Goal: Task Accomplishment & Management: Use online tool/utility

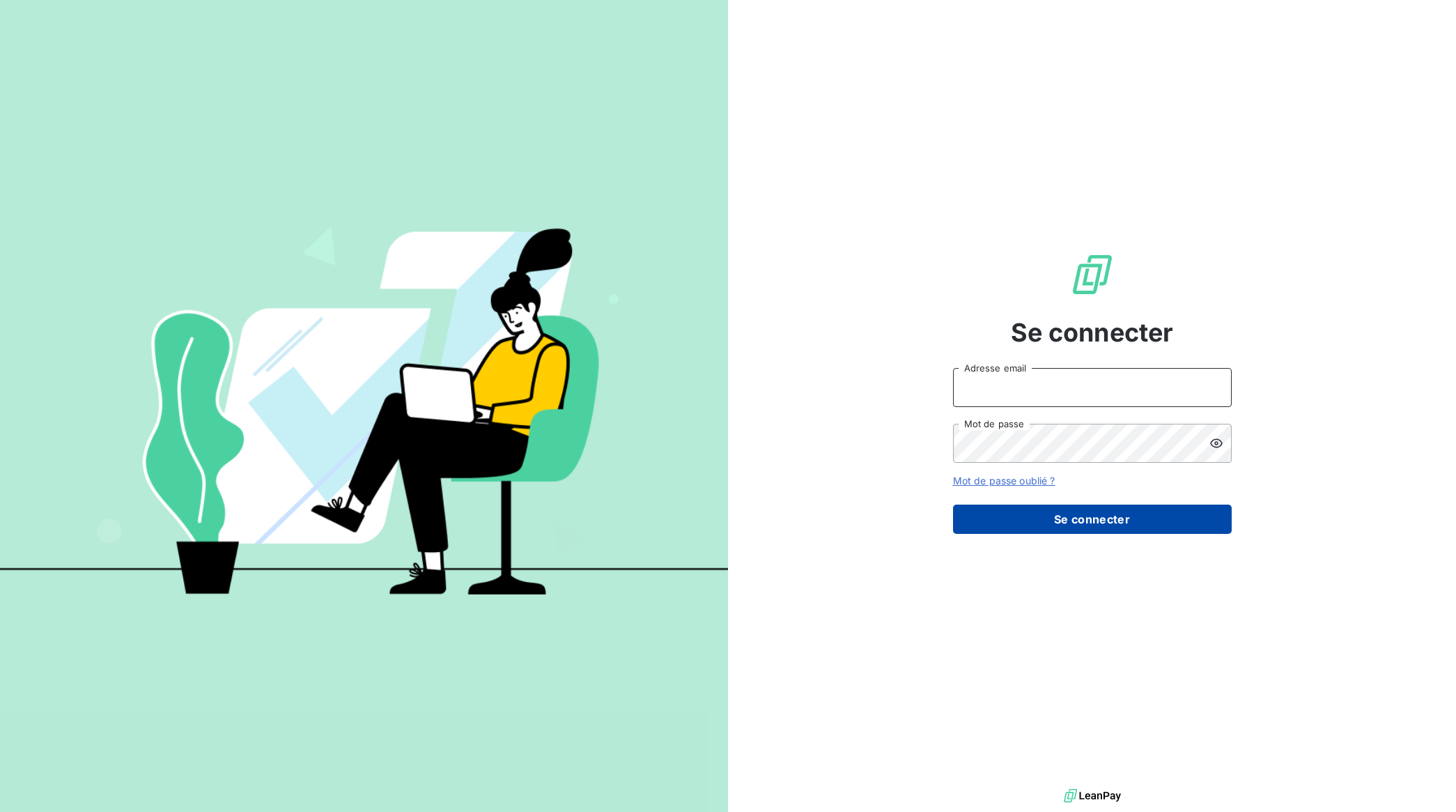
type input "[EMAIL_ADDRESS][DOMAIN_NAME]"
click at [1137, 527] on button "Se connecter" at bounding box center [1092, 520] width 278 height 30
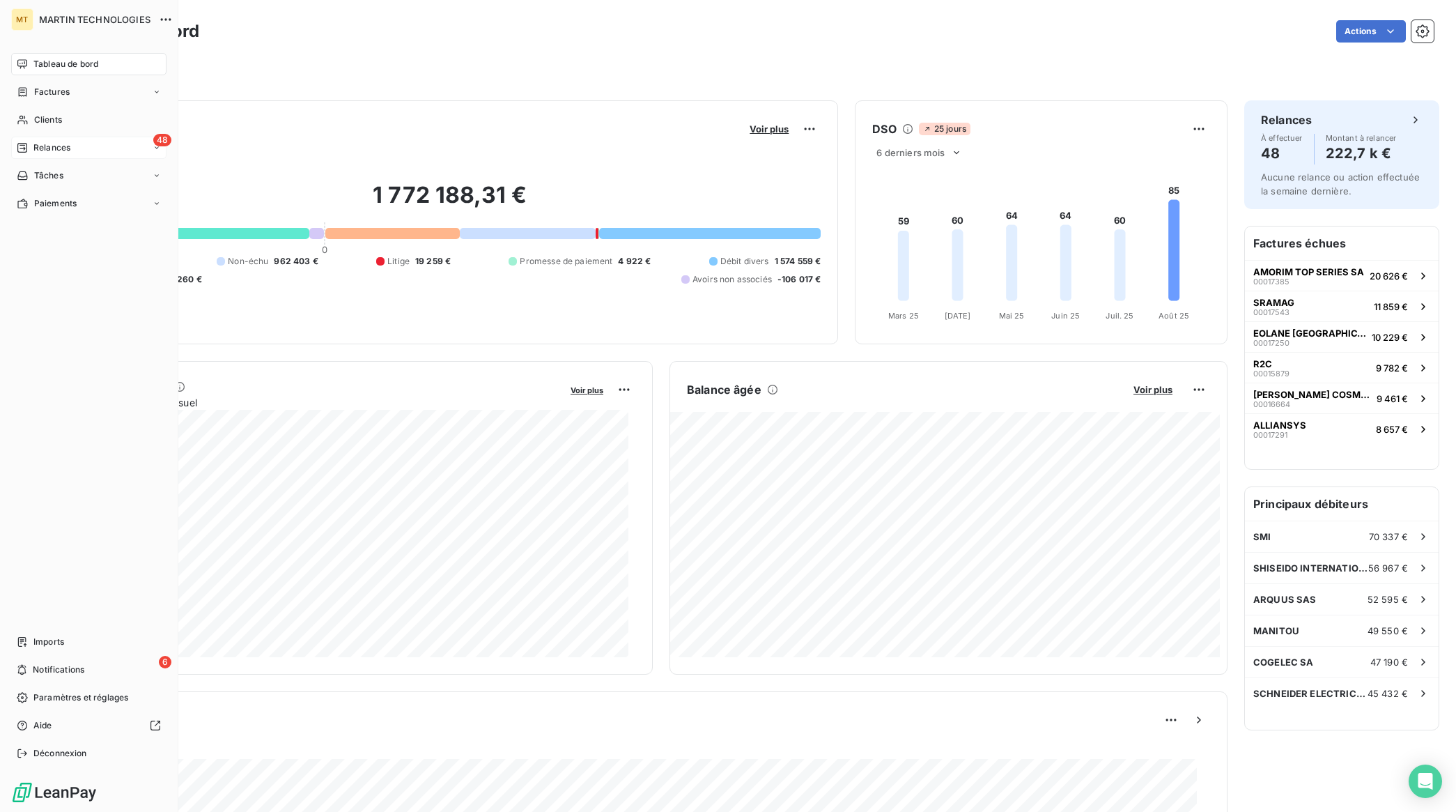
click at [32, 144] on div "Relances" at bounding box center [44, 148] width 54 height 12
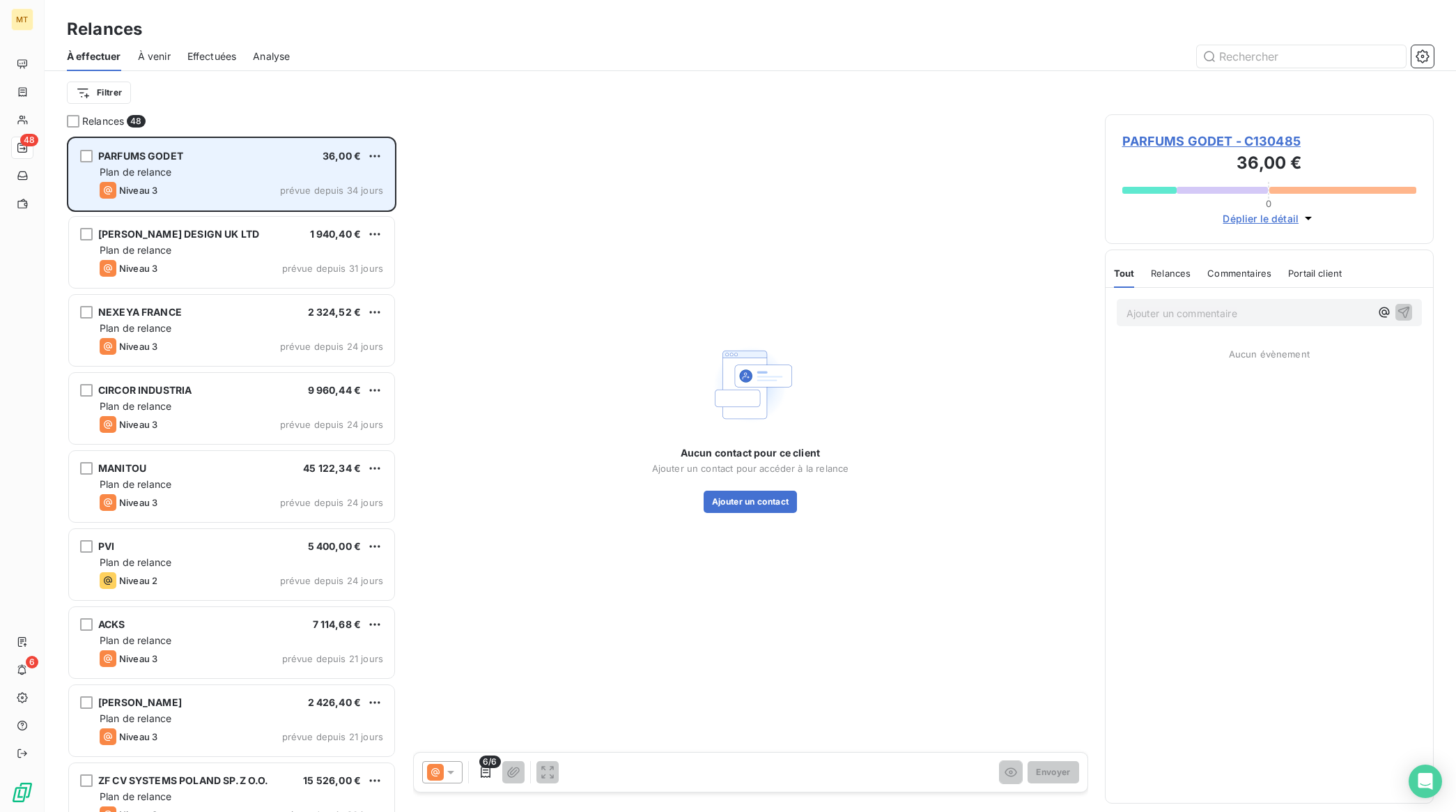
scroll to position [662, 316]
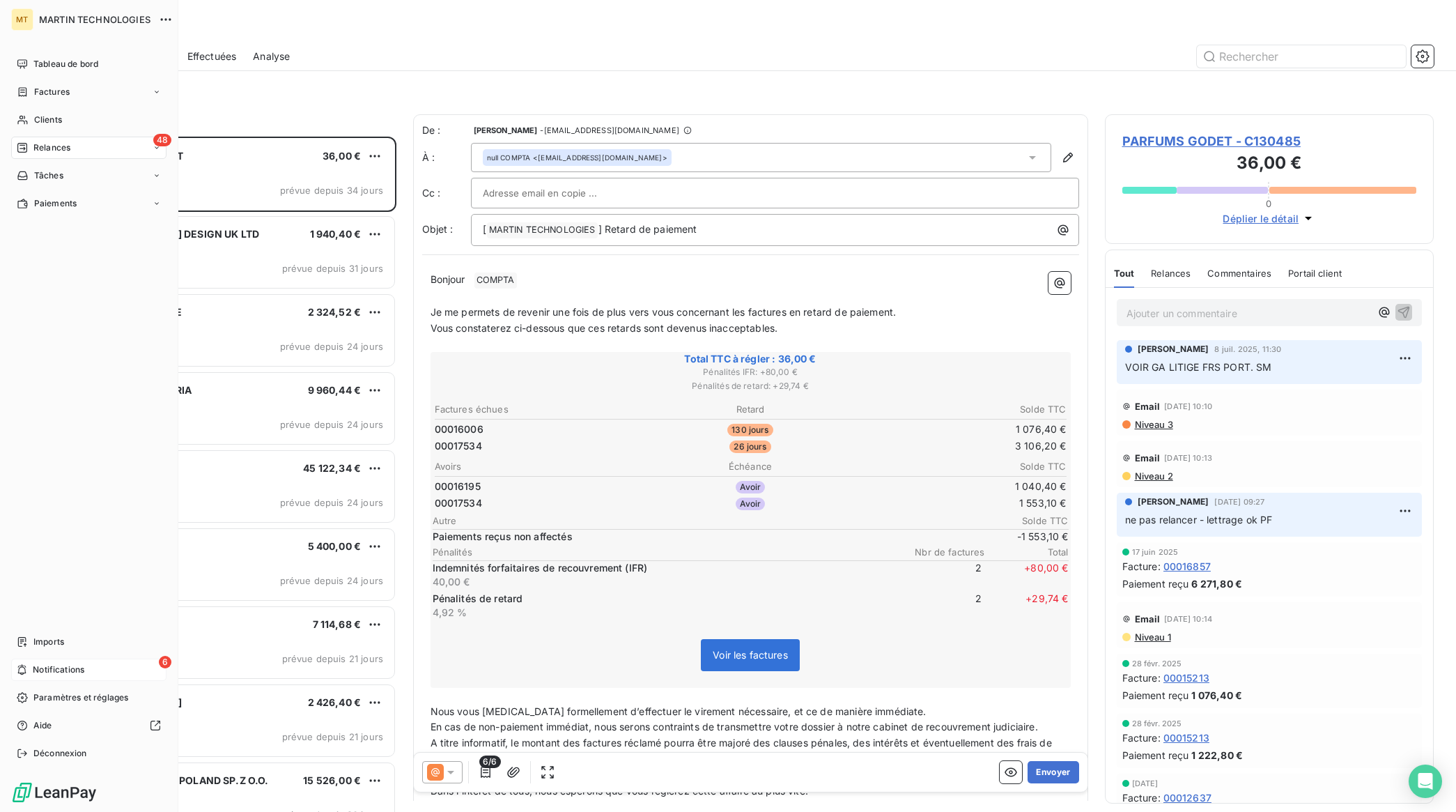
click at [57, 664] on span "Notifications" at bounding box center [58, 669] width 51 height 12
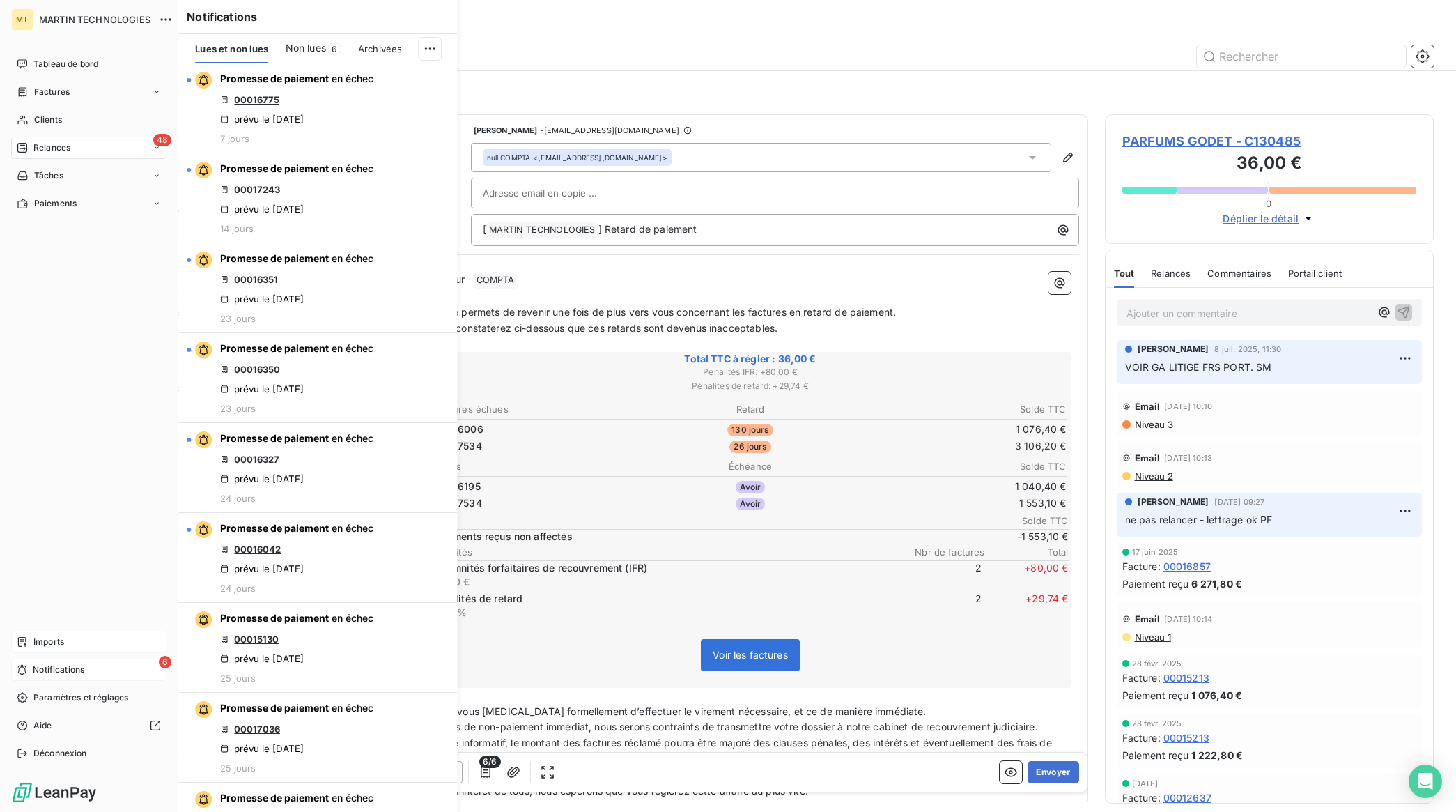
click at [57, 646] on span "Imports" at bounding box center [48, 641] width 30 height 12
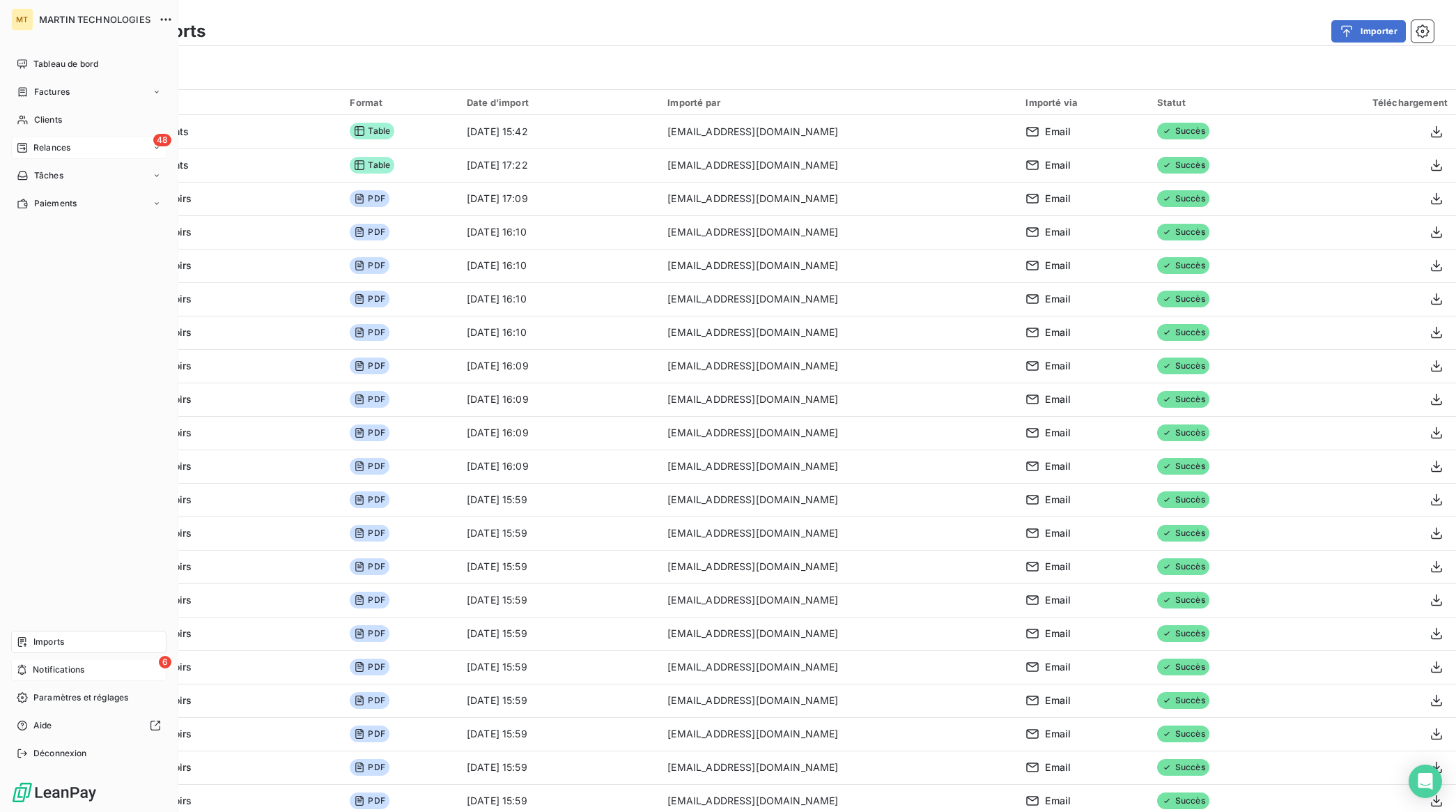
click at [46, 145] on span "Relances" at bounding box center [51, 148] width 37 height 12
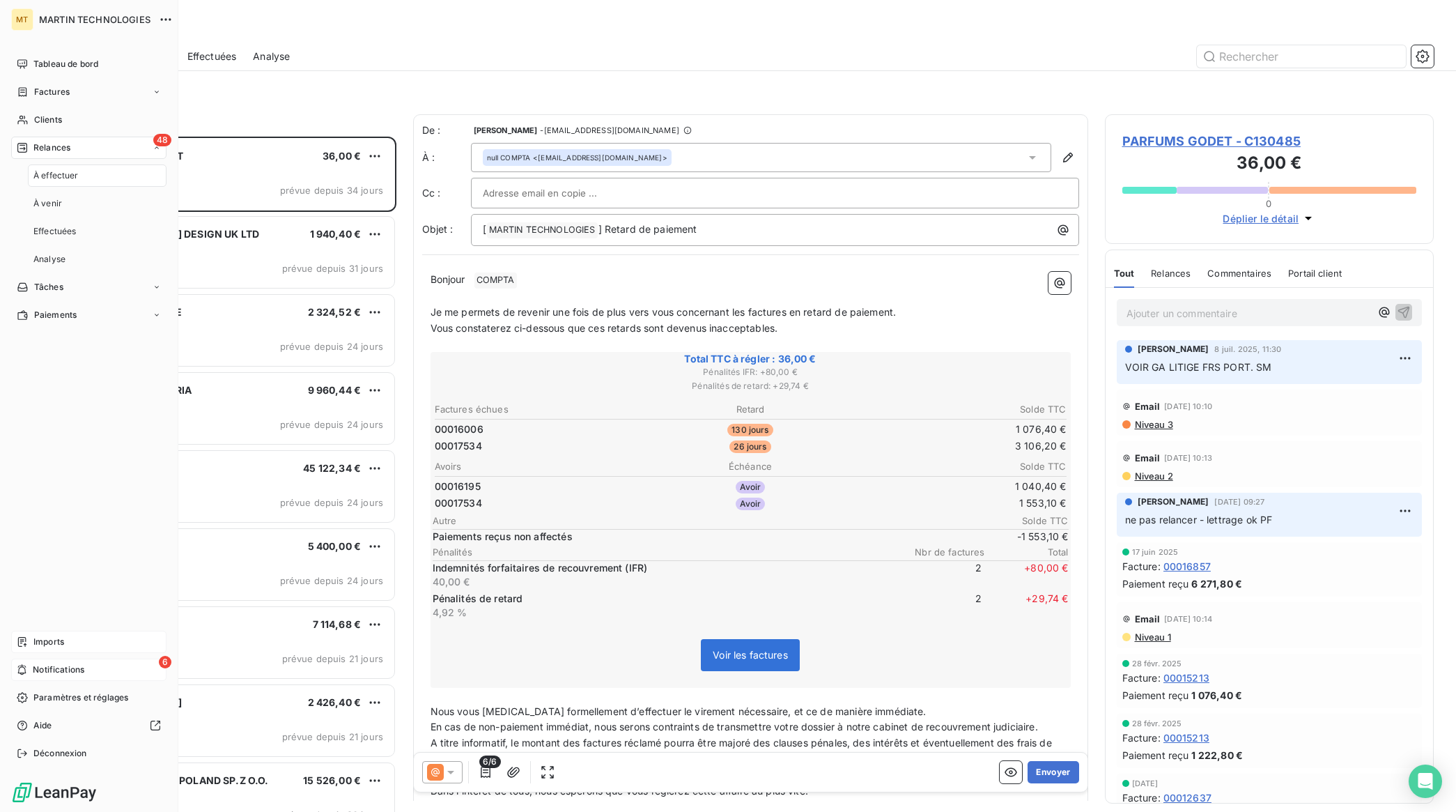
scroll to position [662, 316]
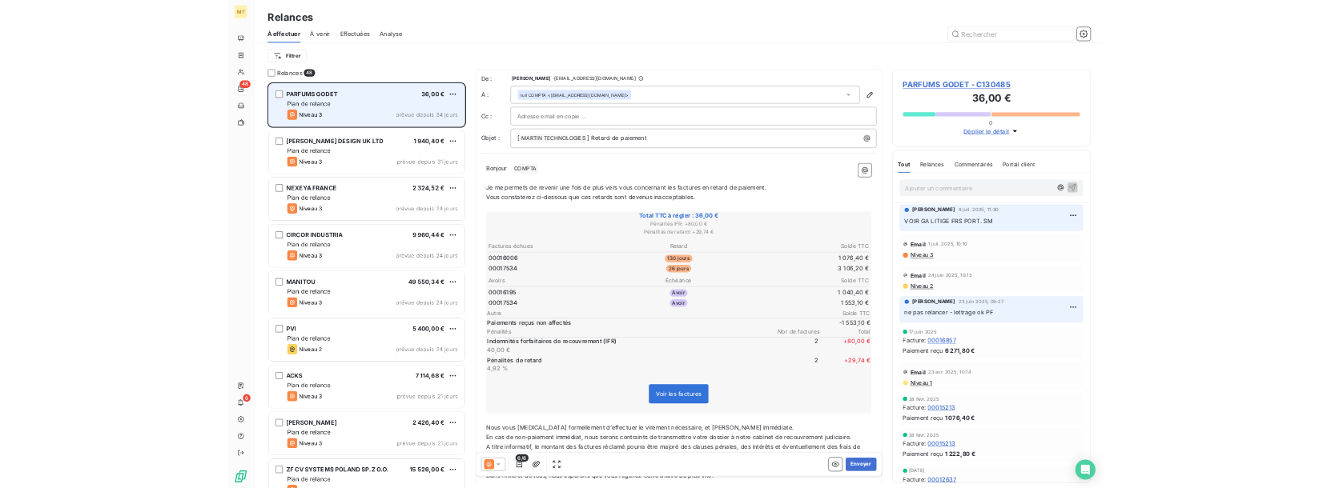
scroll to position [761, 363]
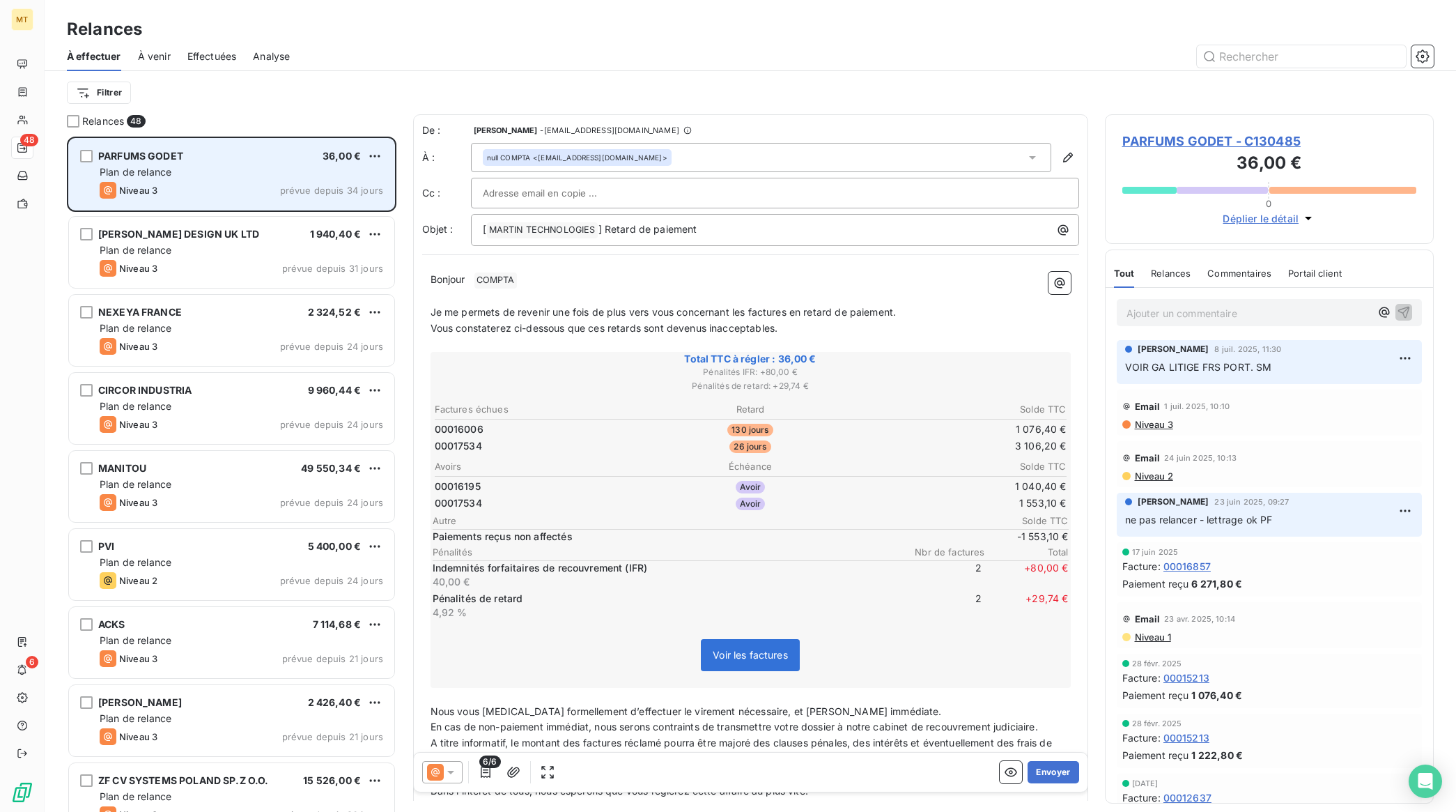
click at [206, 176] on div "Plan de relance" at bounding box center [241, 172] width 284 height 14
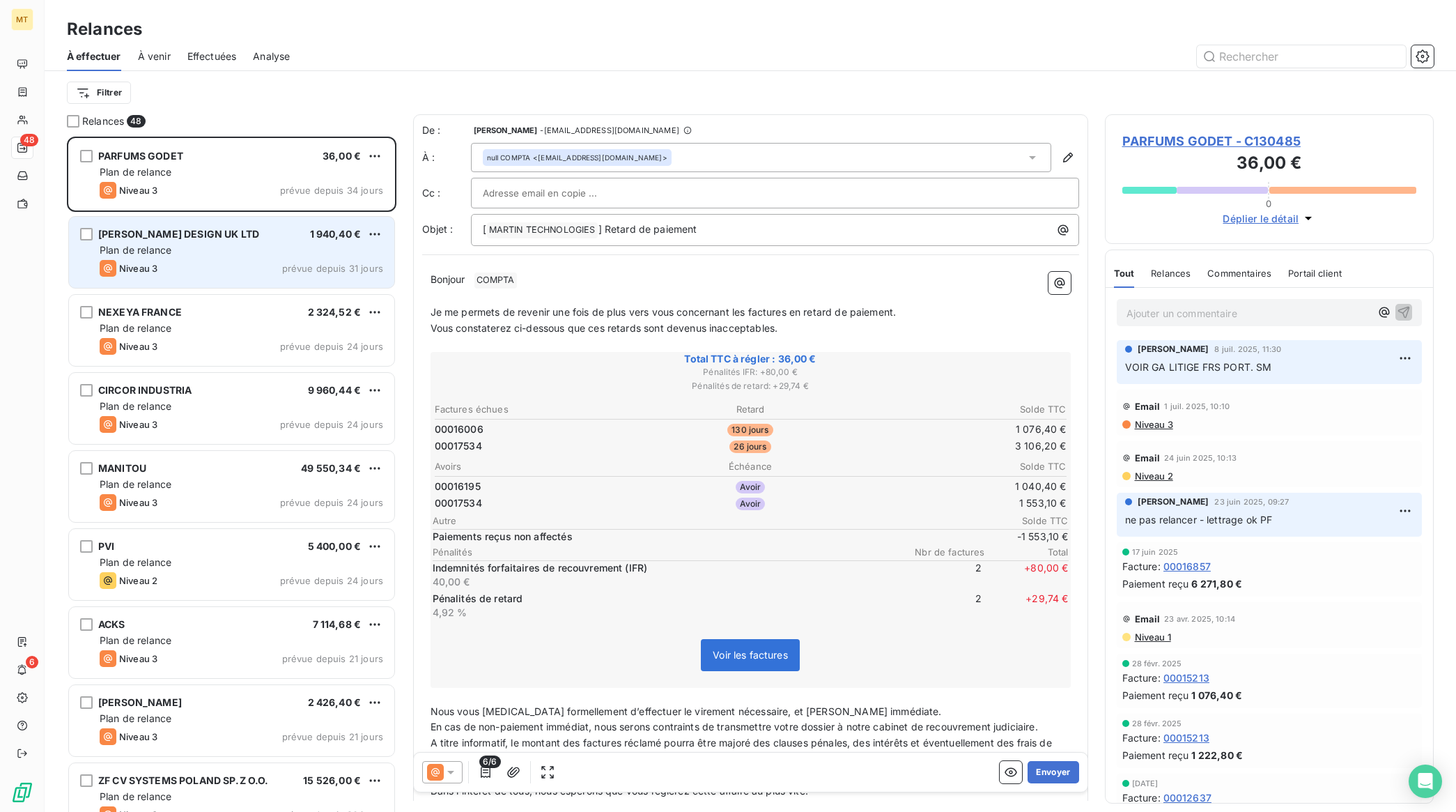
click at [220, 256] on div "Plan de relance" at bounding box center [241, 250] width 284 height 14
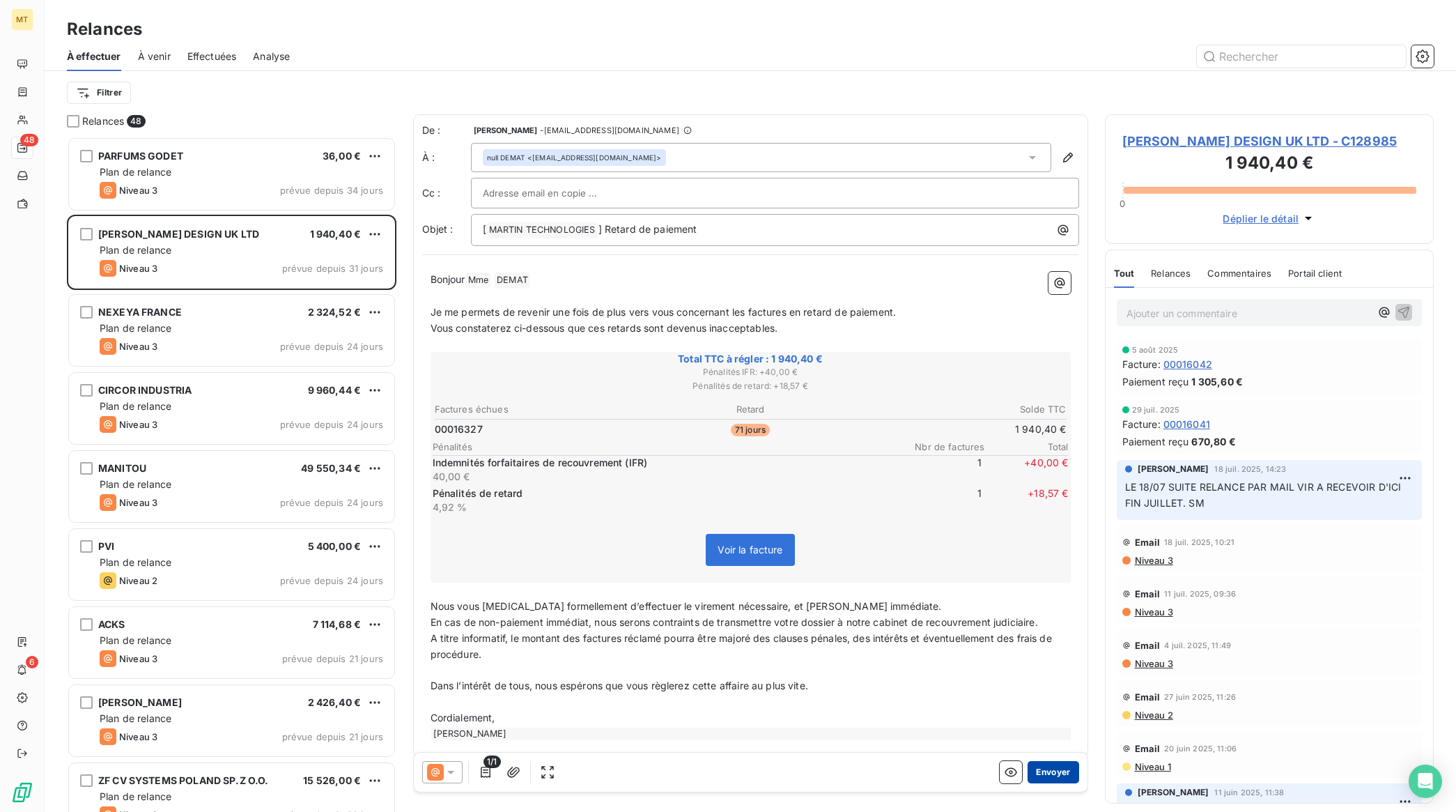
click at [1035, 771] on button "Envoyer" at bounding box center [1053, 772] width 50 height 23
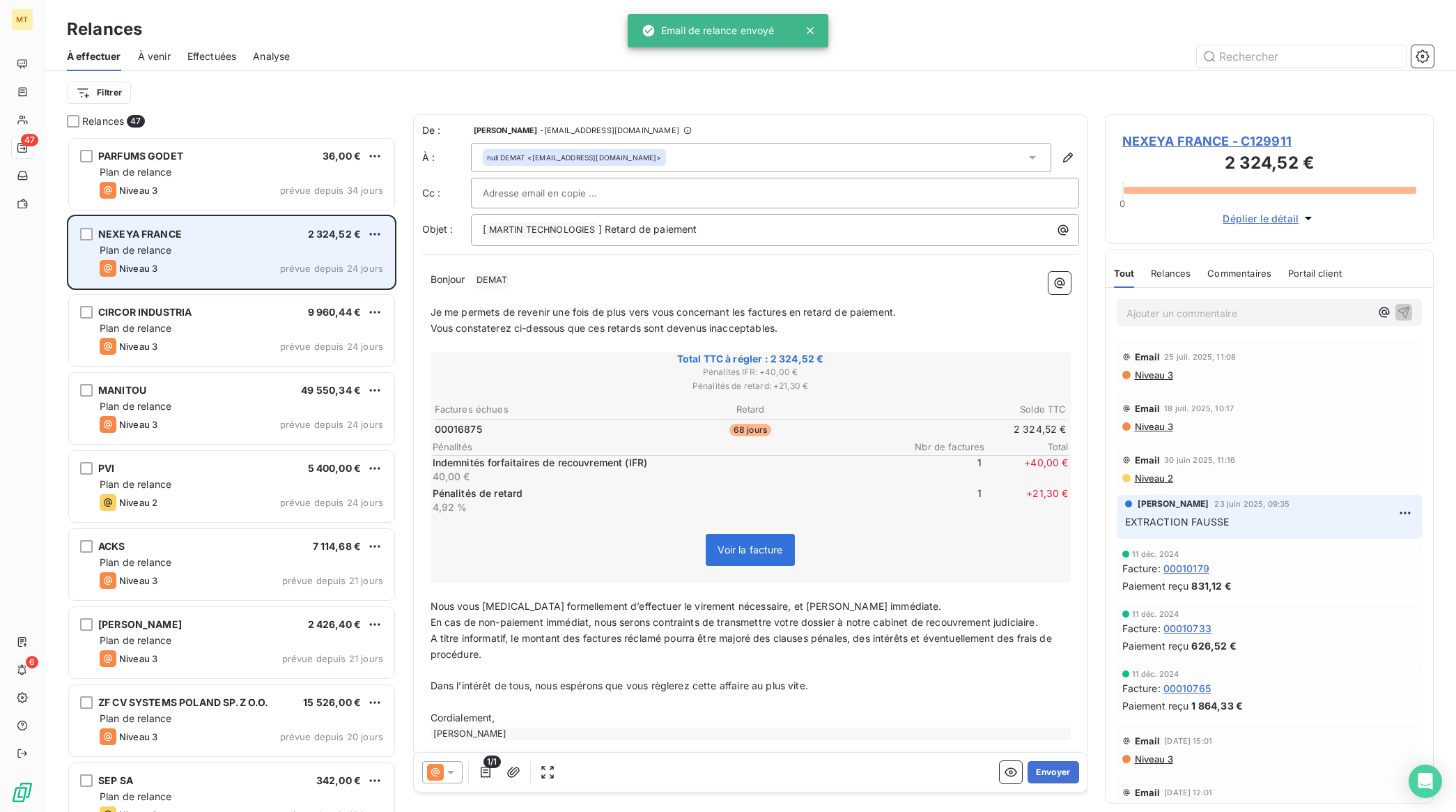
click at [206, 271] on div "Niveau 3 prévue depuis 24 jours" at bounding box center [241, 268] width 284 height 17
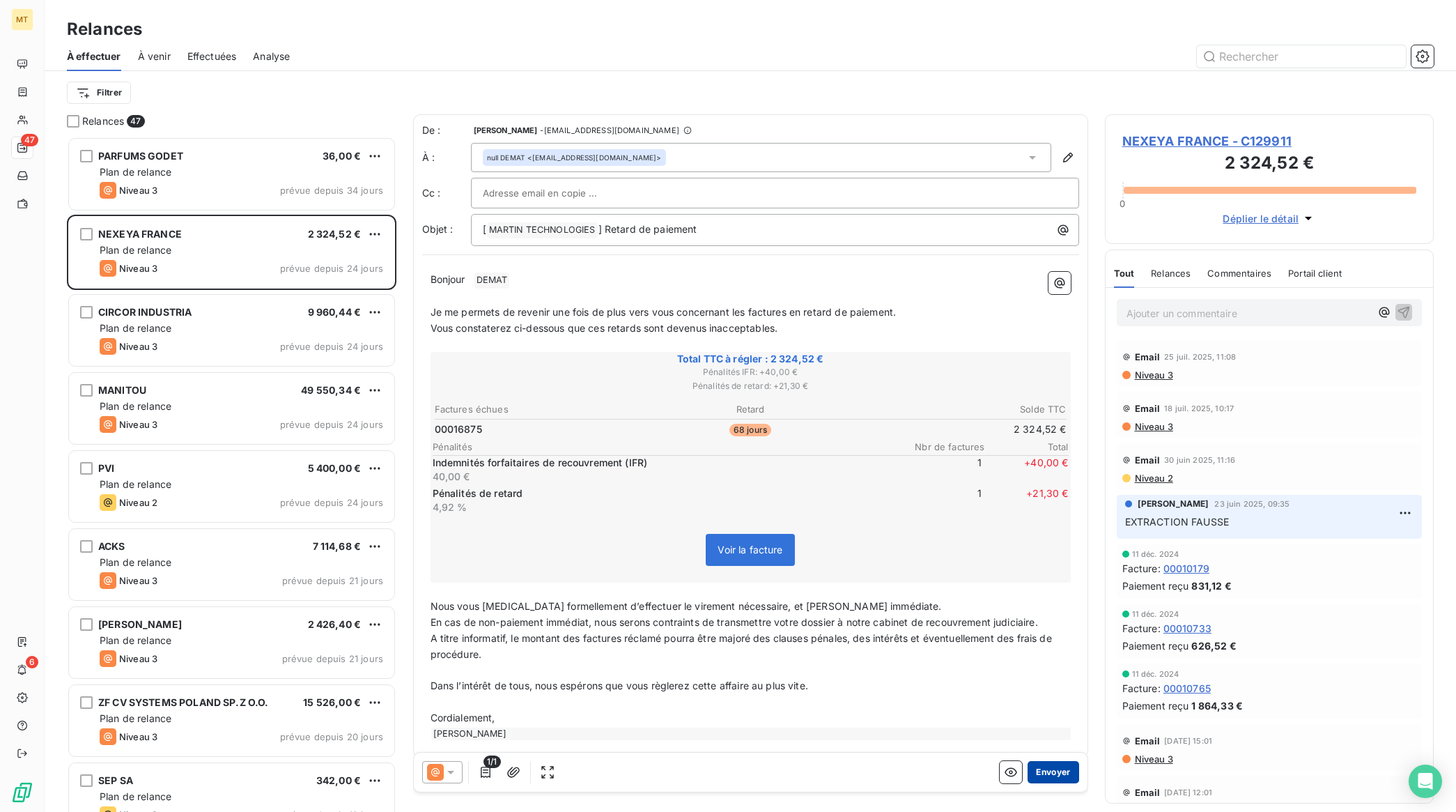
click at [1053, 774] on button "Envoyer" at bounding box center [1053, 772] width 50 height 23
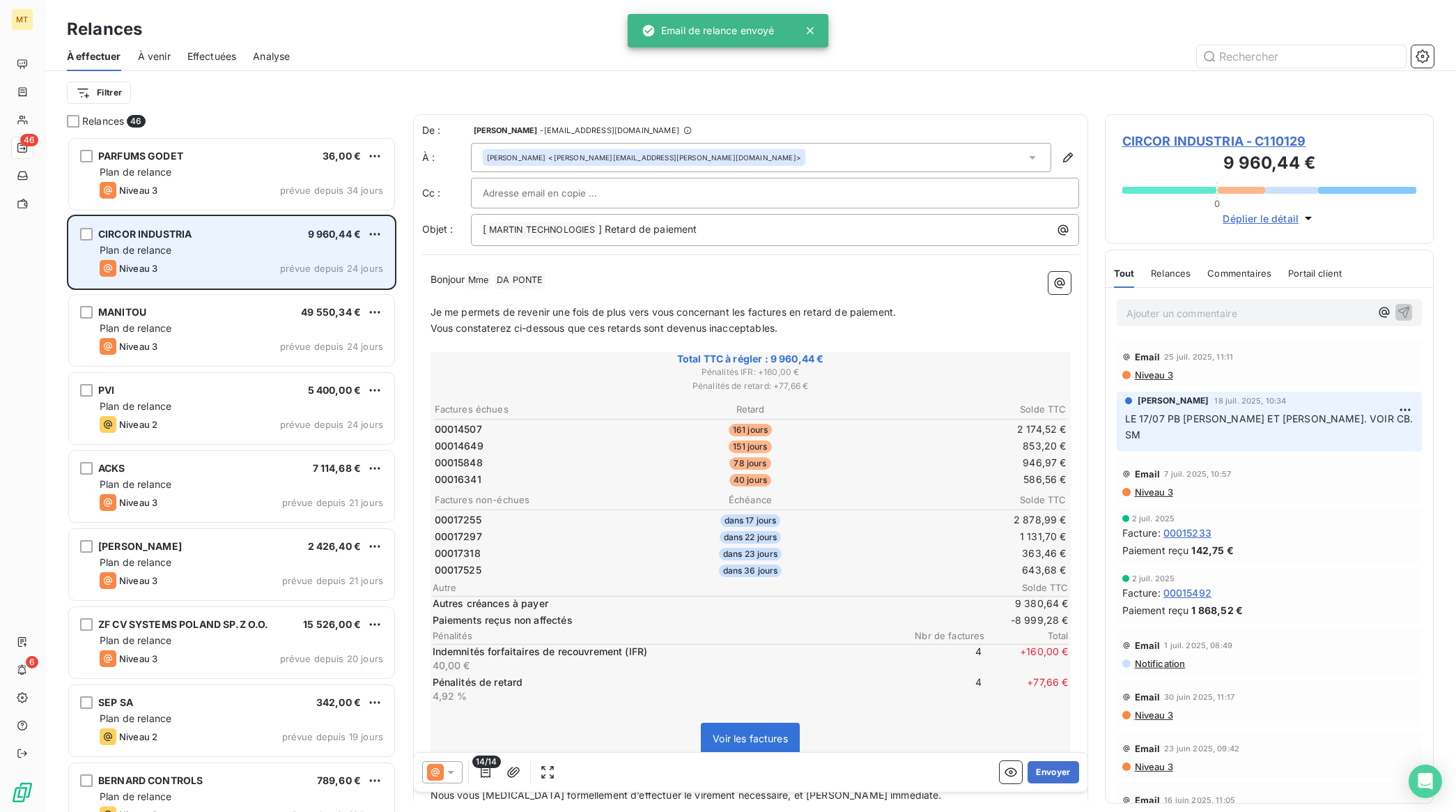
click at [204, 252] on div "Plan de relance" at bounding box center [241, 250] width 284 height 14
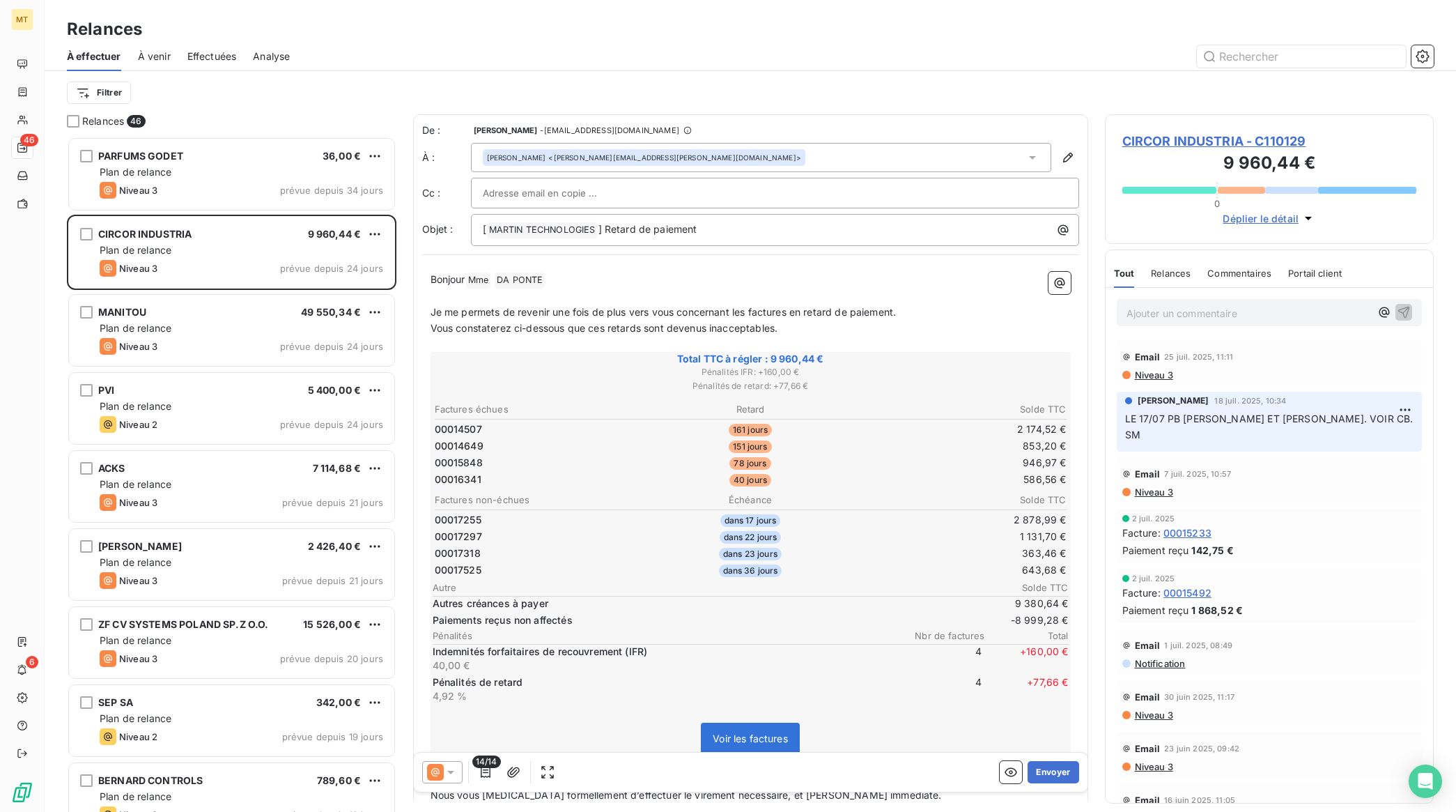
click at [493, 448] on td "00014649" at bounding box center [540, 446] width 211 height 16
click at [1039, 770] on button "Envoyer" at bounding box center [1053, 772] width 50 height 23
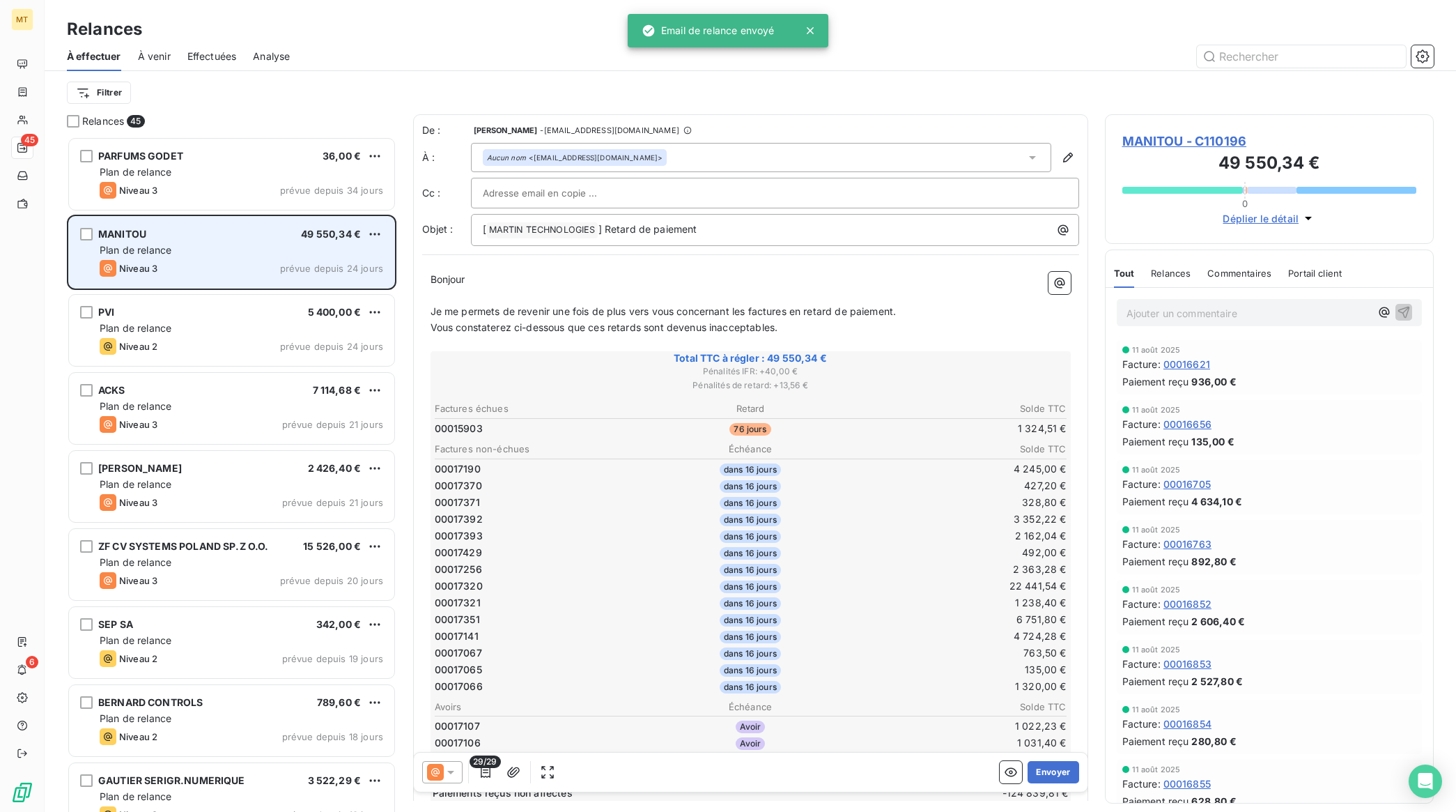
click at [192, 261] on div "Niveau 3 prévue depuis 24 jours" at bounding box center [241, 268] width 284 height 17
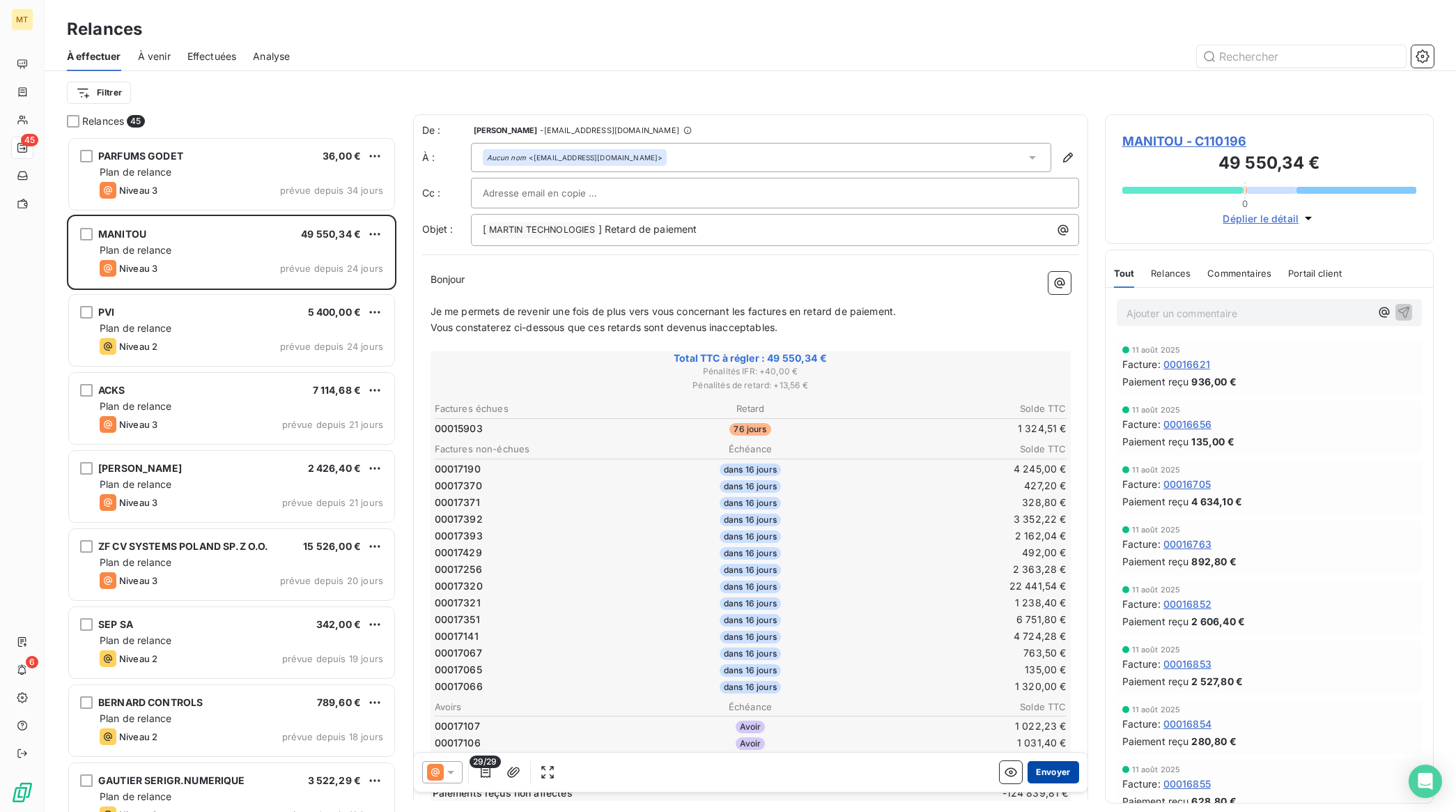
click at [1049, 765] on button "Envoyer" at bounding box center [1053, 772] width 50 height 23
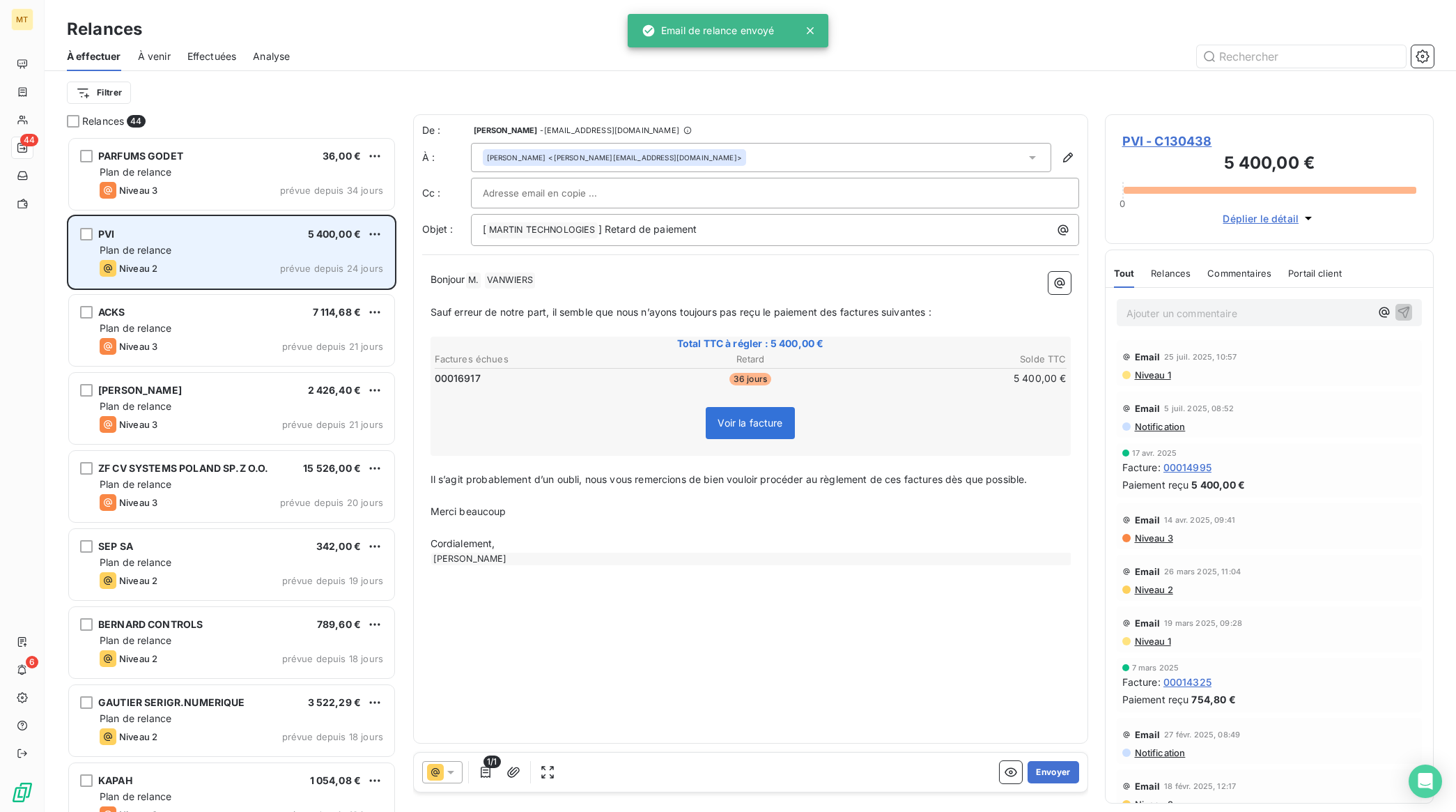
click at [174, 245] on div "Plan de relance" at bounding box center [241, 250] width 284 height 14
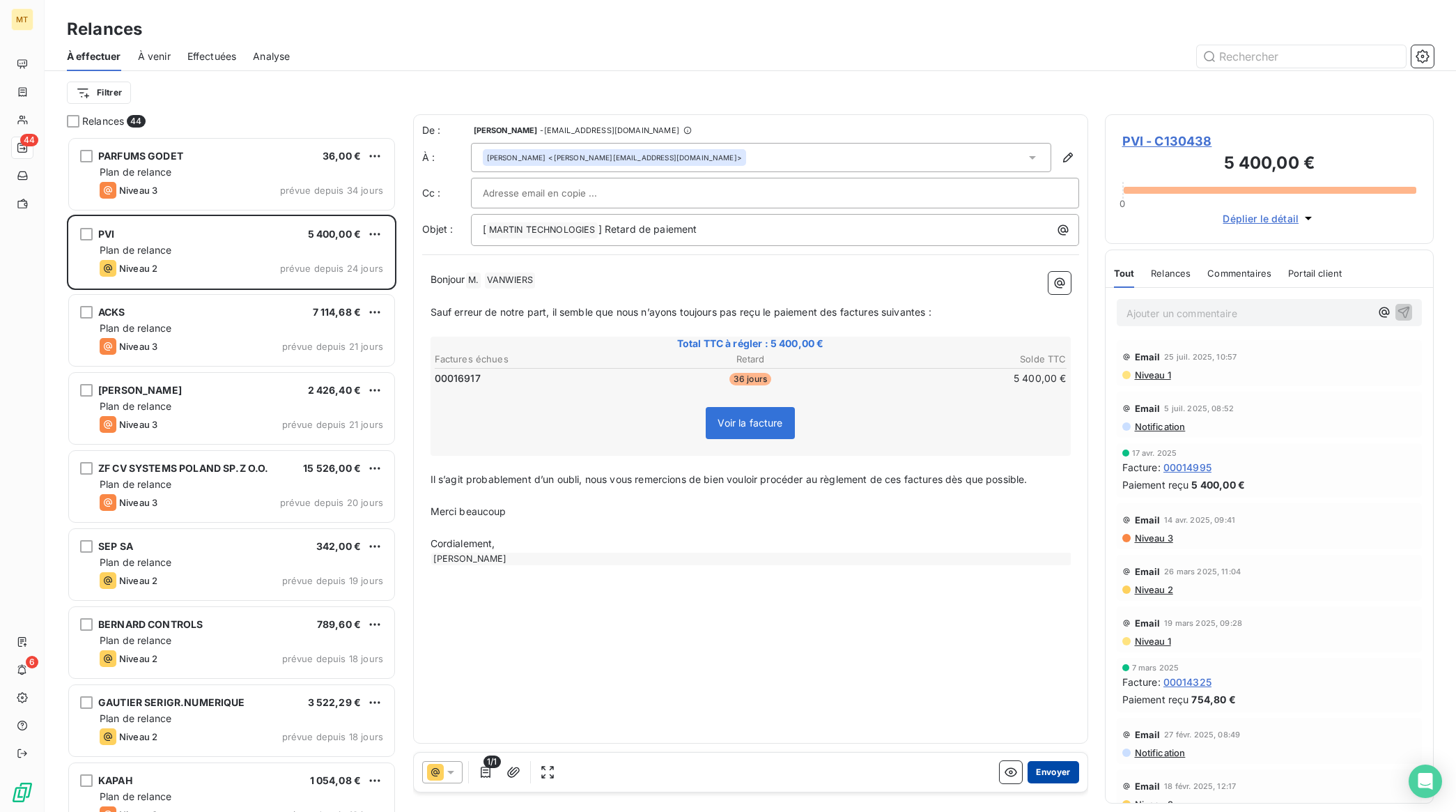
click at [1063, 771] on button "Envoyer" at bounding box center [1053, 772] width 50 height 23
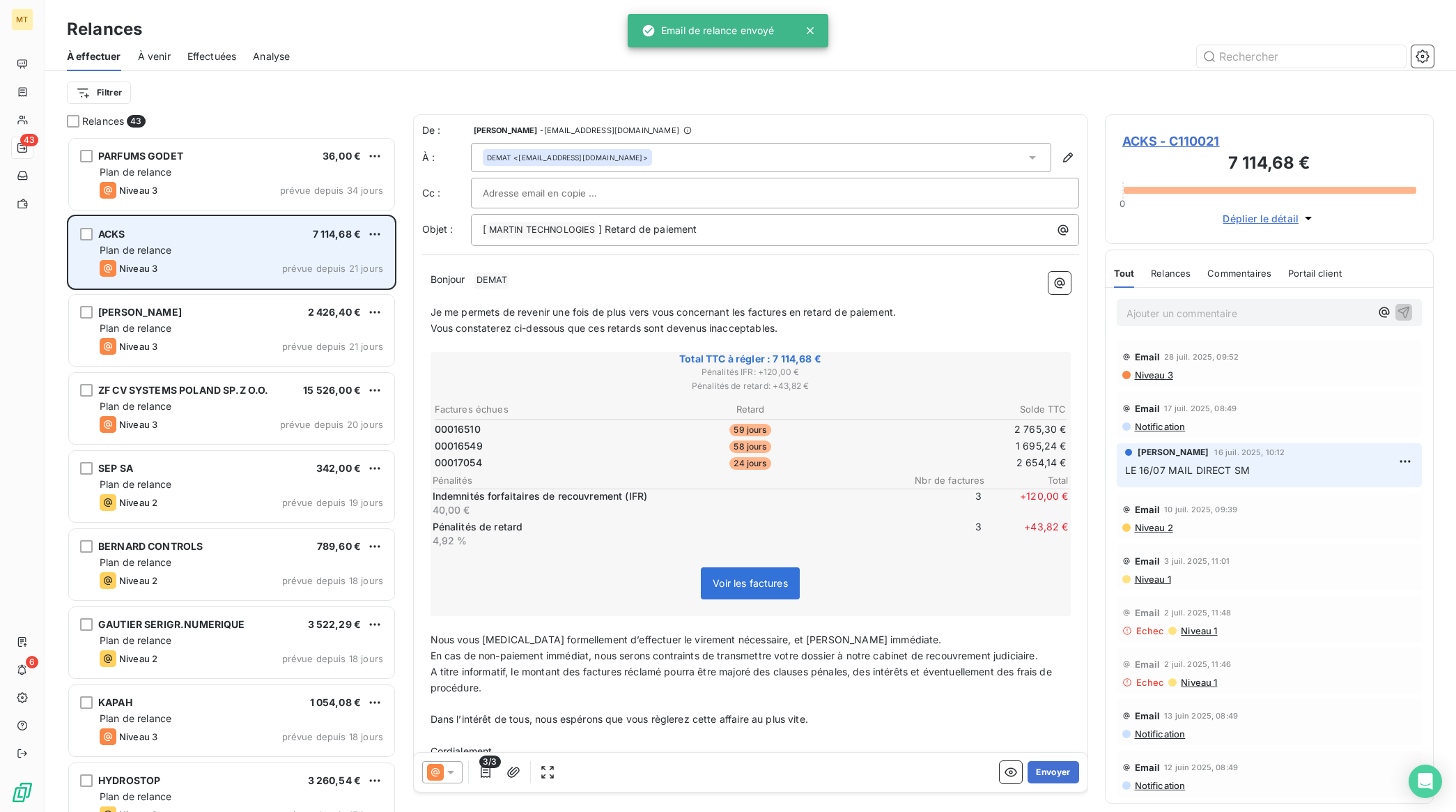
click at [161, 260] on div "Niveau 3 prévue depuis 21 jours" at bounding box center [241, 268] width 284 height 17
click at [231, 260] on div "Niveau 3 prévue depuis 21 jours" at bounding box center [241, 268] width 284 height 17
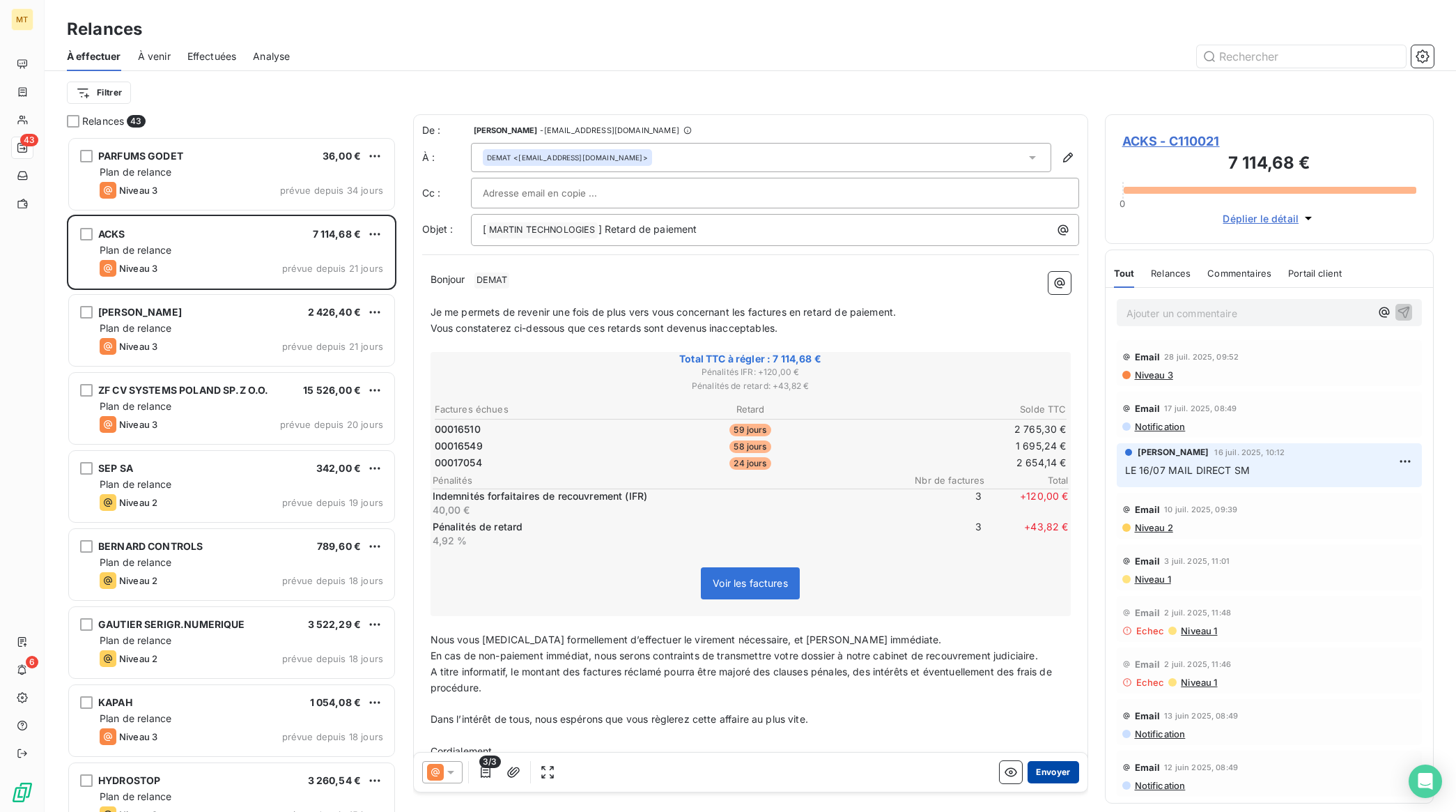
click at [1046, 768] on button "Envoyer" at bounding box center [1053, 772] width 50 height 23
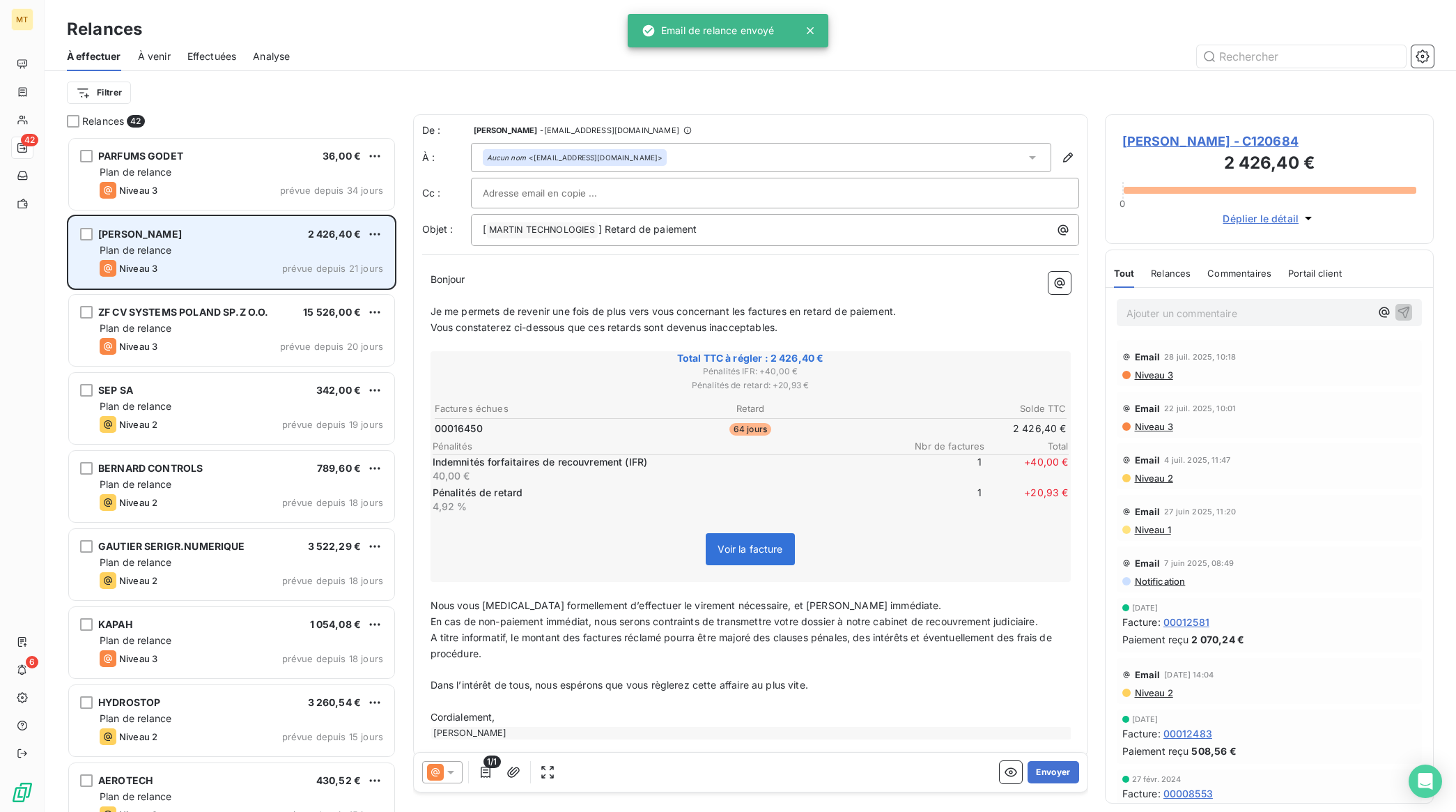
click at [221, 257] on div "Plan de relance" at bounding box center [241, 250] width 284 height 14
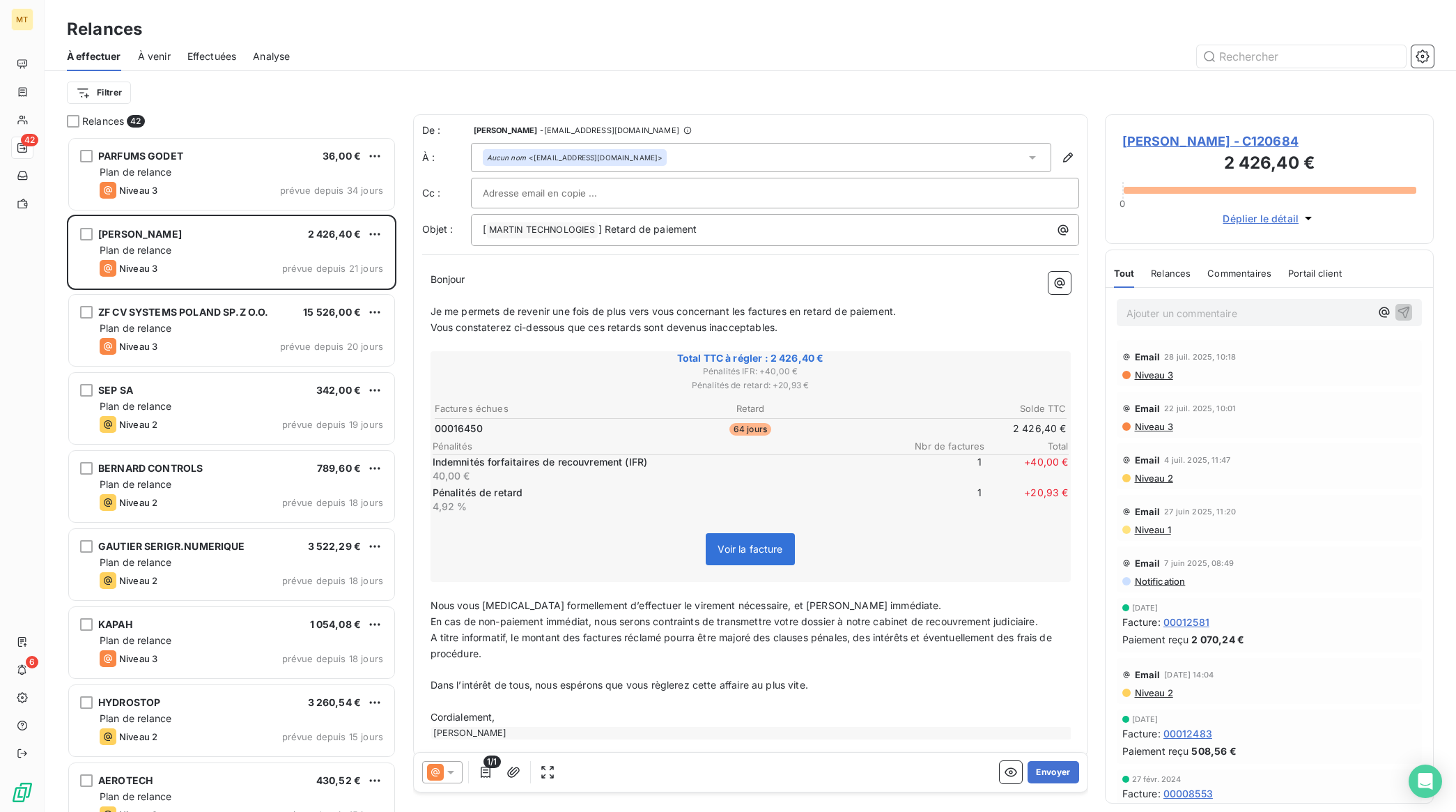
click at [206, 57] on span "Effectuées" at bounding box center [211, 57] width 50 height 14
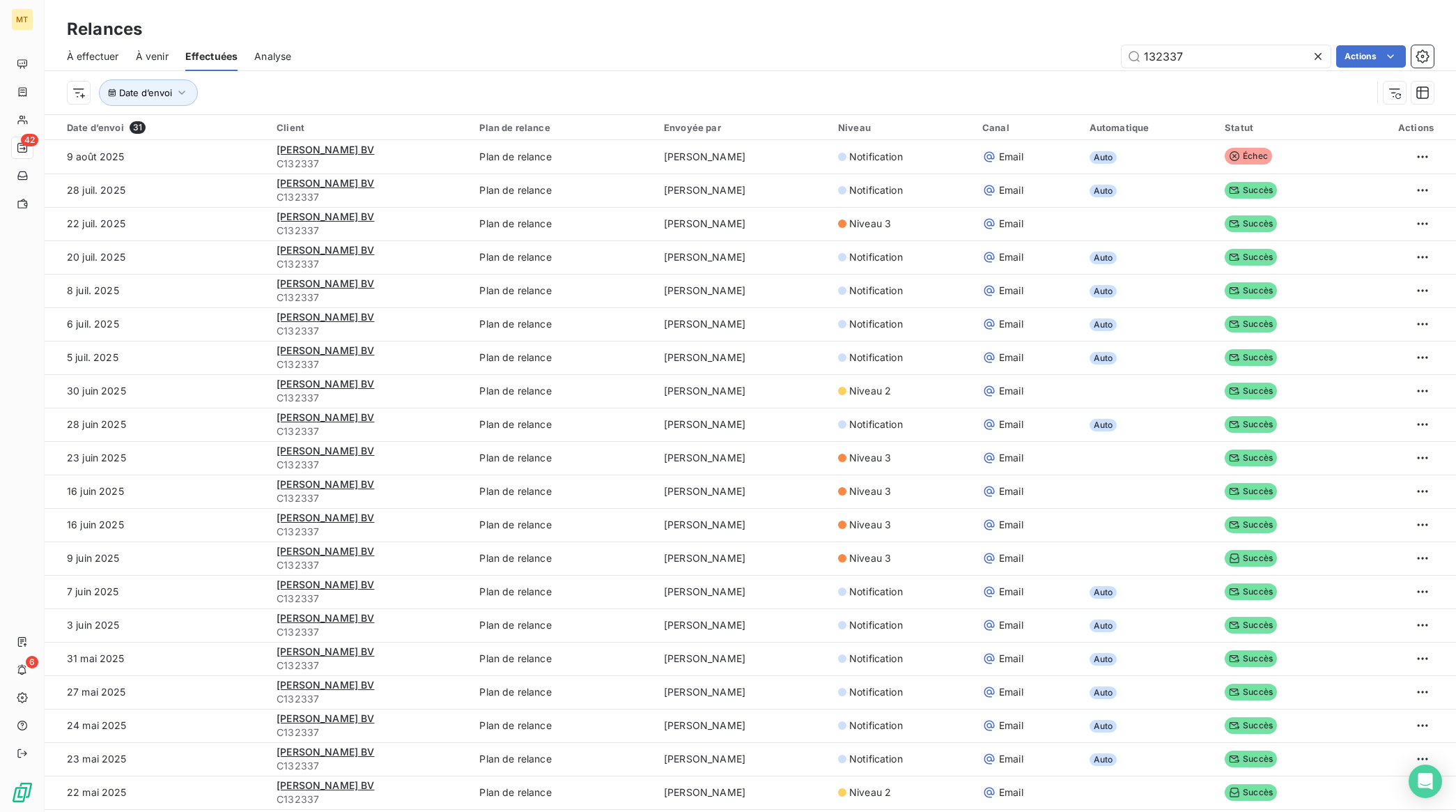
click at [1317, 56] on icon at bounding box center [1318, 57] width 7 height 7
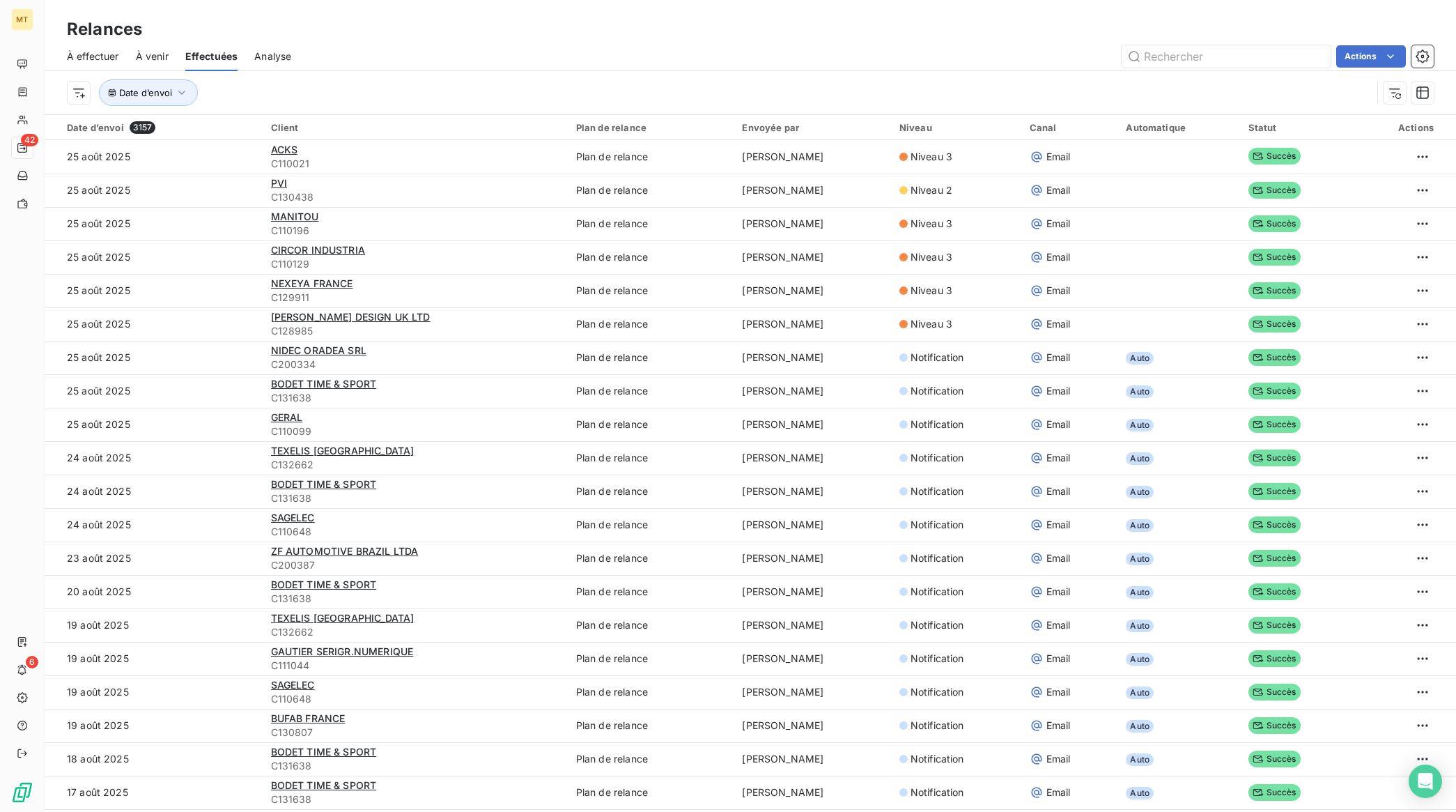
click at [80, 56] on span "À effectuer" at bounding box center [93, 57] width 52 height 14
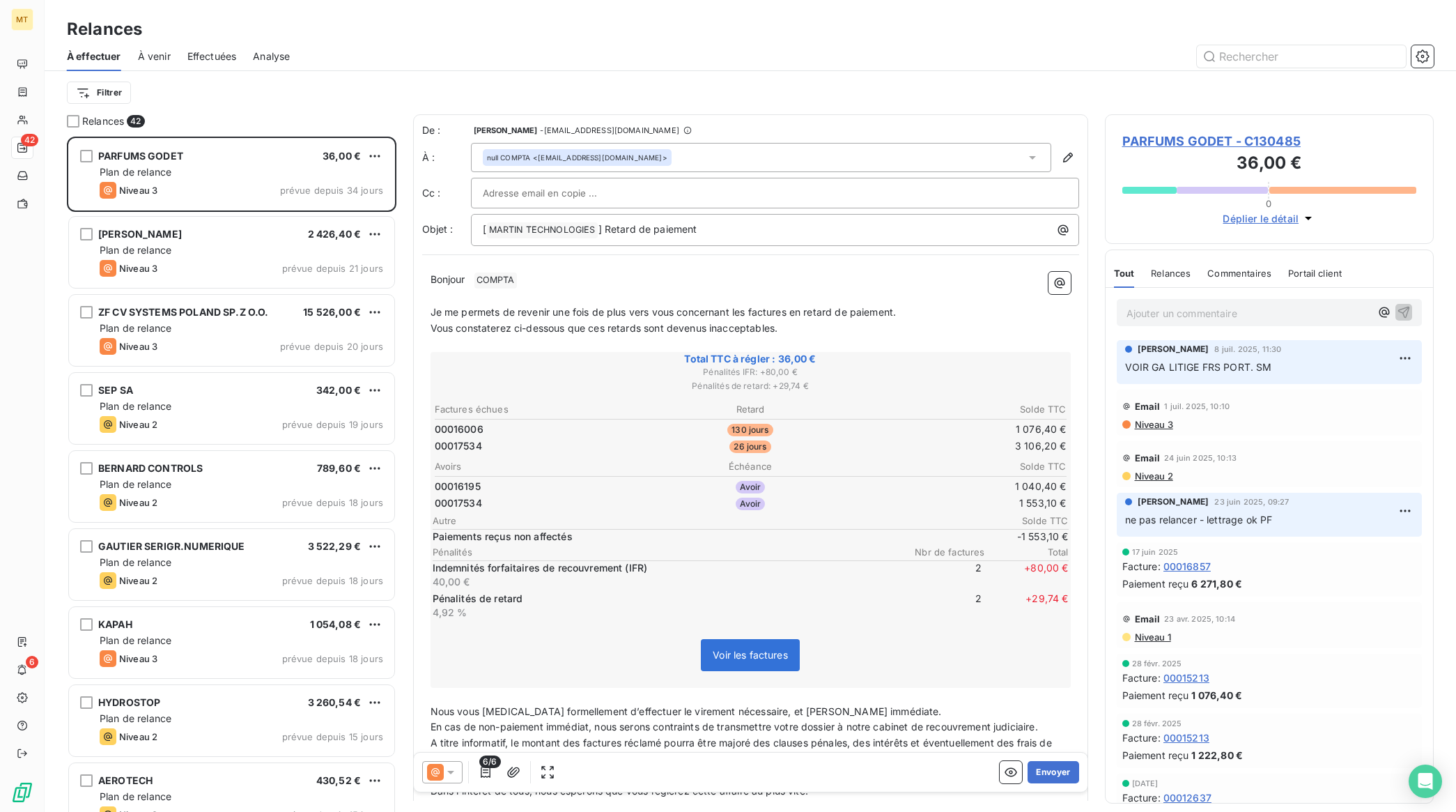
scroll to position [662, 316]
click at [212, 54] on span "Effectuées" at bounding box center [211, 57] width 50 height 14
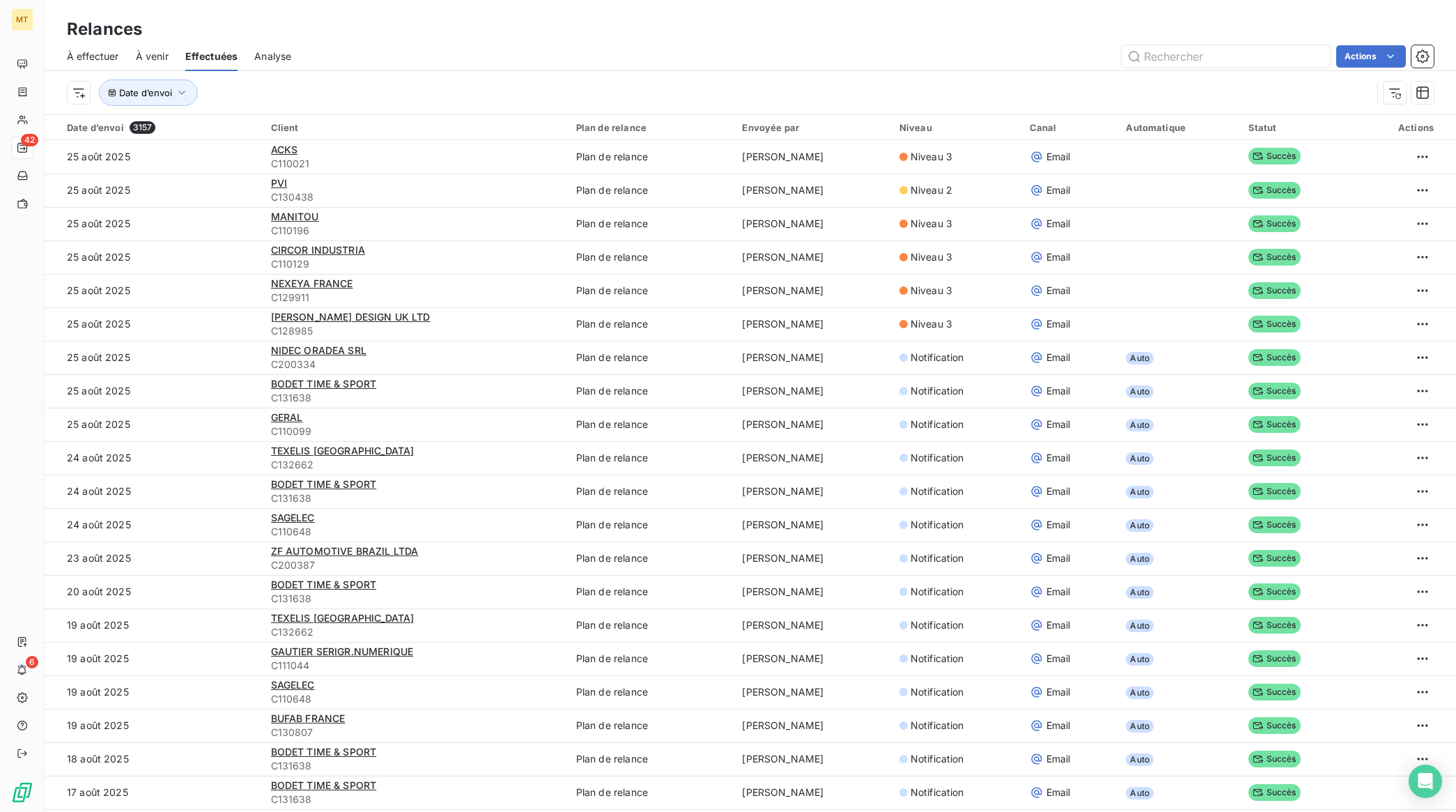
click at [104, 57] on span "À effectuer" at bounding box center [93, 57] width 52 height 14
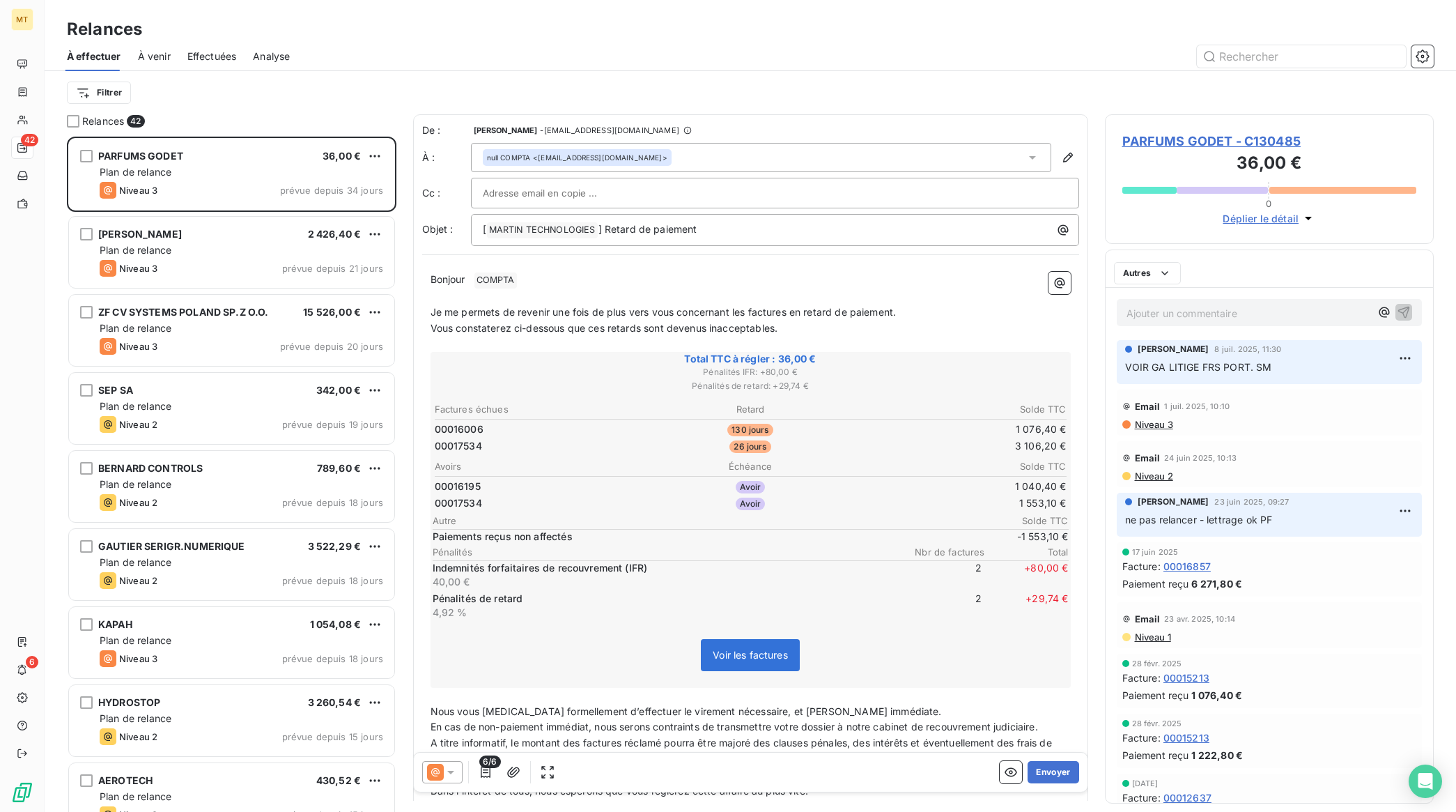
scroll to position [662, 316]
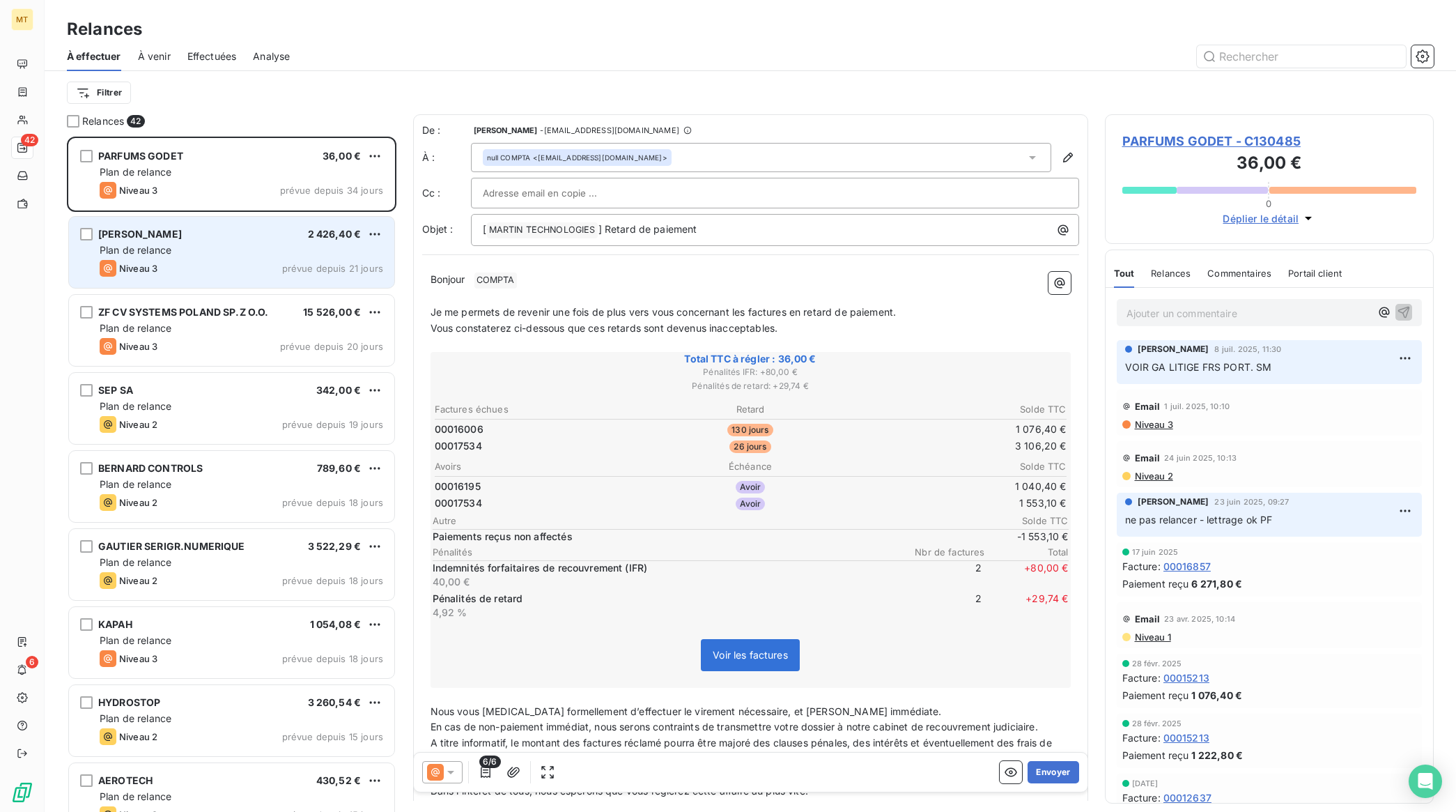
click at [269, 266] on div "Niveau 3 prévue depuis 21 jours" at bounding box center [241, 268] width 284 height 17
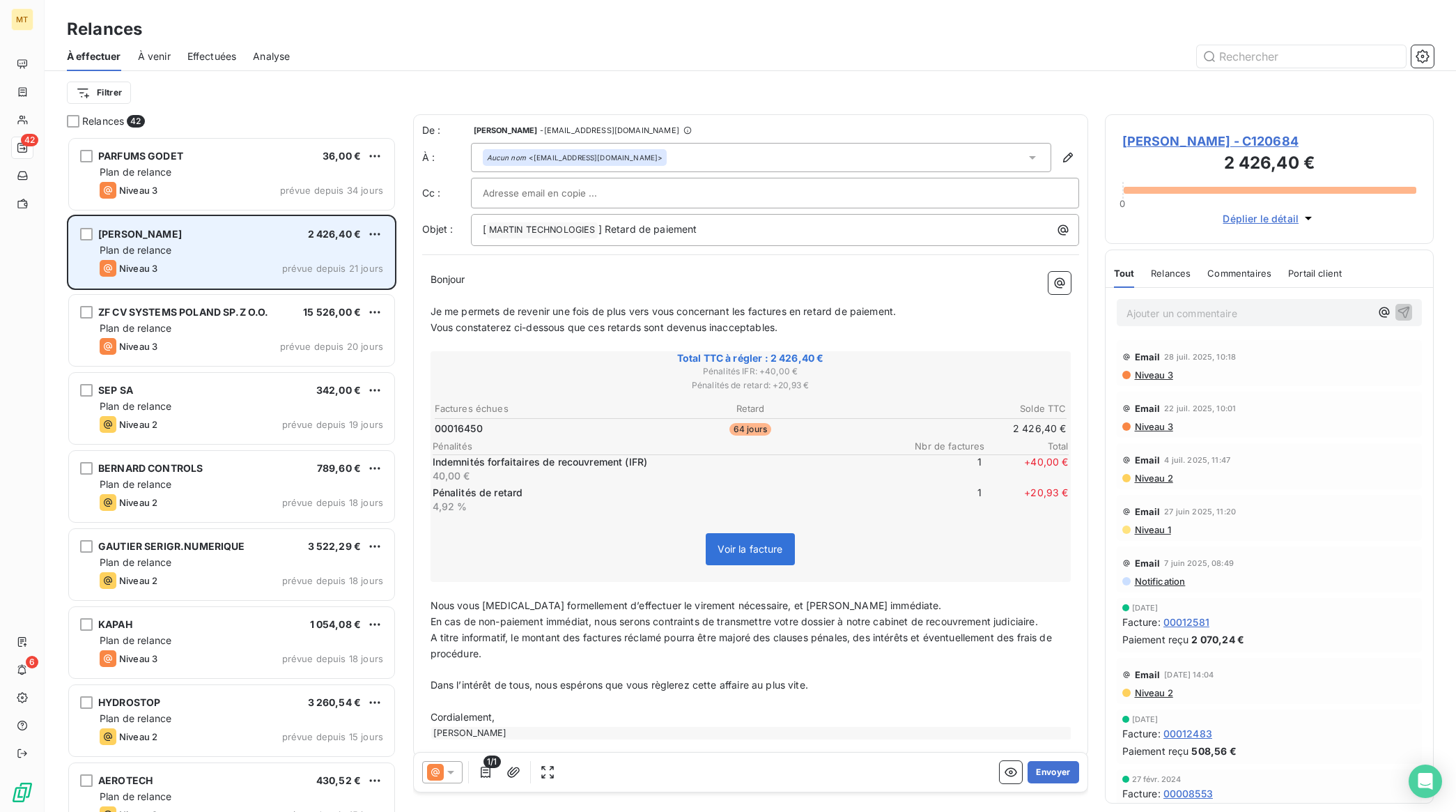
click at [229, 260] on div "Niveau 3 prévue depuis 21 jours" at bounding box center [241, 268] width 284 height 17
click at [260, 261] on div "Niveau 3 prévue depuis 21 jours" at bounding box center [241, 268] width 284 height 17
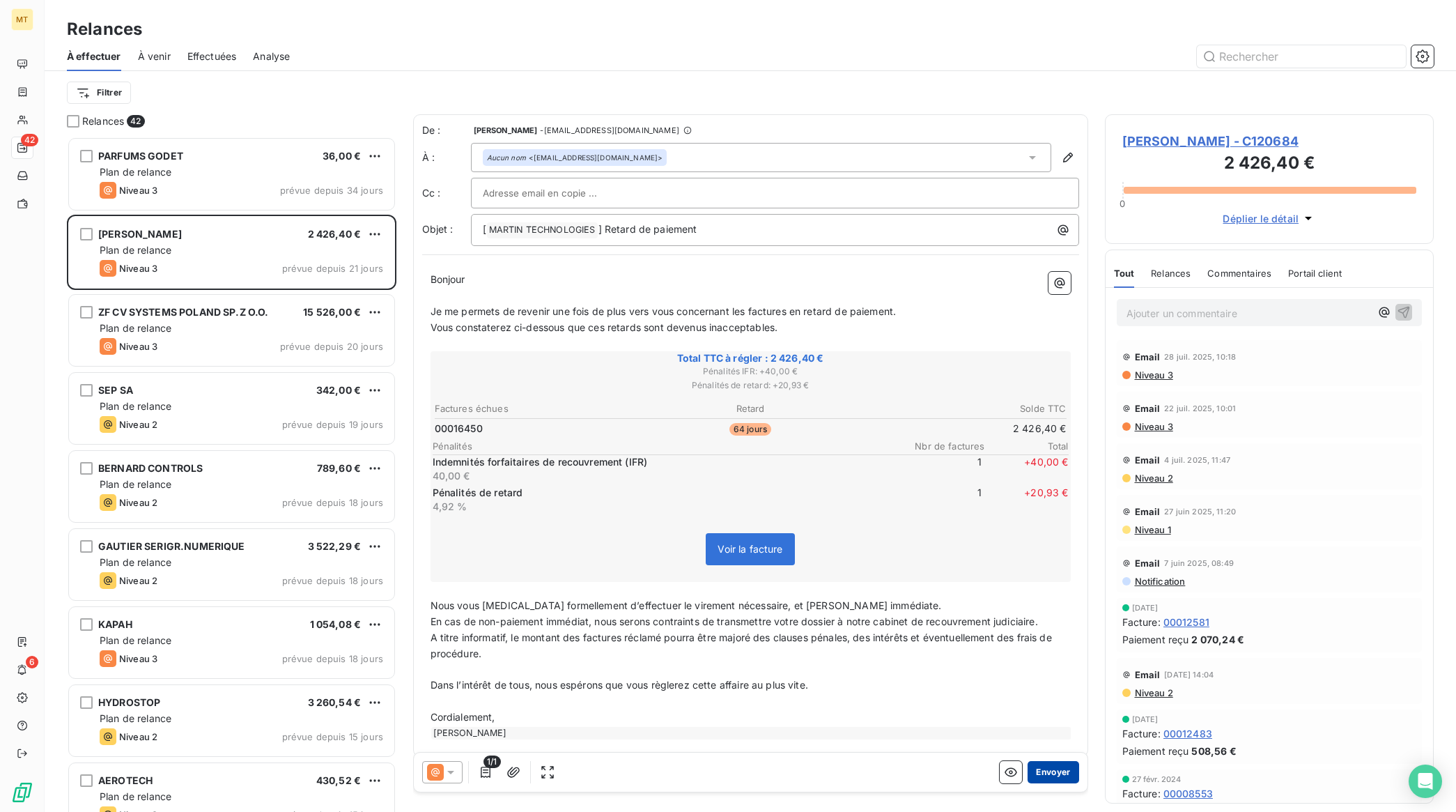
click at [1046, 770] on button "Envoyer" at bounding box center [1053, 772] width 50 height 23
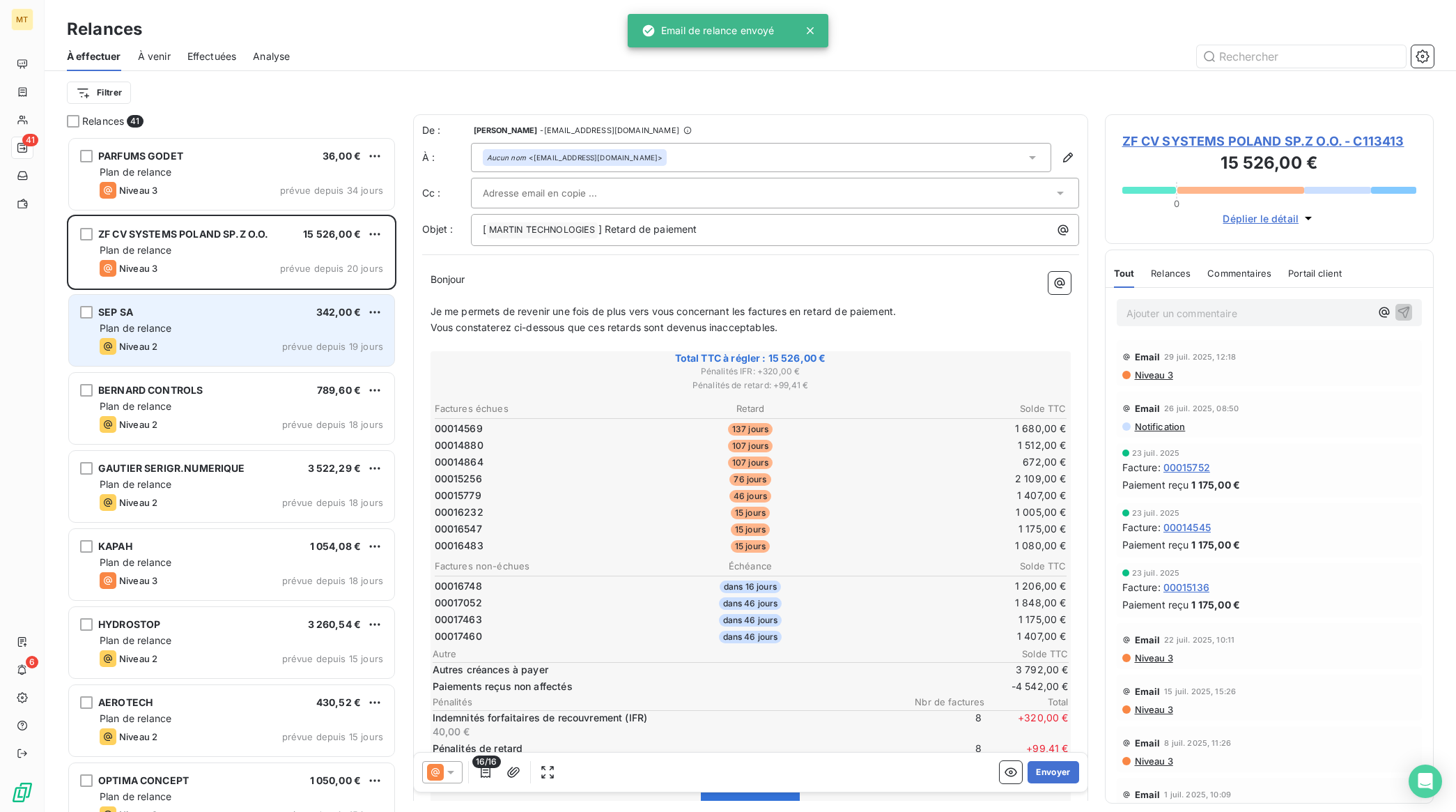
click at [178, 325] on div "Plan de relance" at bounding box center [241, 328] width 284 height 14
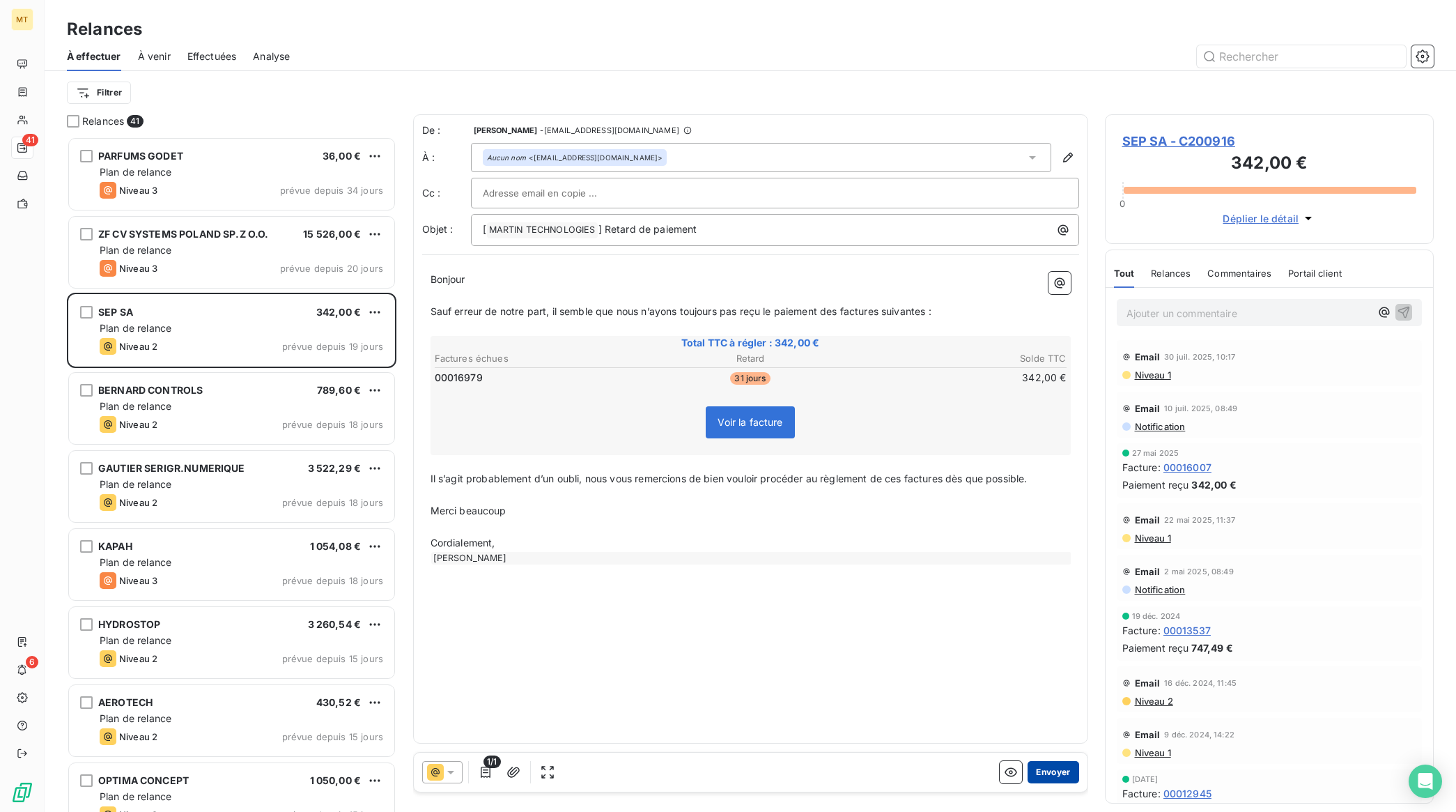
click at [1050, 763] on button "Envoyer" at bounding box center [1053, 772] width 50 height 23
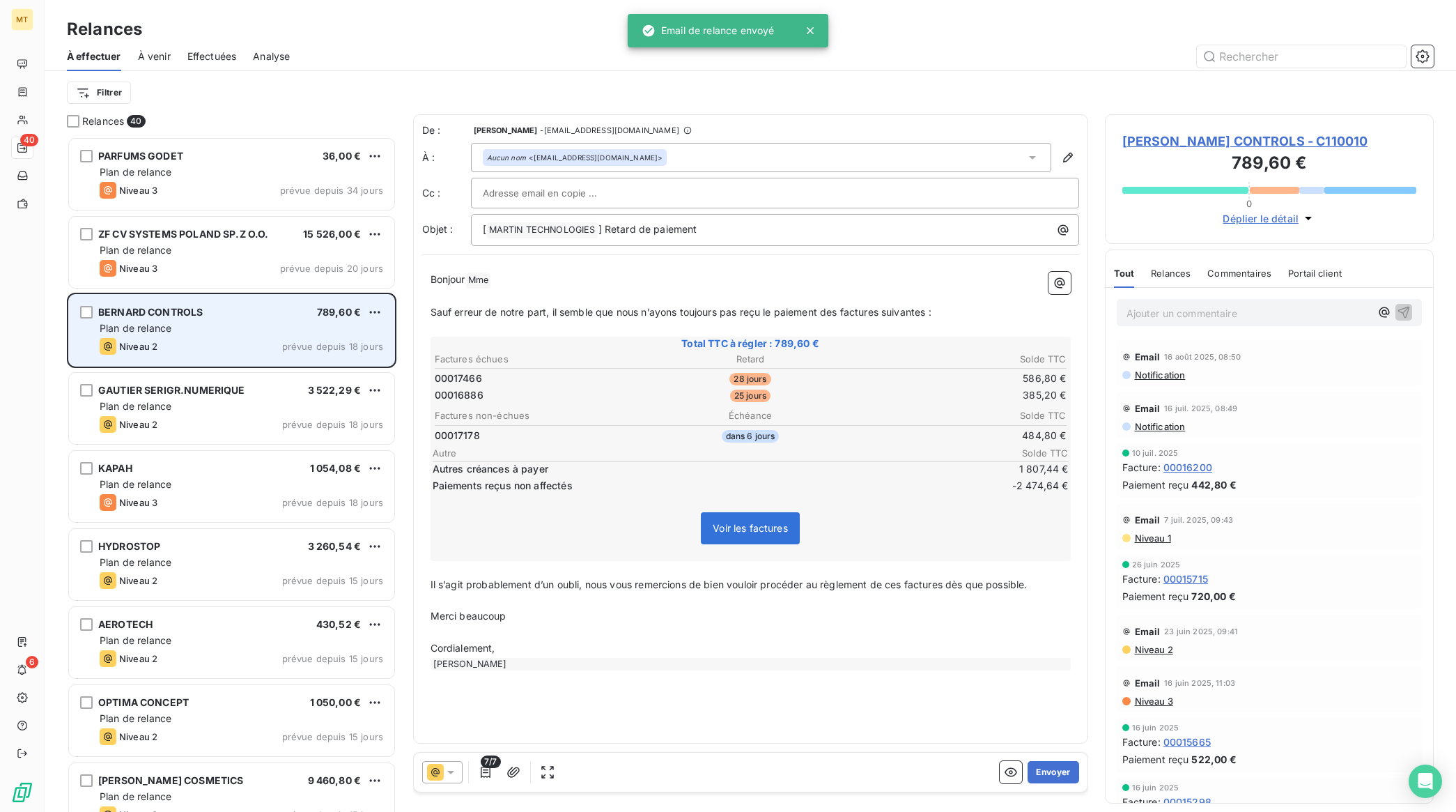
click at [194, 322] on div "Plan de relance" at bounding box center [241, 328] width 284 height 14
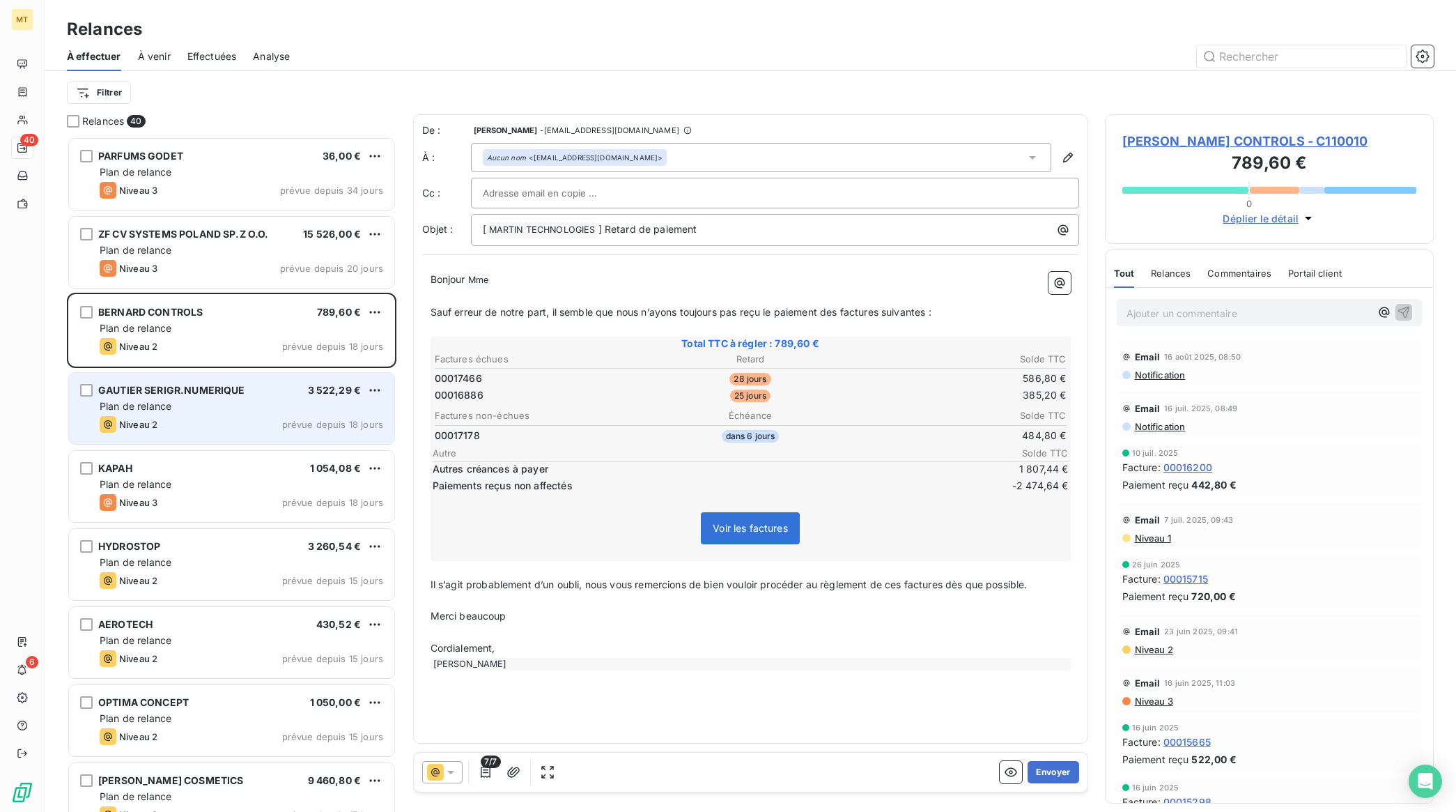
click at [181, 387] on span "GAUTIER SERIGR.NUMERIQUE" at bounding box center [171, 390] width 147 height 12
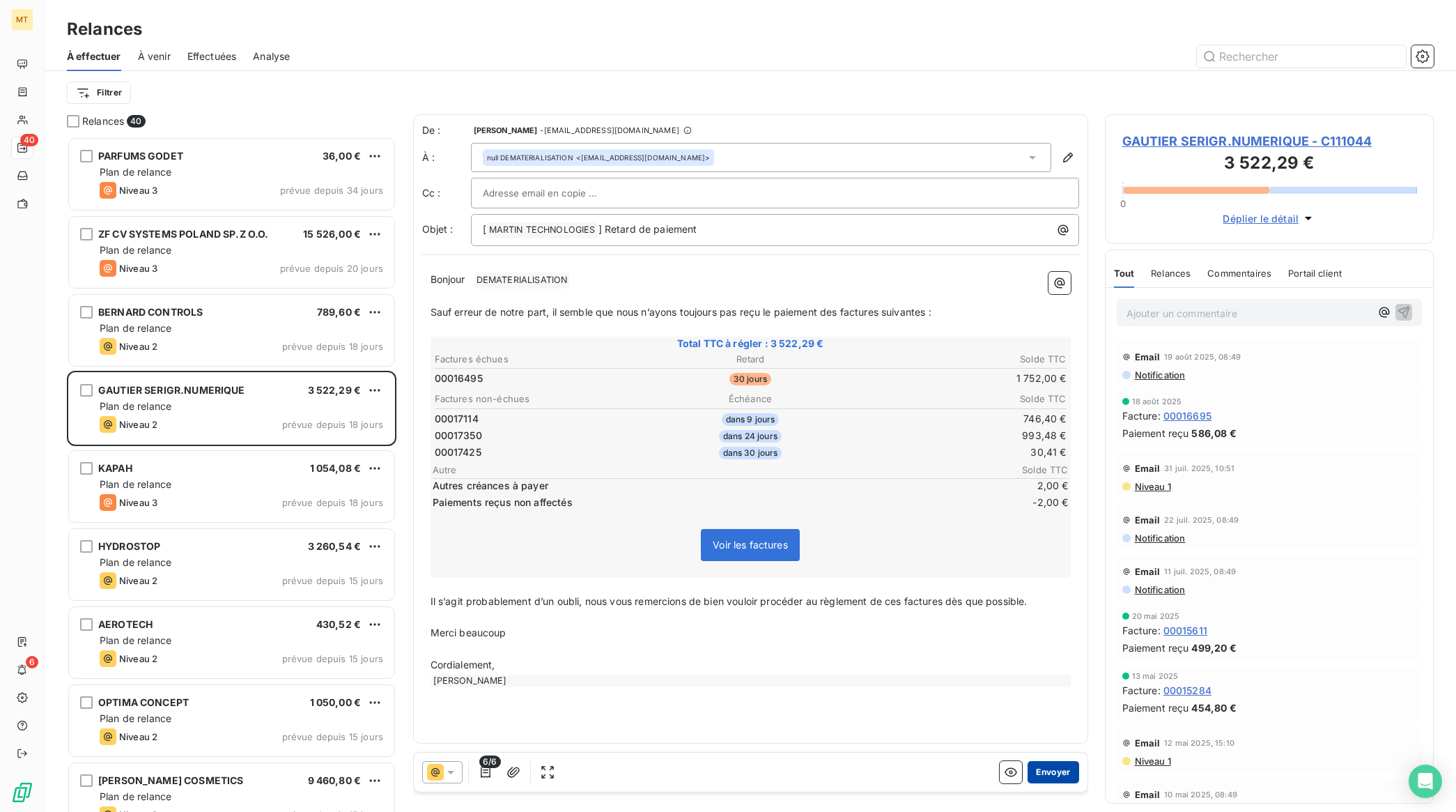
click at [1053, 765] on button "Envoyer" at bounding box center [1053, 772] width 50 height 23
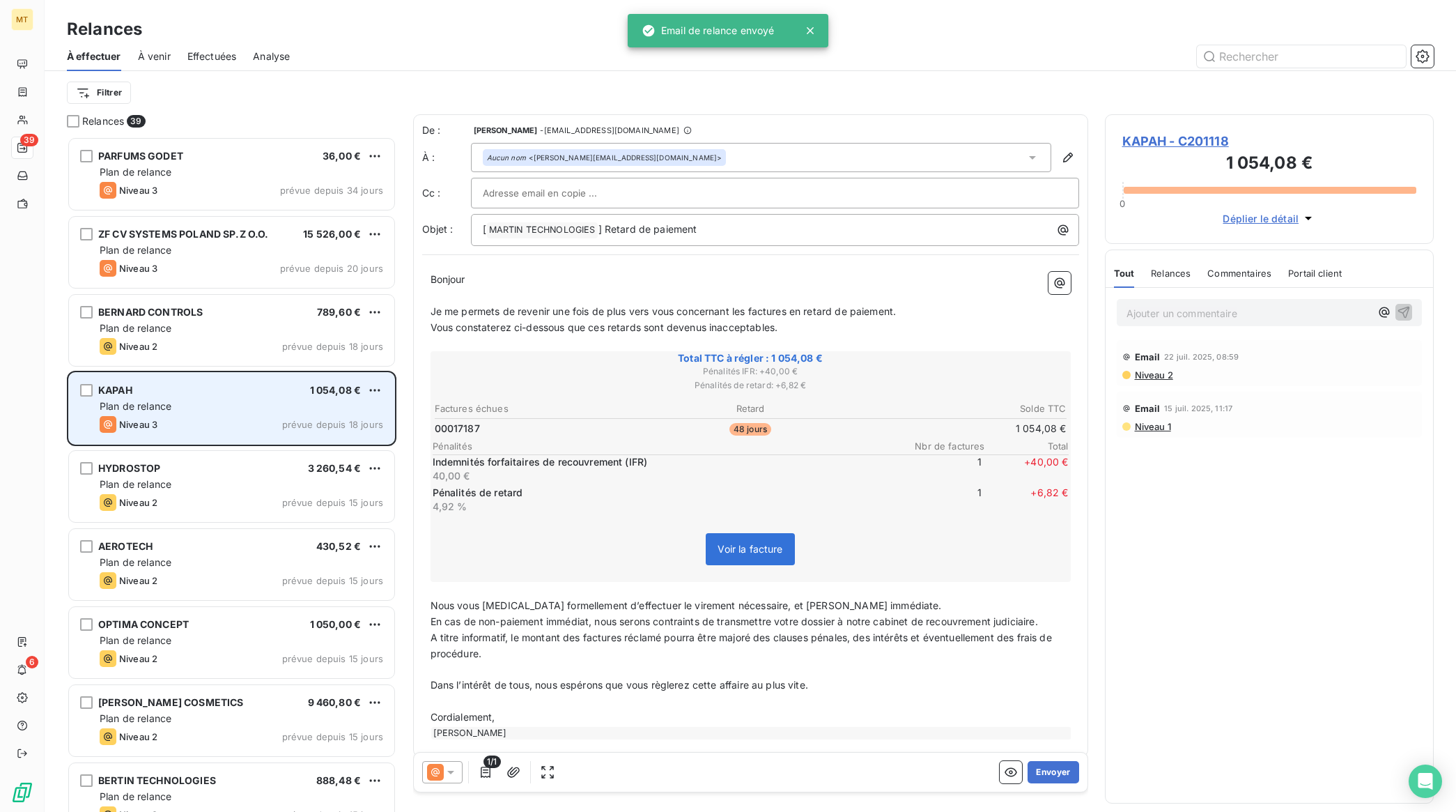
click at [216, 409] on div "Plan de relance" at bounding box center [241, 406] width 284 height 14
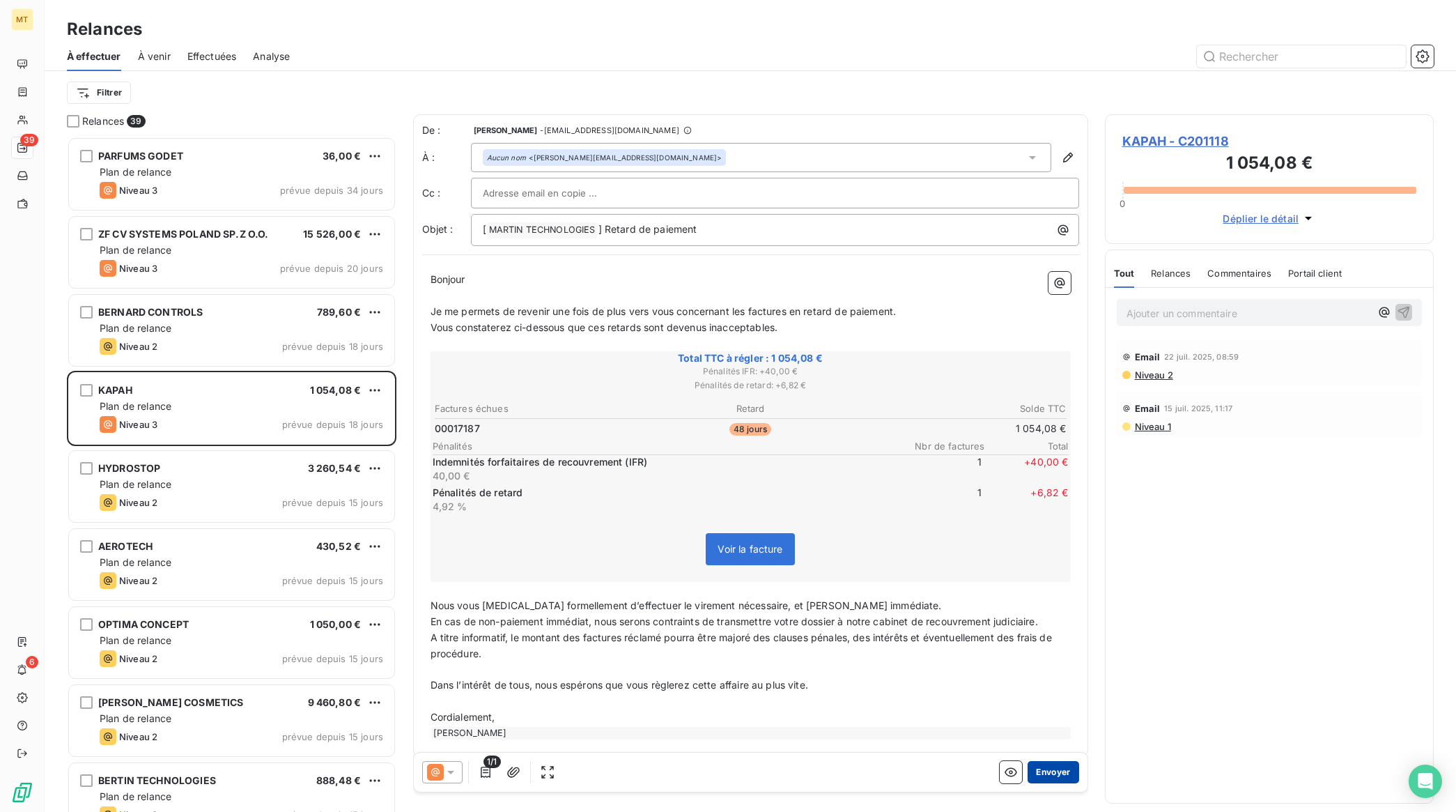
click at [1046, 775] on button "Envoyer" at bounding box center [1053, 772] width 50 height 23
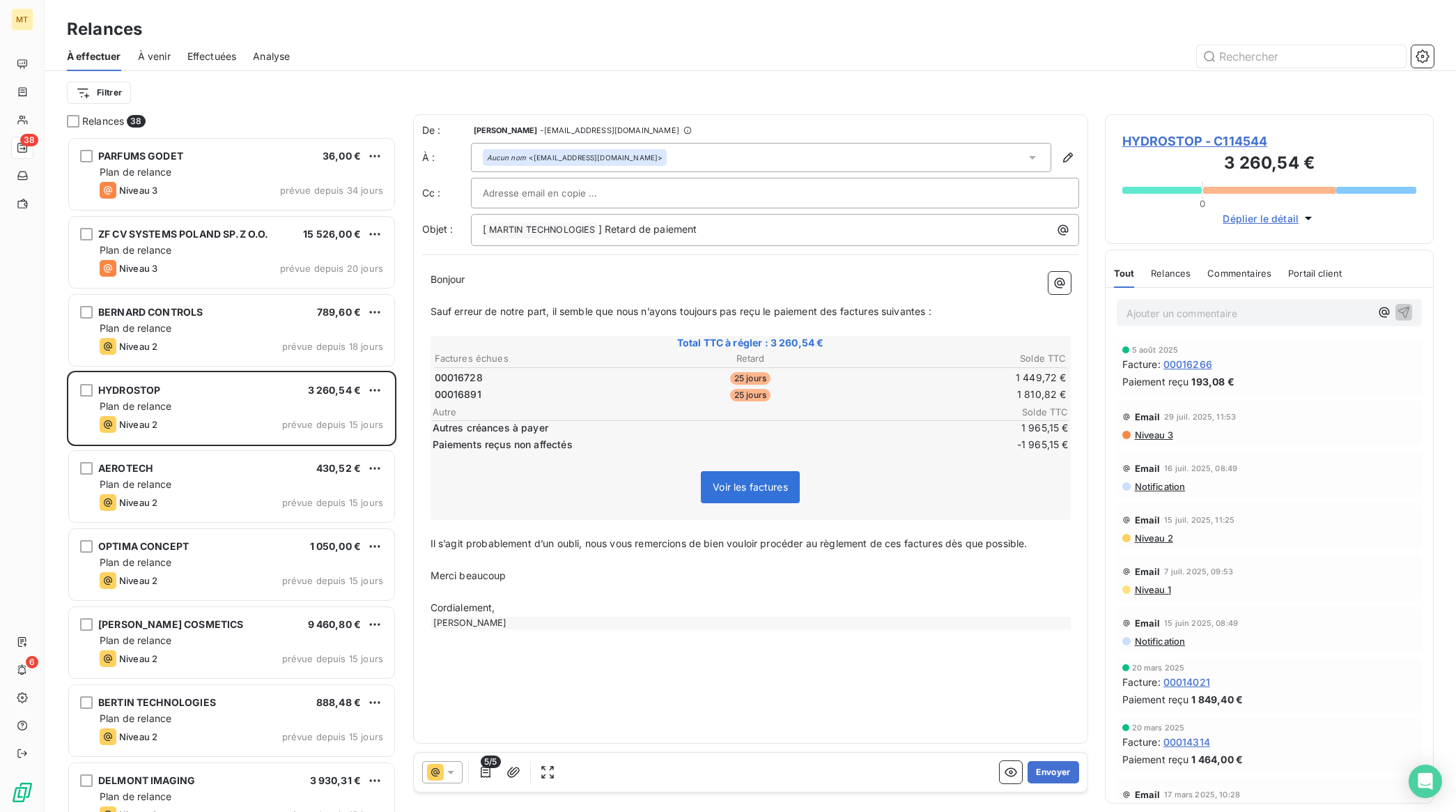
click at [1060, 760] on div "5/5 Envoyer" at bounding box center [751, 772] width 674 height 39
click at [1071, 778] on button "Envoyer" at bounding box center [1053, 772] width 50 height 23
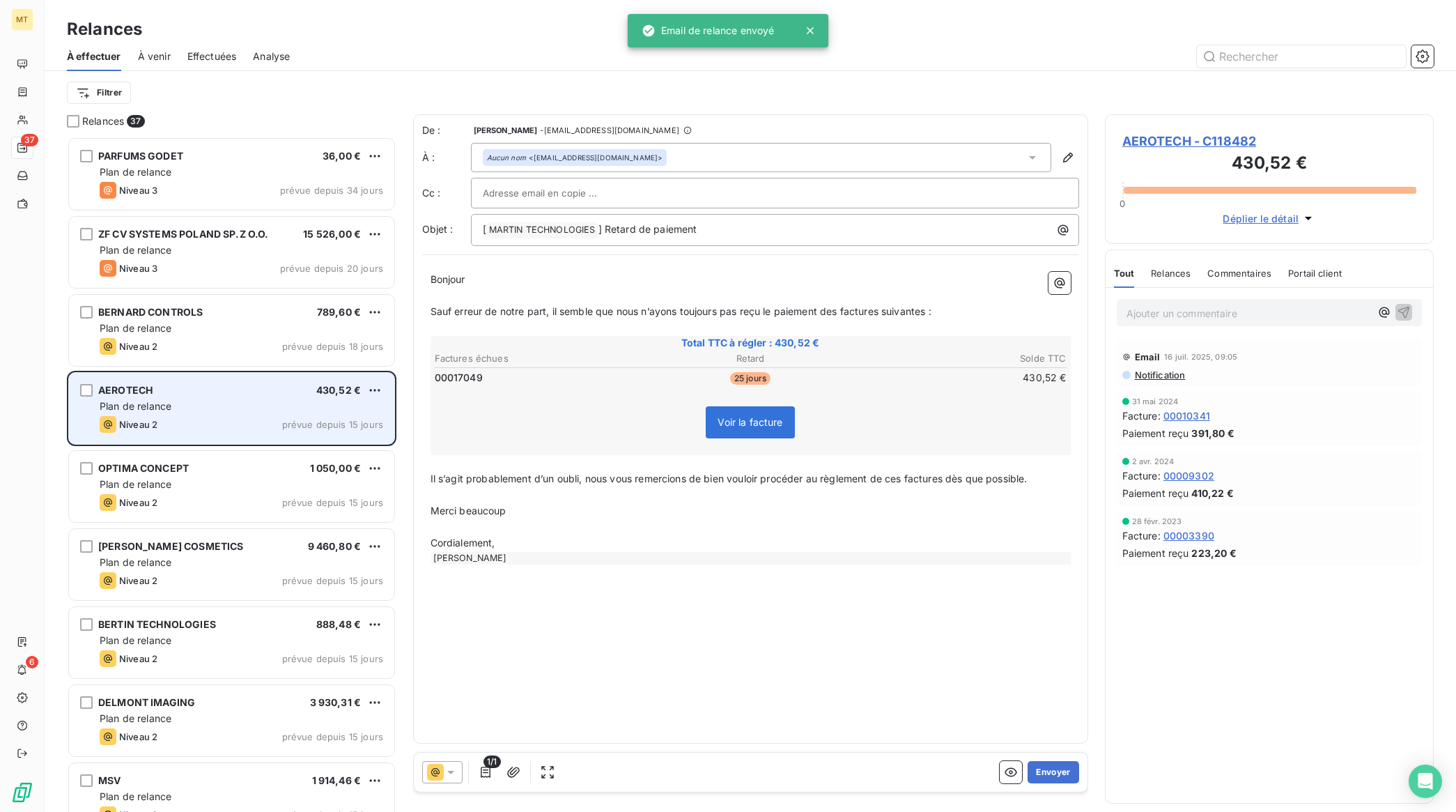
click at [188, 417] on div "Niveau 2 prévue depuis 15 jours" at bounding box center [241, 424] width 284 height 17
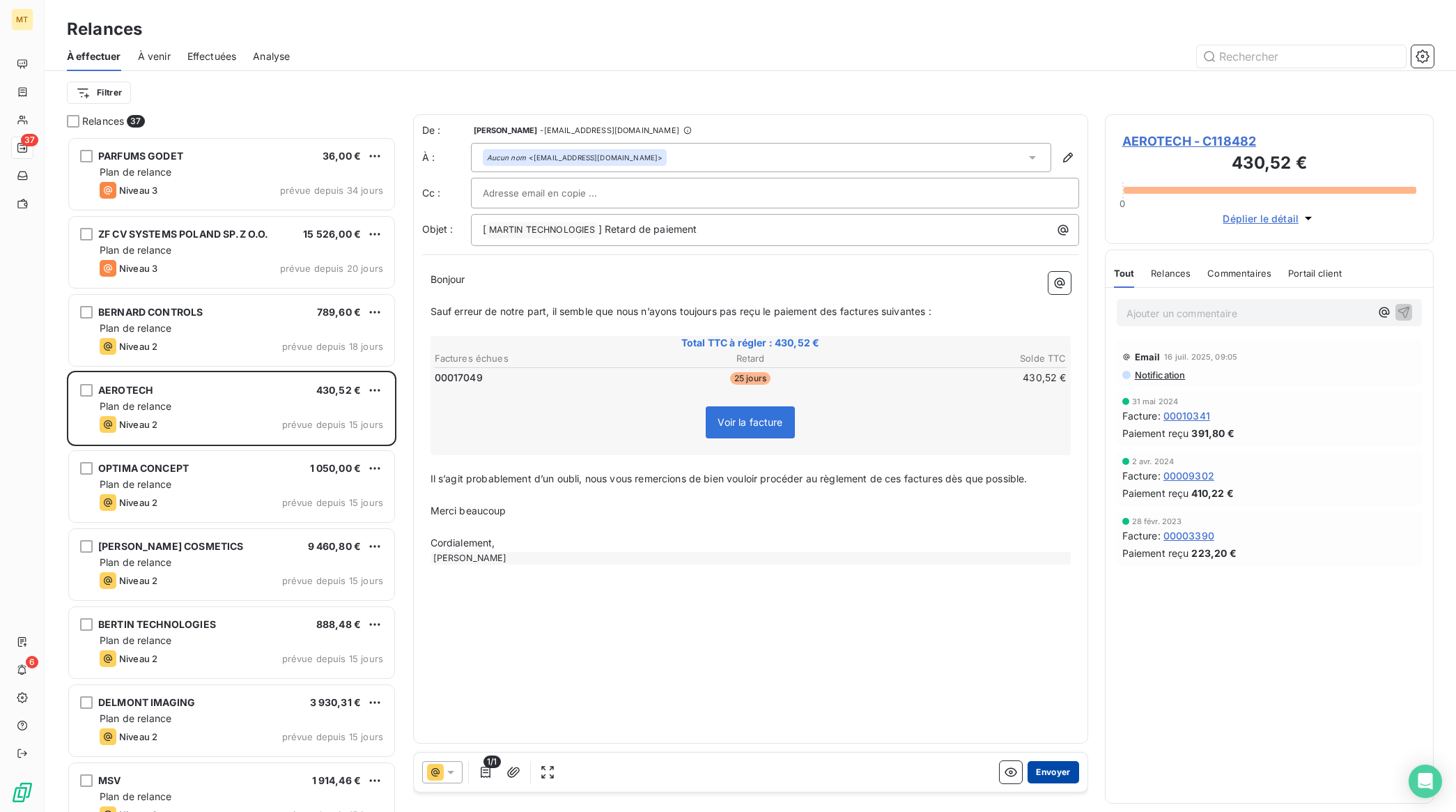
click at [1061, 771] on button "Envoyer" at bounding box center [1053, 772] width 50 height 23
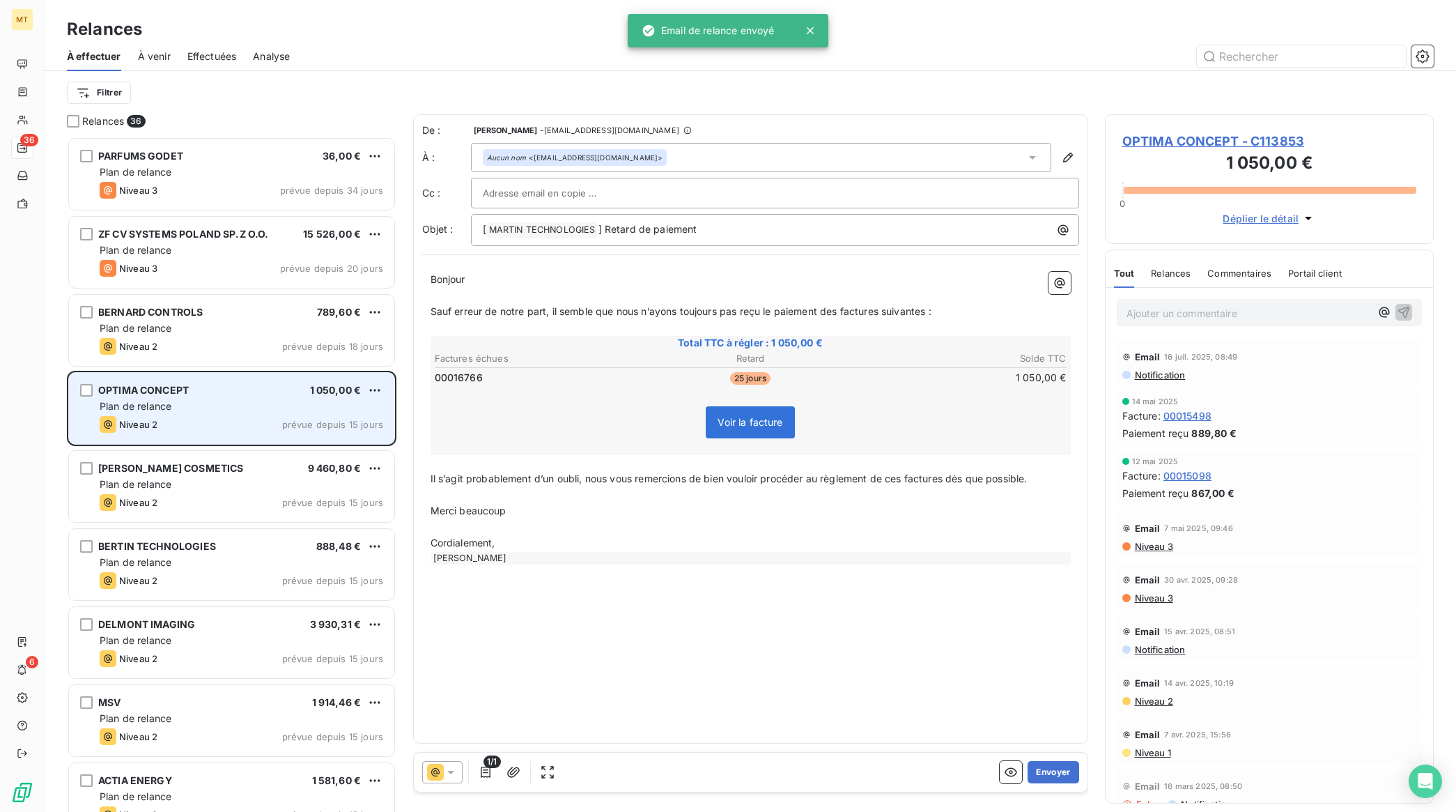
click at [175, 425] on div "Niveau 2 prévue depuis 15 jours" at bounding box center [241, 424] width 284 height 17
click at [200, 406] on div "Plan de relance" at bounding box center [241, 406] width 284 height 14
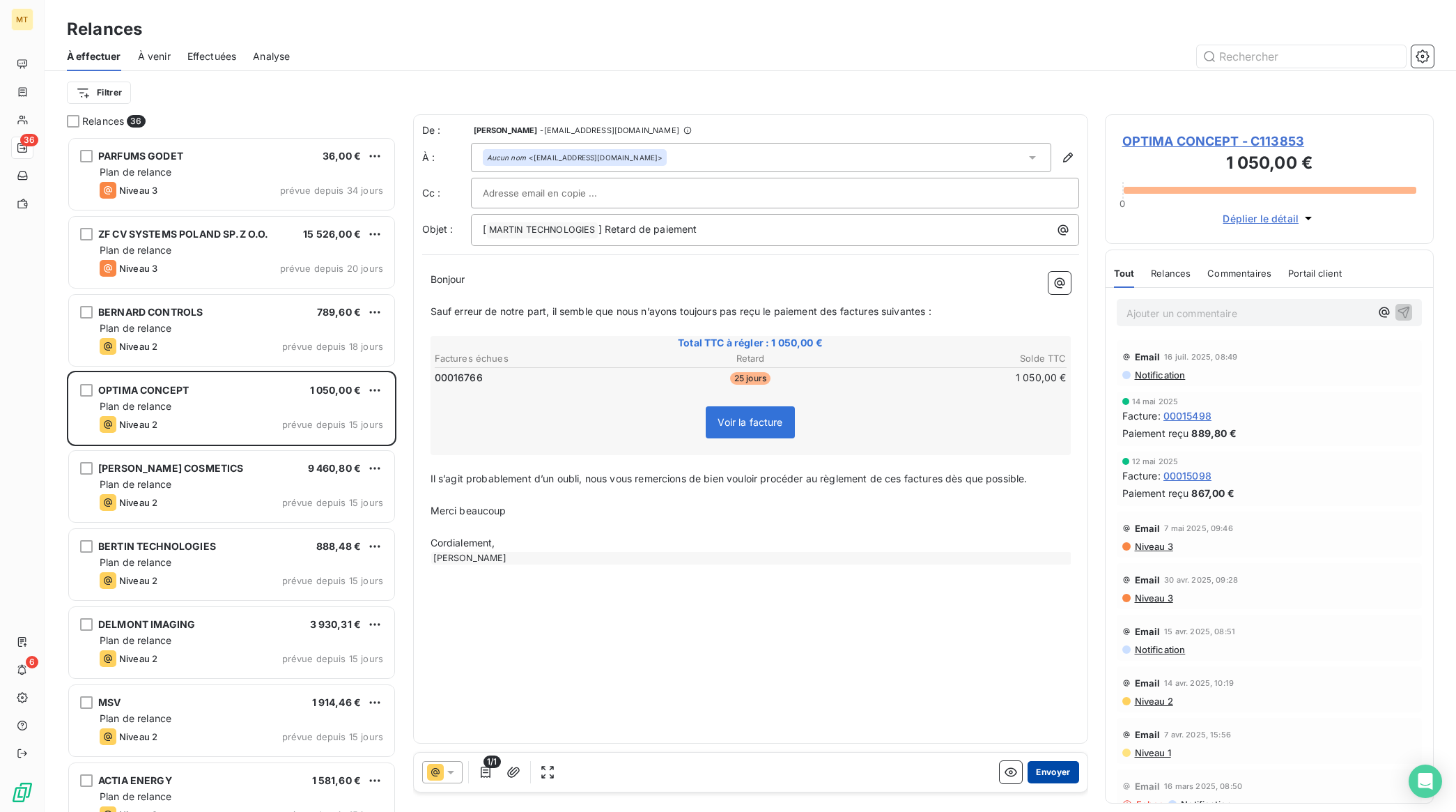
click at [1057, 772] on button "Envoyer" at bounding box center [1053, 772] width 50 height 23
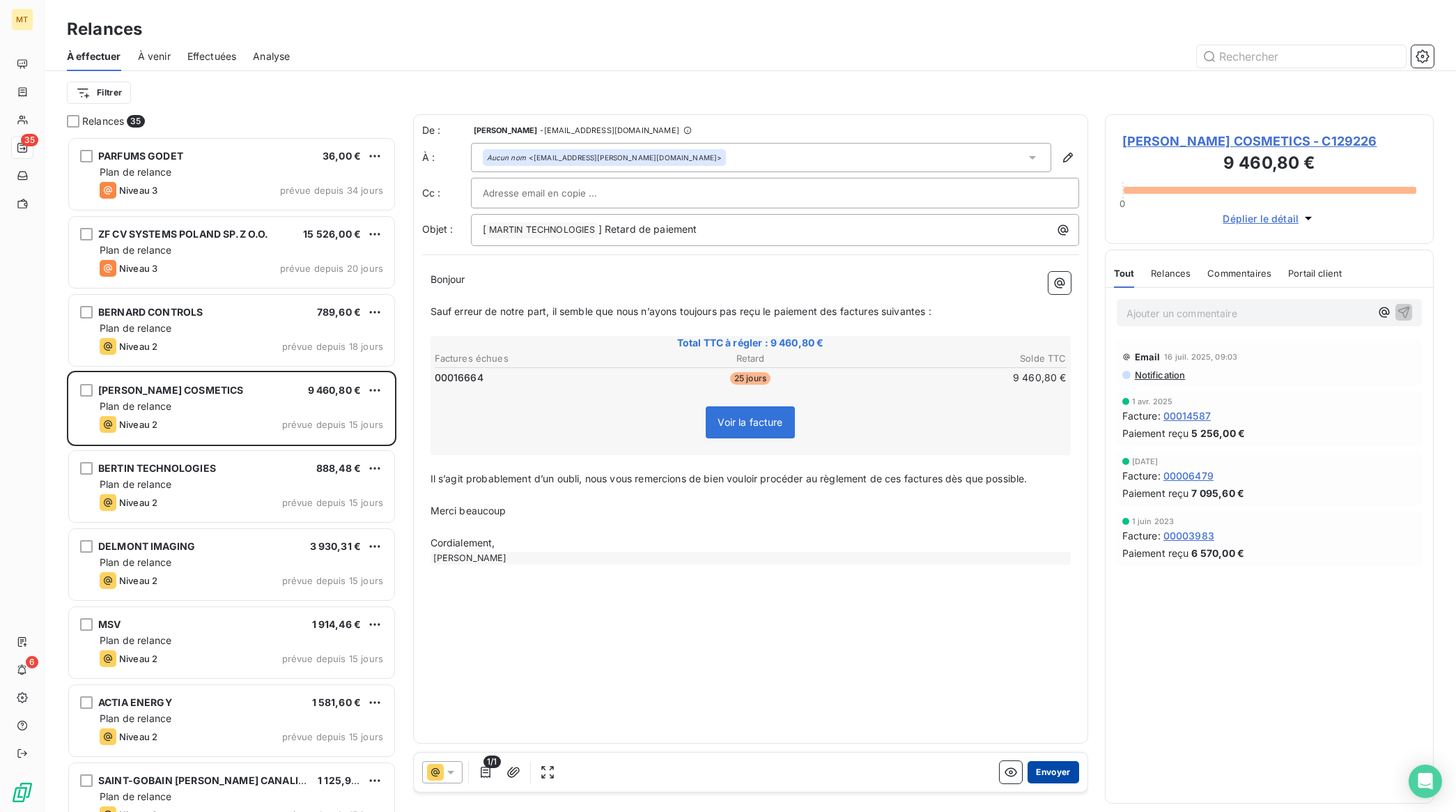
click at [1043, 771] on button "Envoyer" at bounding box center [1053, 772] width 50 height 23
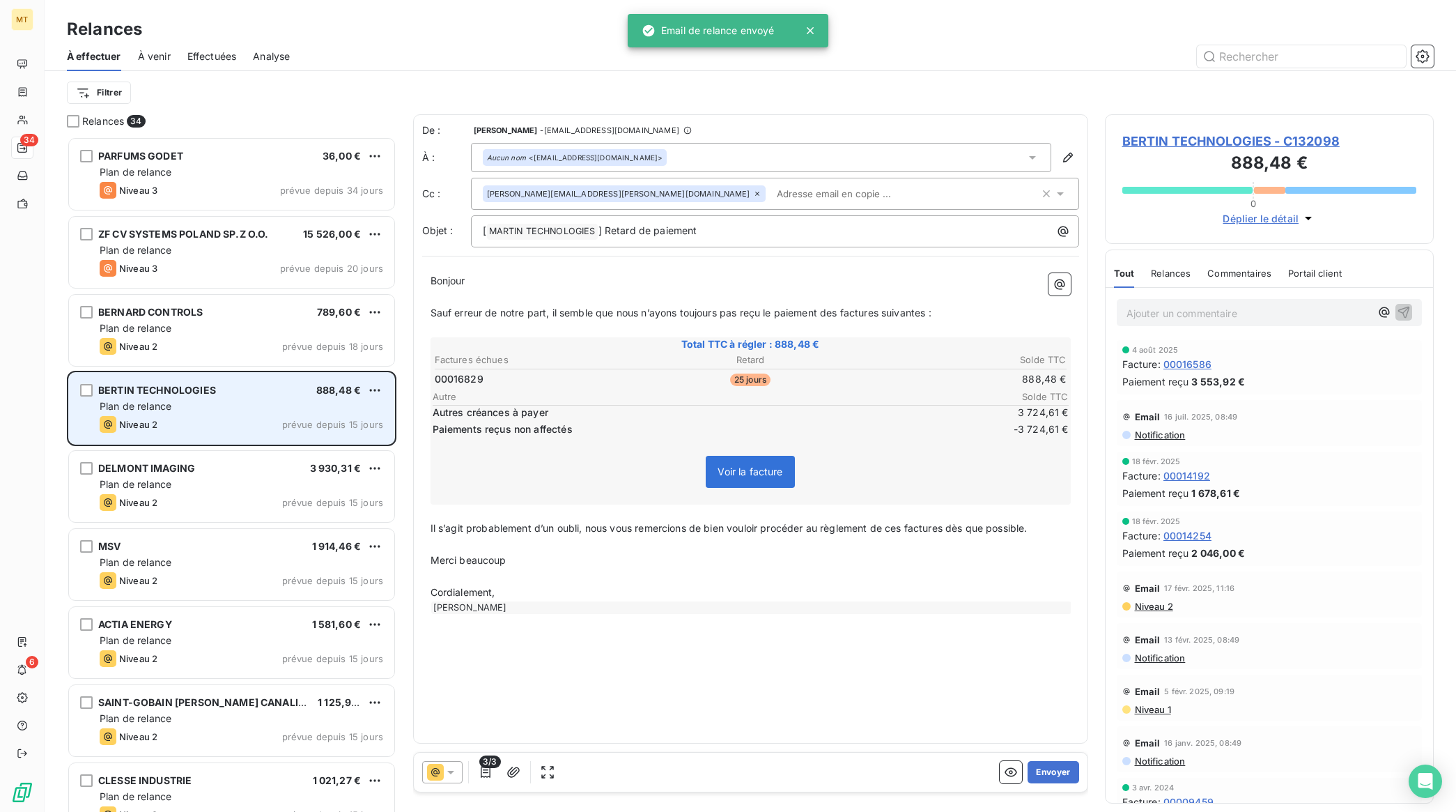
click at [190, 418] on div "Niveau 2 prévue depuis 15 jours" at bounding box center [241, 424] width 284 height 17
click at [292, 406] on div "Plan de relance" at bounding box center [241, 406] width 284 height 14
click at [286, 412] on div "Plan de relance" at bounding box center [241, 406] width 284 height 14
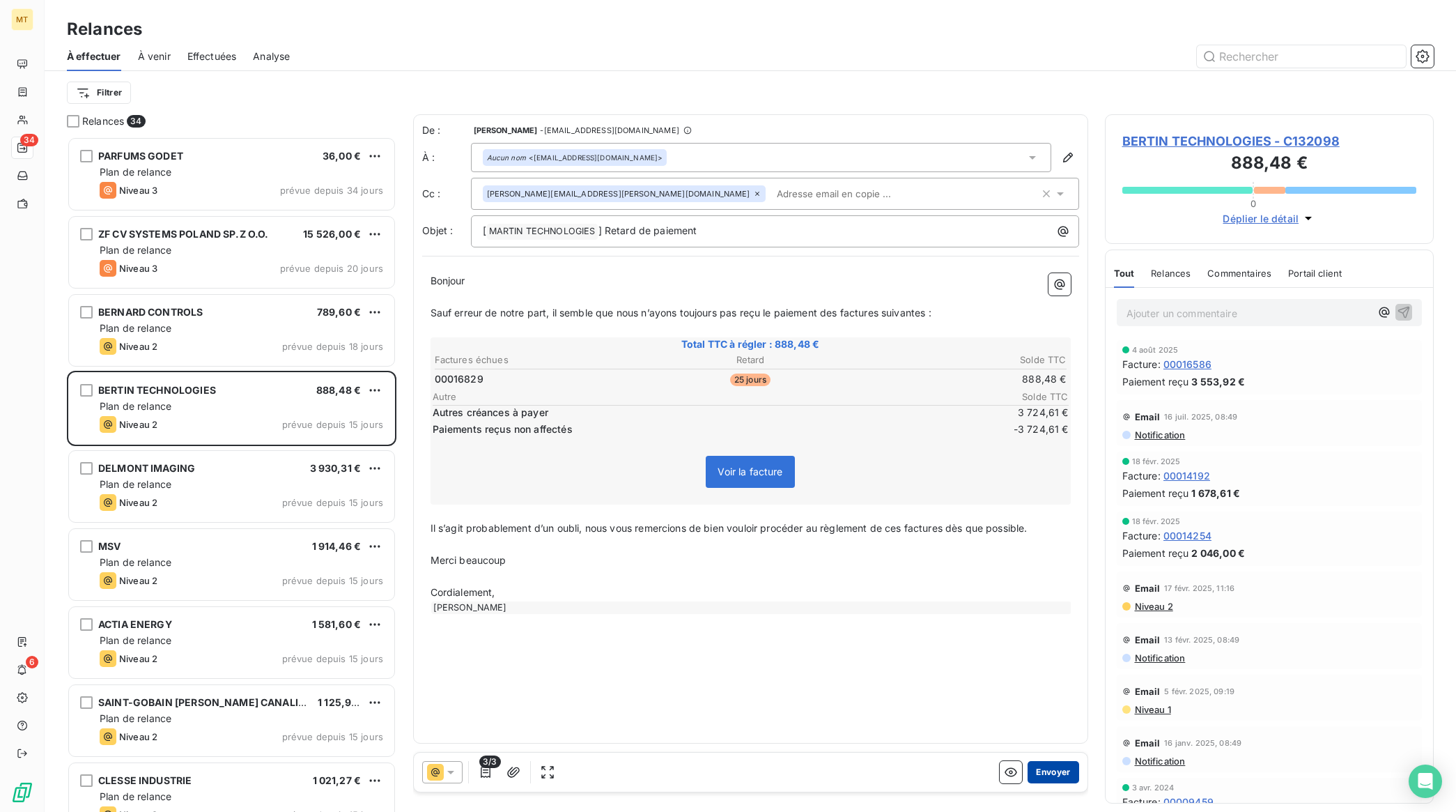
click at [1050, 774] on button "Envoyer" at bounding box center [1053, 772] width 50 height 23
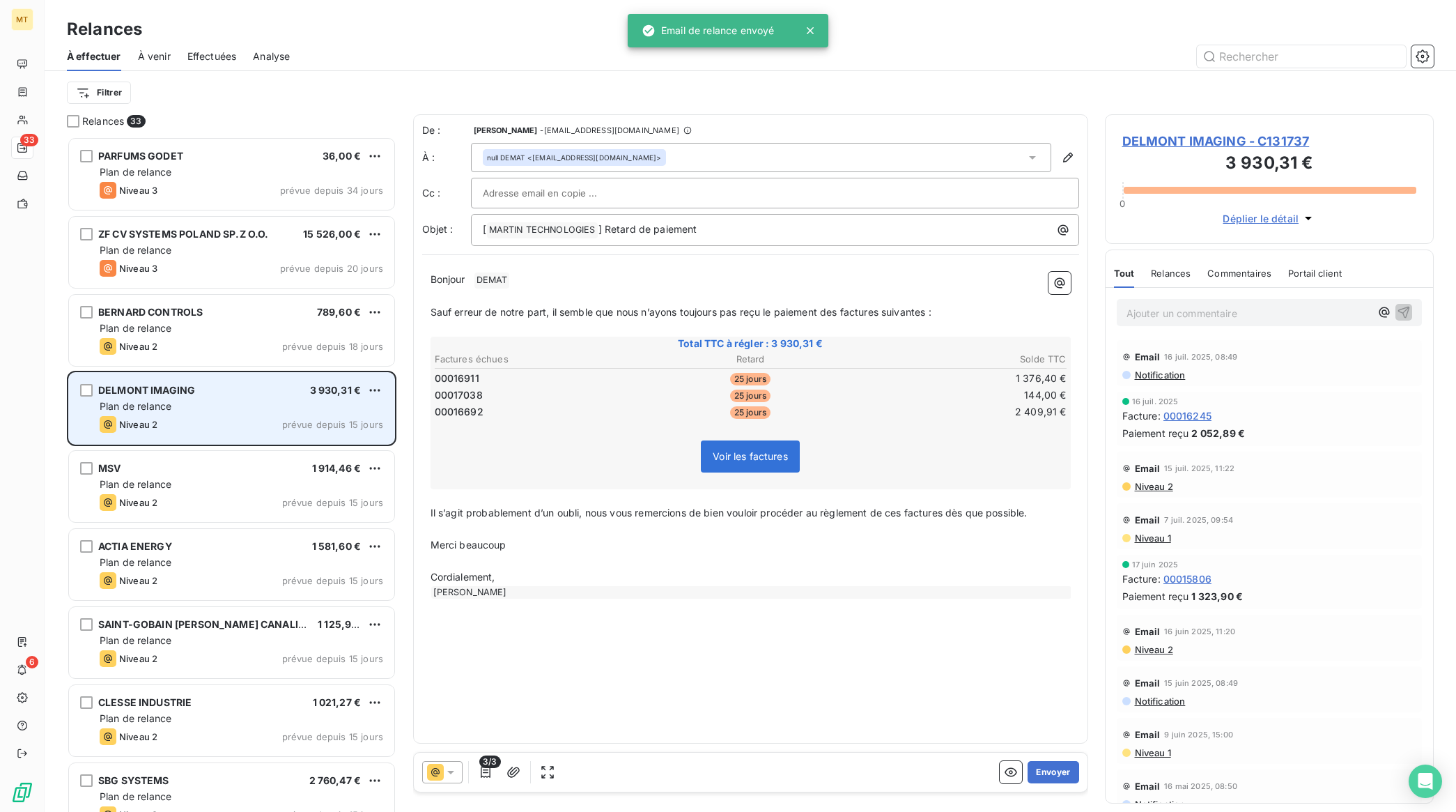
click at [228, 402] on div "Plan de relance" at bounding box center [241, 406] width 284 height 14
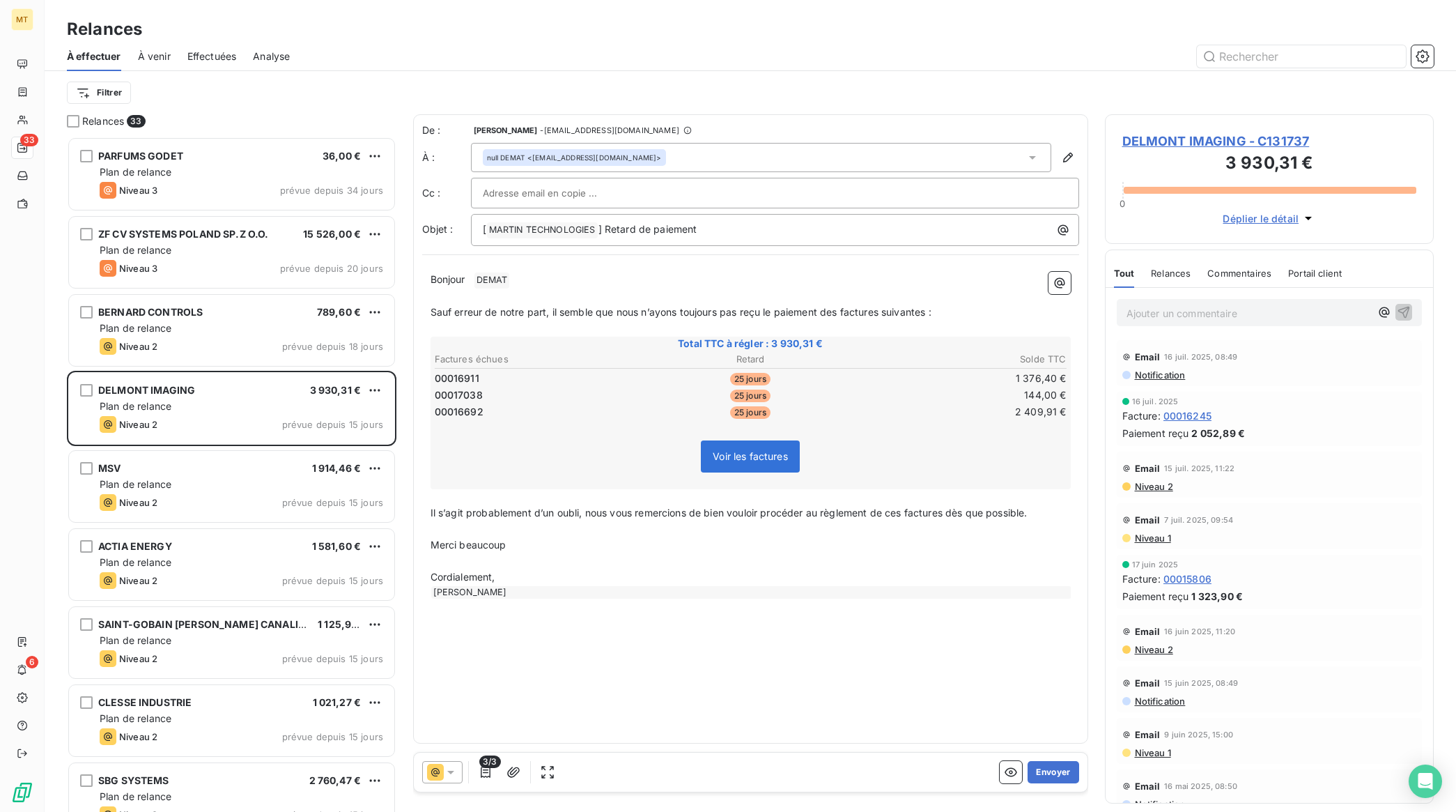
click at [550, 284] on p "Bonjour ﻿ DEMAT ﻿ ﻿" at bounding box center [751, 279] width 641 height 17
click at [948, 688] on div "De : [PERSON_NAME] - [EMAIL_ADDRESS][DOMAIN_NAME] À : null DEMAT <[EMAIL_ADDRES…" at bounding box center [751, 428] width 675 height 629
click at [1059, 763] on button "Envoyer" at bounding box center [1053, 772] width 50 height 23
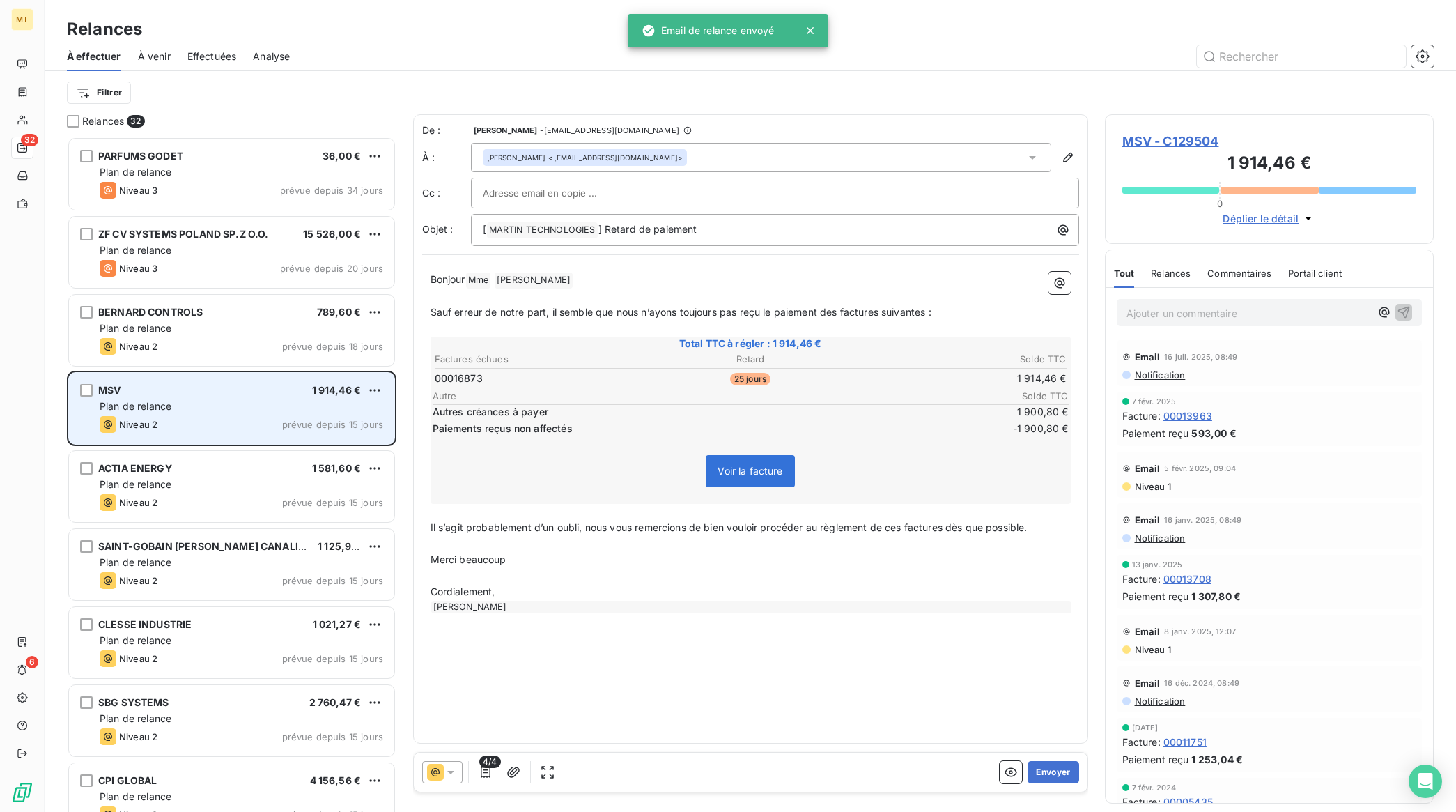
click at [186, 401] on div "Plan de relance" at bounding box center [241, 406] width 284 height 14
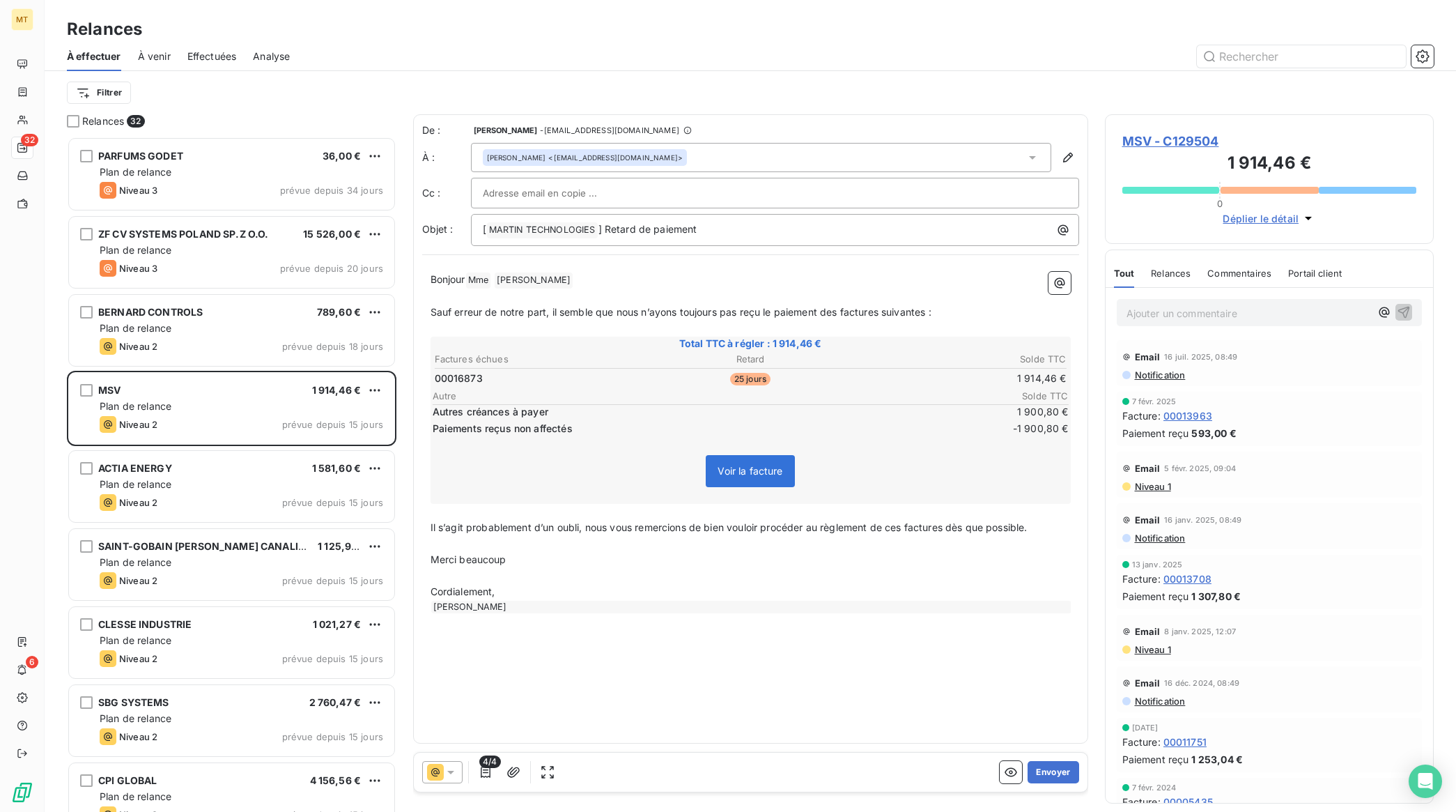
click at [653, 284] on p "Bonjour Mme ﻿ [PERSON_NAME] ﻿ ﻿" at bounding box center [751, 279] width 641 height 17
click at [1059, 770] on button "Envoyer" at bounding box center [1053, 772] width 50 height 23
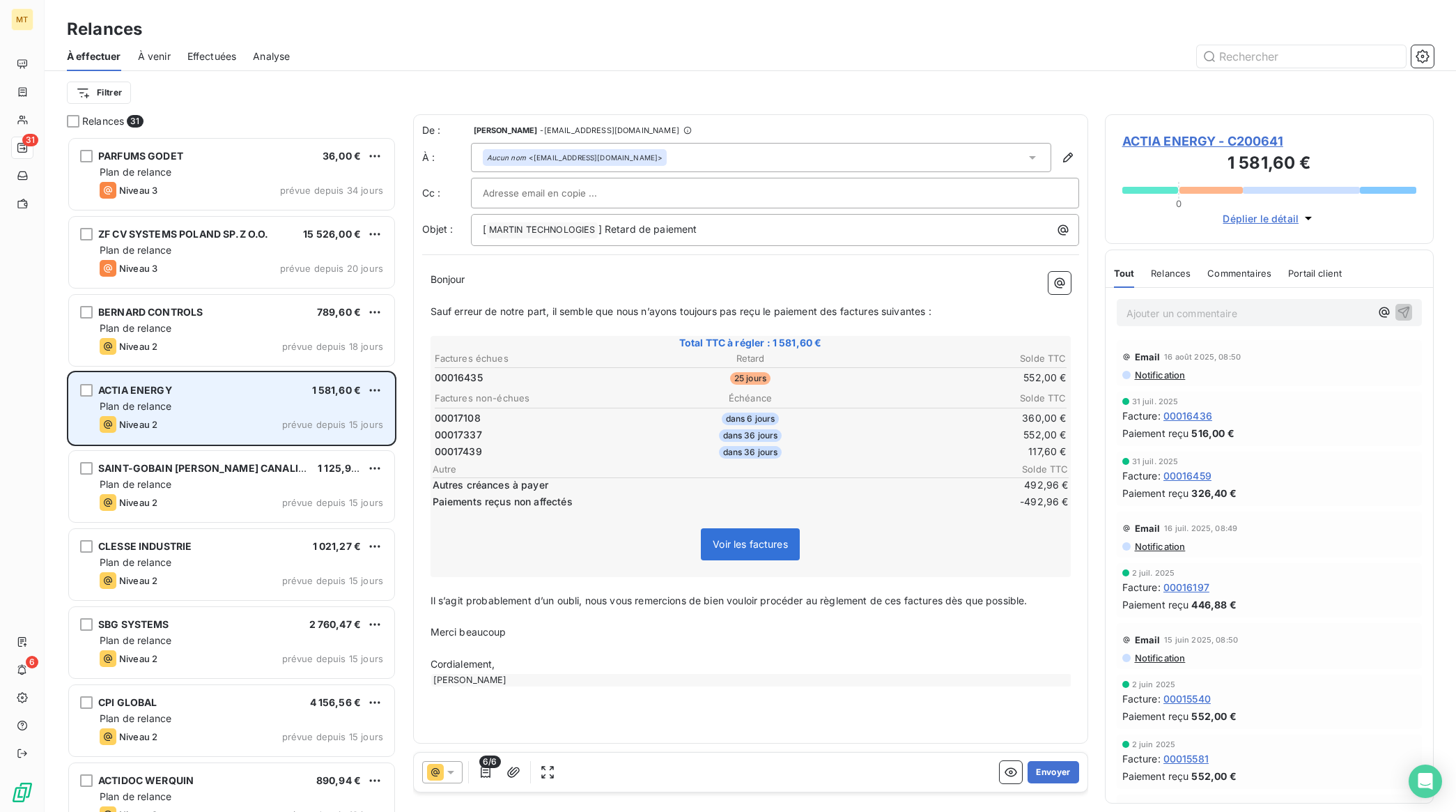
click at [235, 413] on div "ACTIA ENERGY 1 581,60 € Plan de relance Niveau 2 prévue depuis 15 jours" at bounding box center [231, 408] width 325 height 71
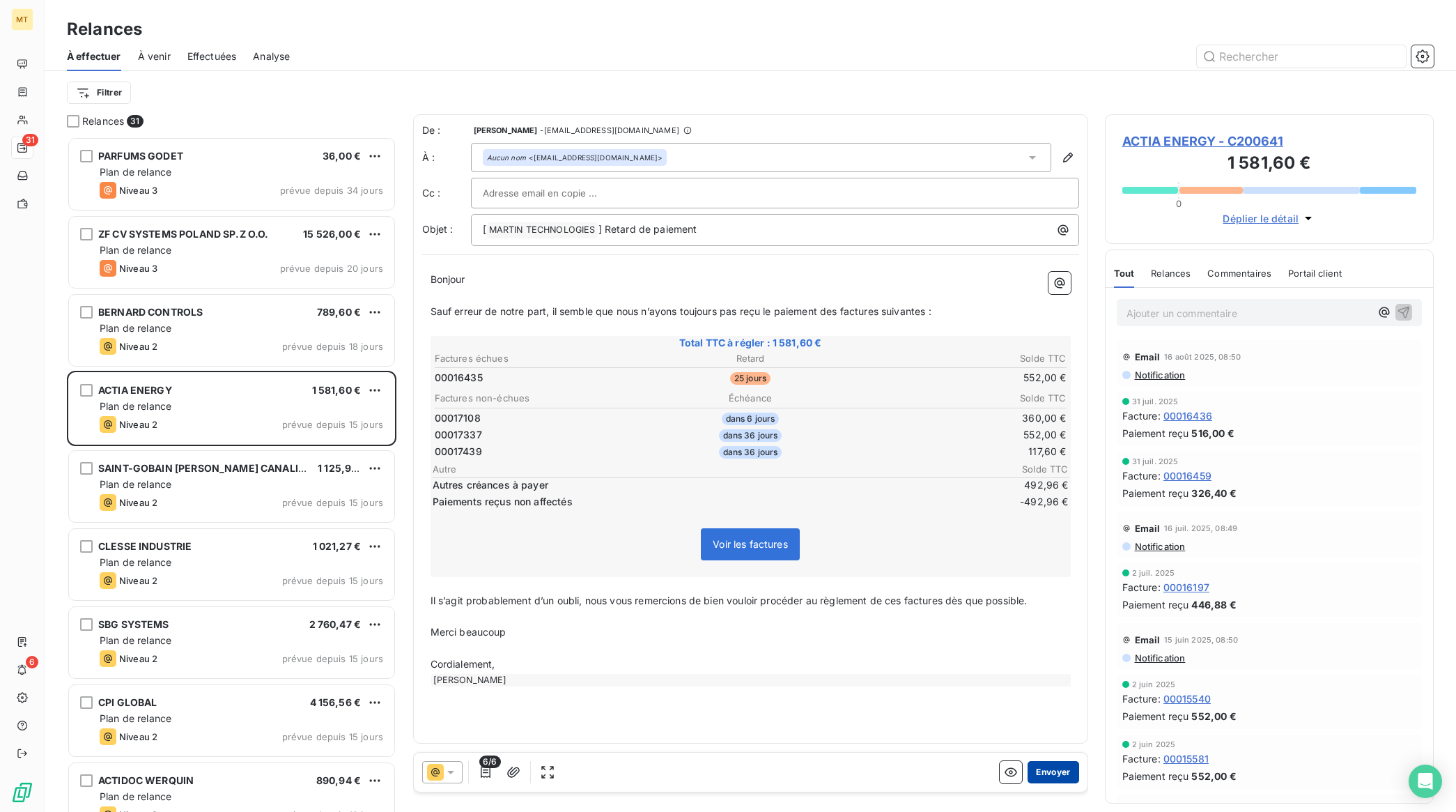
click at [1057, 770] on button "Envoyer" at bounding box center [1053, 772] width 50 height 23
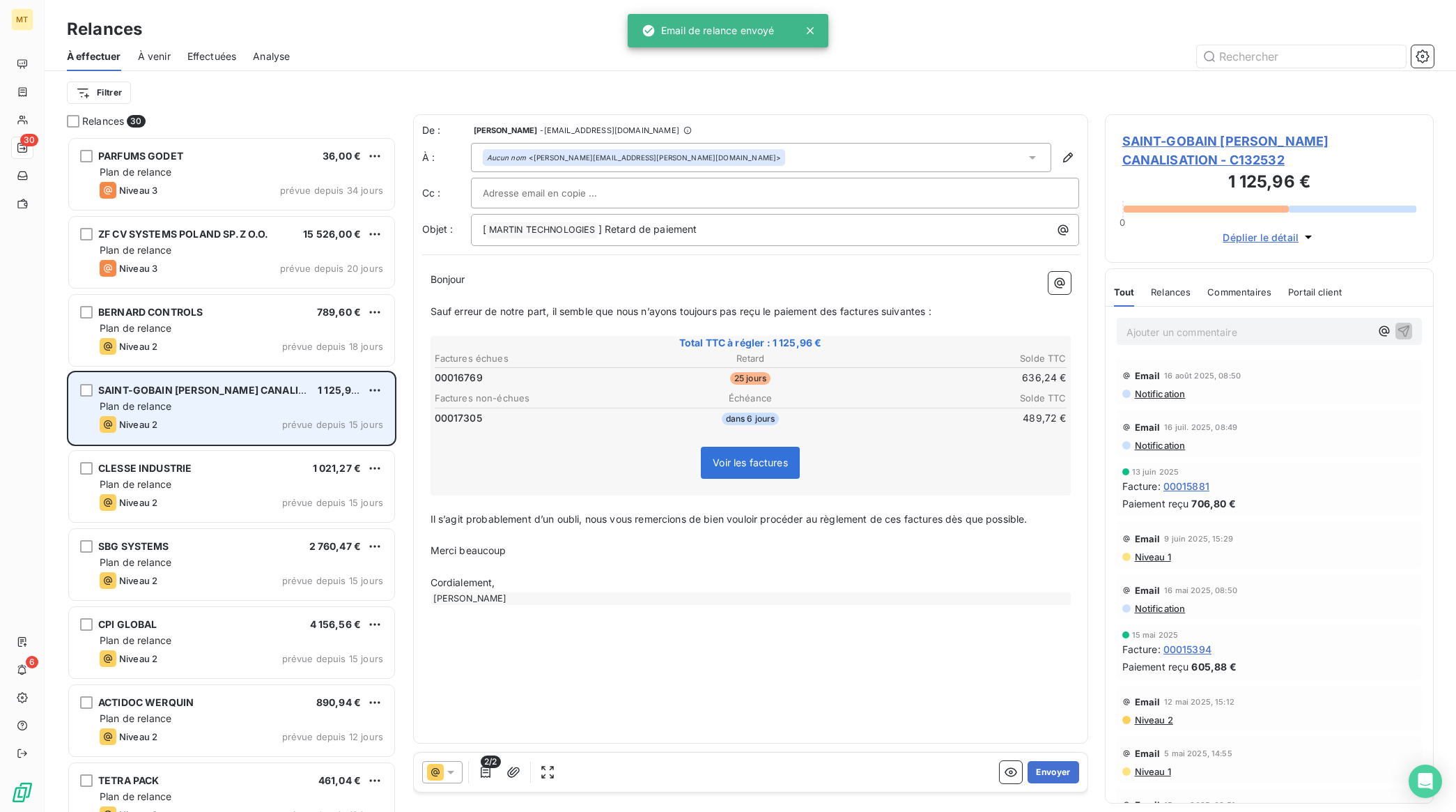
click at [207, 402] on div "Plan de relance" at bounding box center [241, 406] width 284 height 14
click at [225, 412] on div "Plan de relance" at bounding box center [241, 406] width 284 height 14
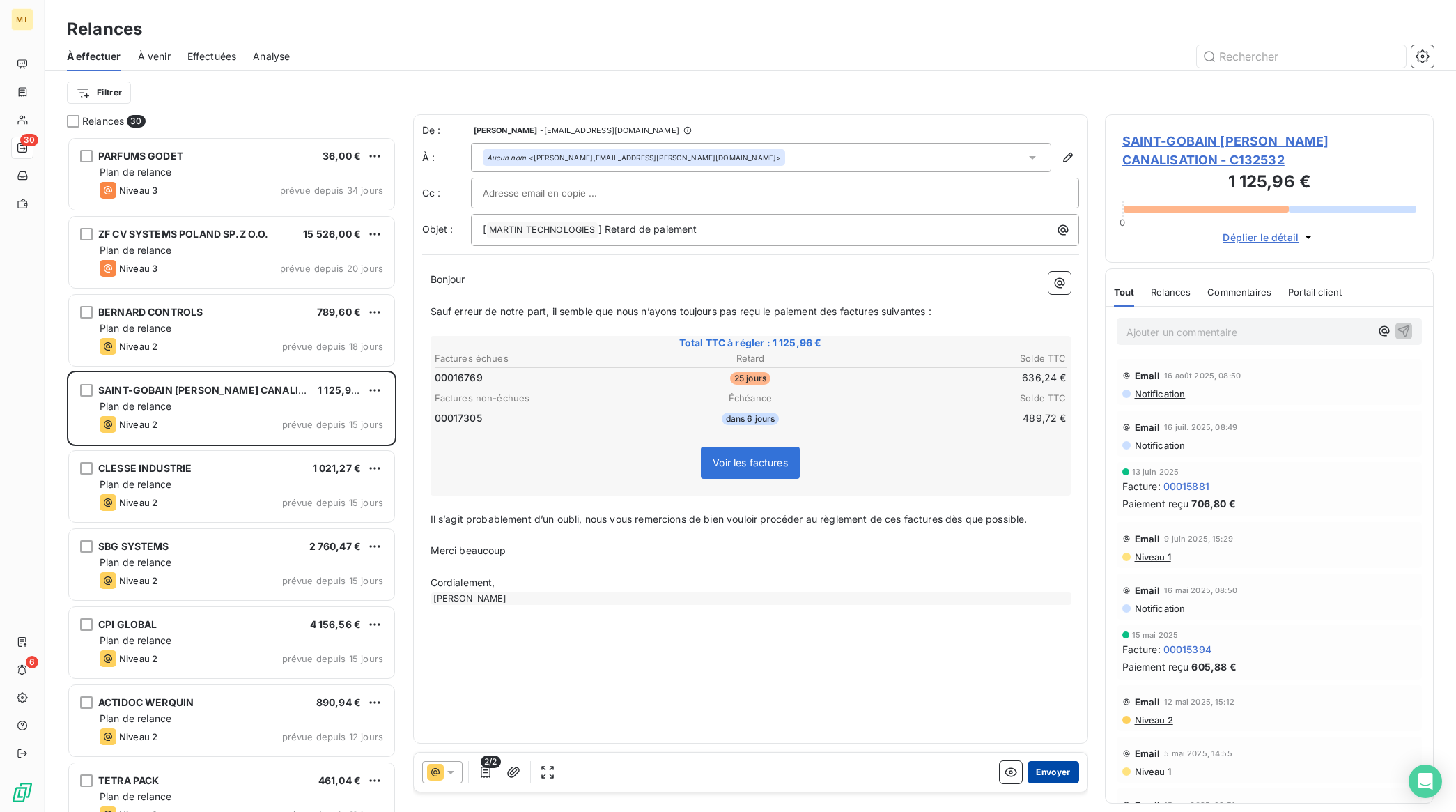
click at [1073, 770] on button "Envoyer" at bounding box center [1053, 772] width 50 height 23
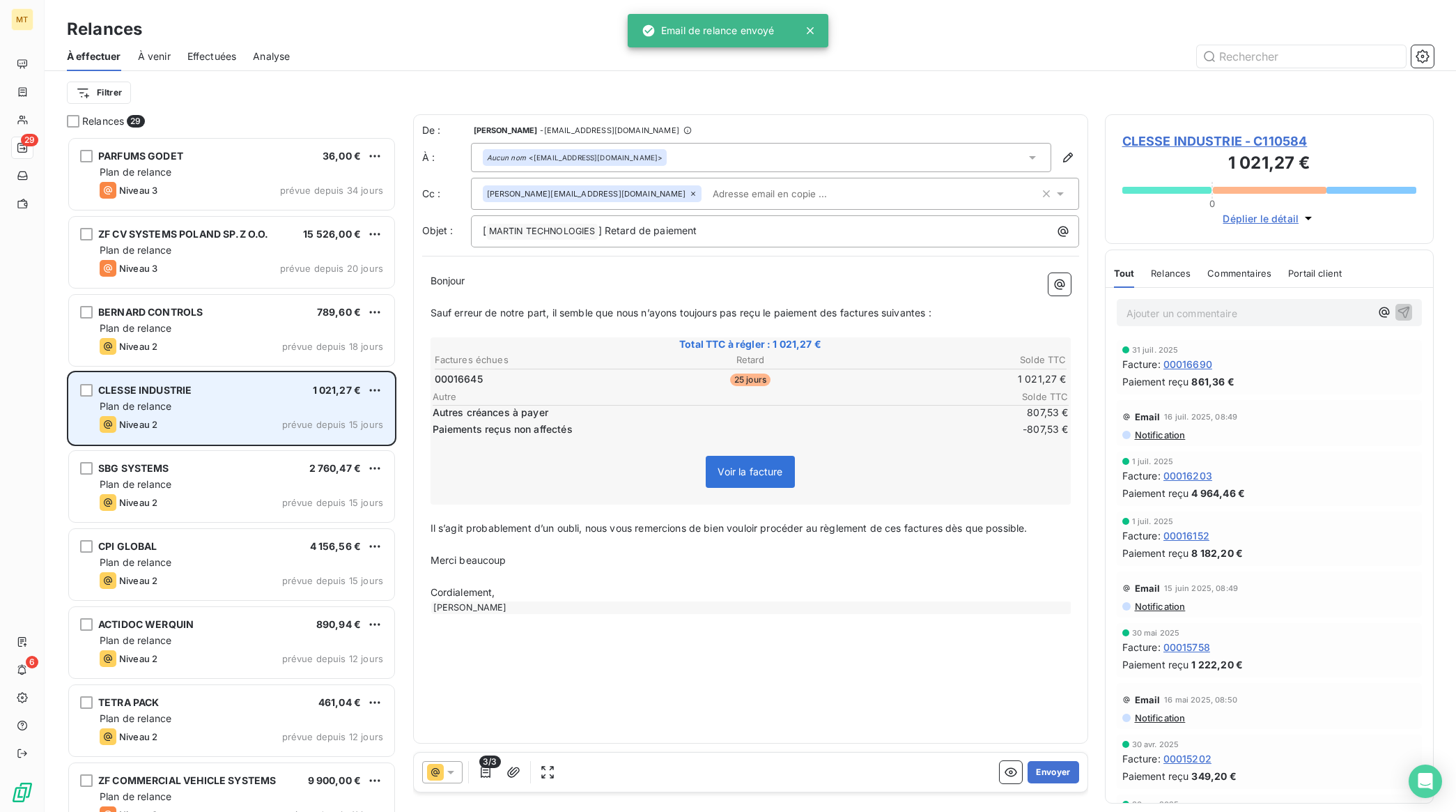
click at [211, 407] on div "Plan de relance" at bounding box center [241, 406] width 284 height 14
click at [252, 401] on div "Plan de relance" at bounding box center [241, 406] width 284 height 14
click at [255, 413] on div "CLESSE INDUSTRIE 1 021,27 € Plan de relance Niveau 2 prévue depuis 15 jours" at bounding box center [231, 408] width 325 height 71
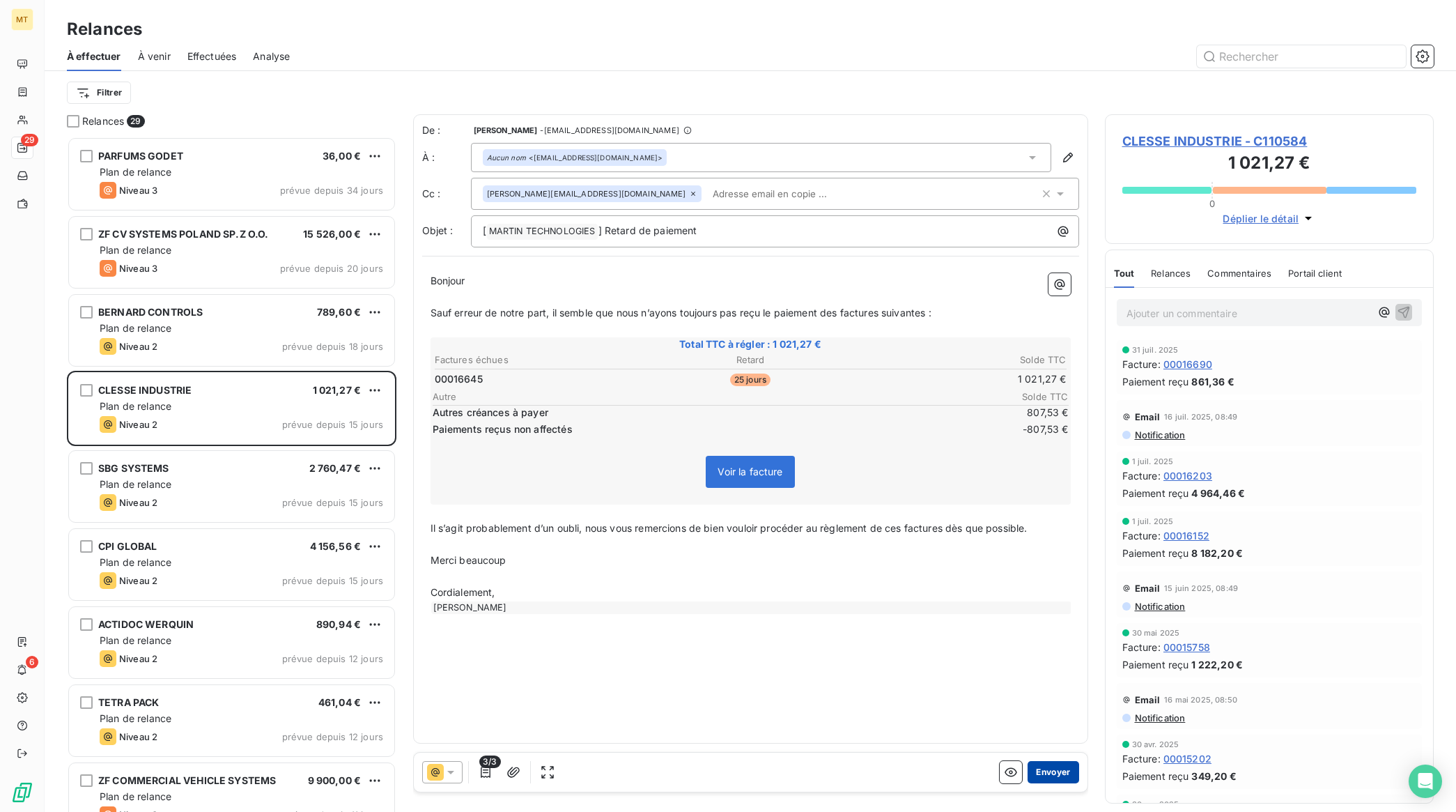
click at [1063, 768] on button "Envoyer" at bounding box center [1053, 772] width 50 height 23
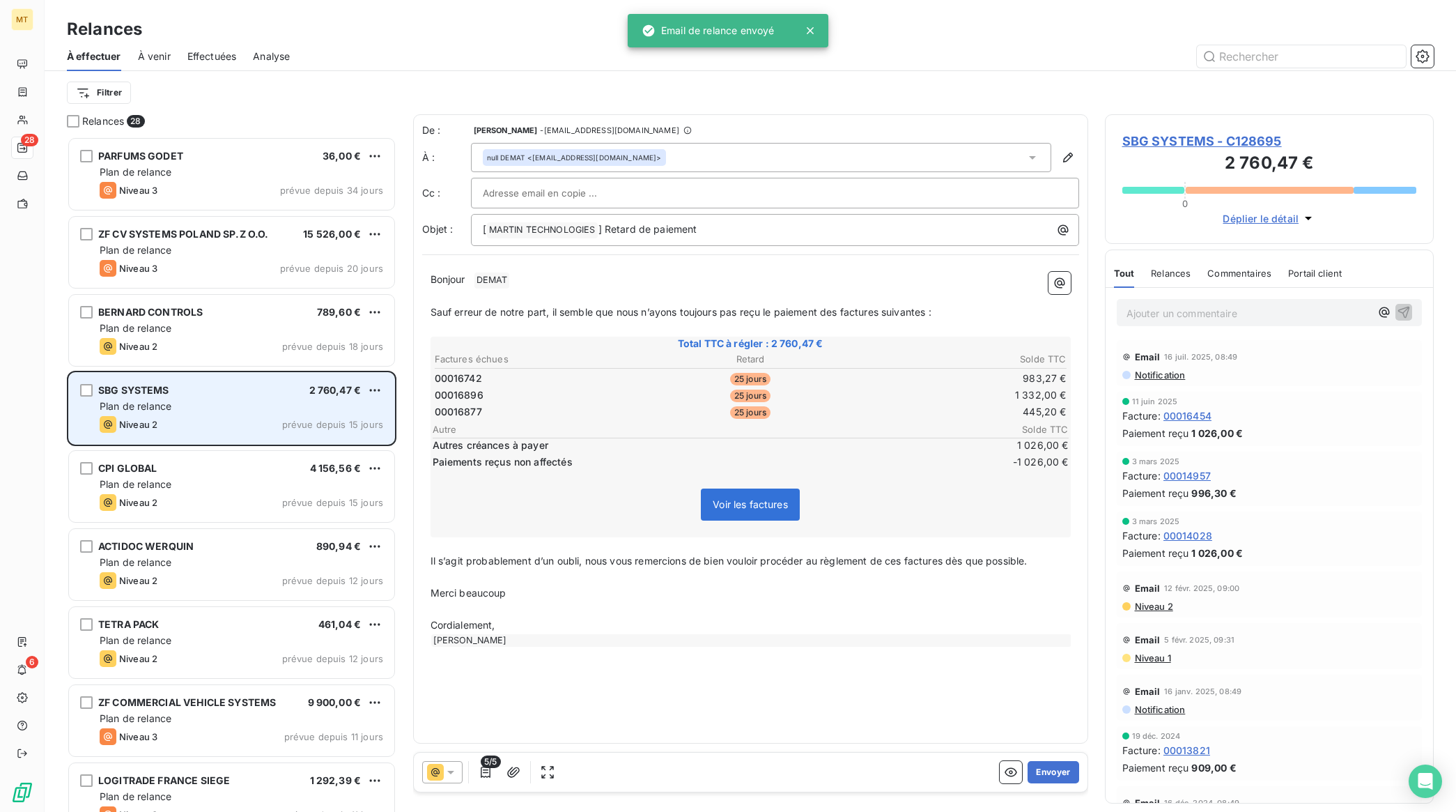
click at [194, 393] on div "SBG SYSTEMS 2 760,47 €" at bounding box center [241, 390] width 284 height 12
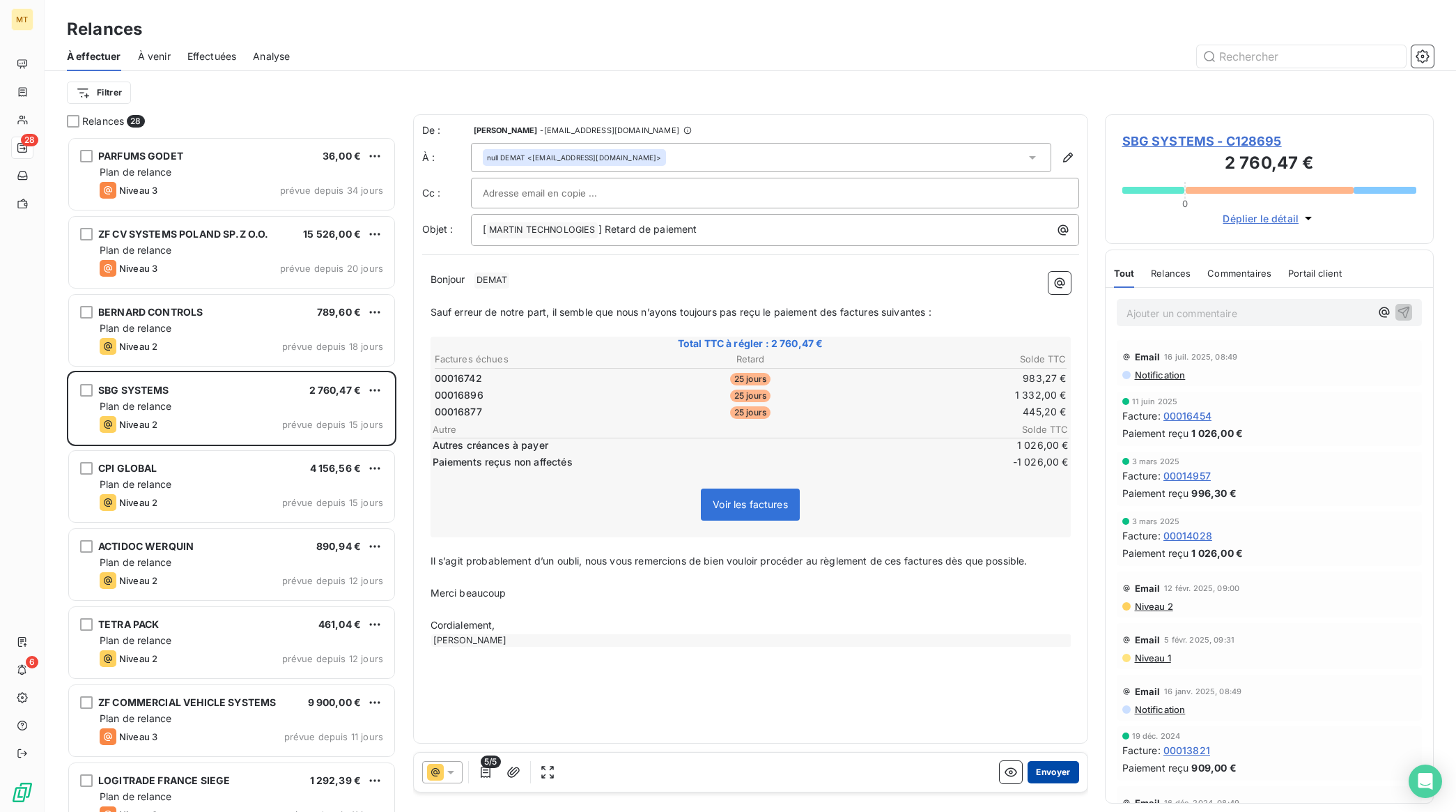
click at [1054, 774] on button "Envoyer" at bounding box center [1053, 772] width 50 height 23
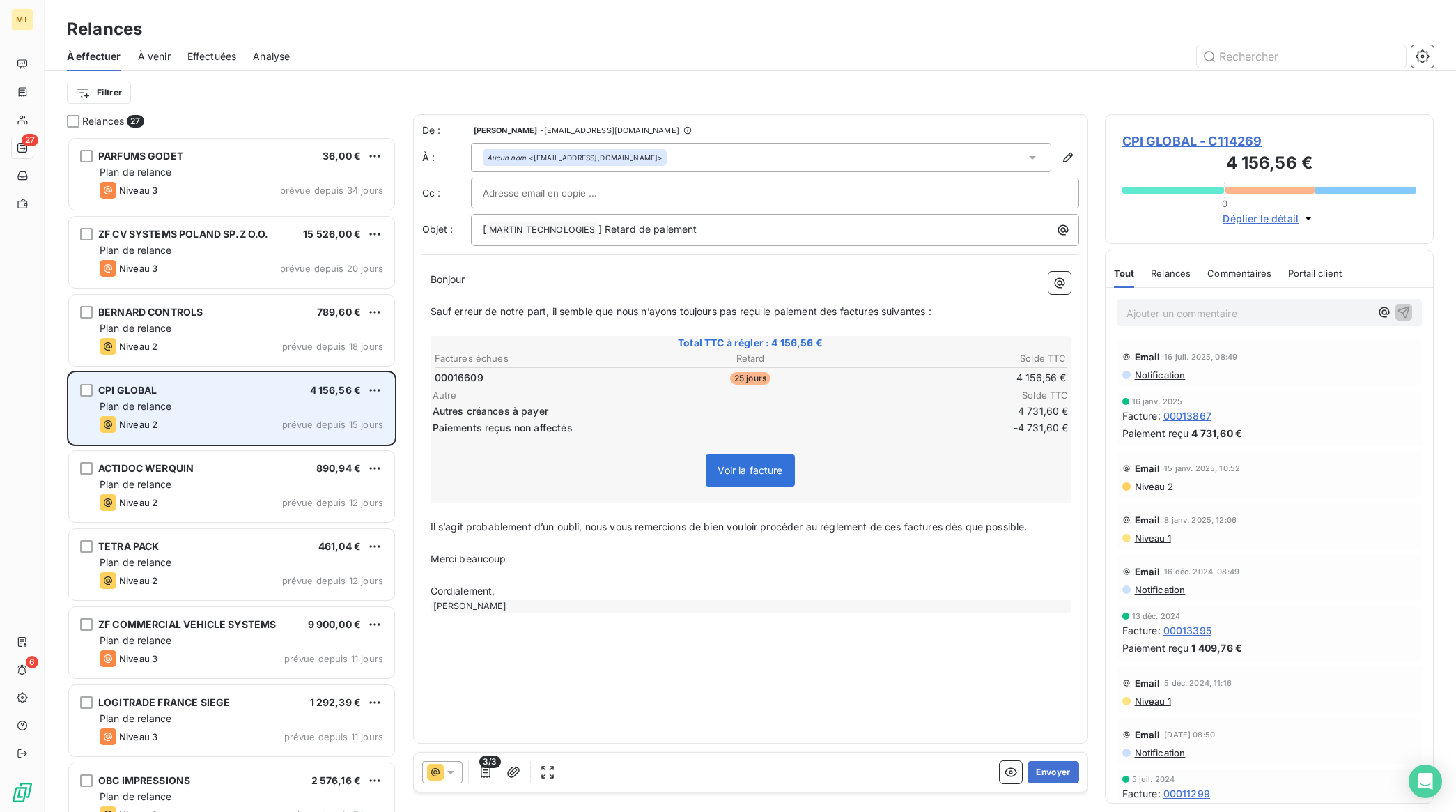
click at [198, 398] on div "CPI GLOBAL 4 156,56 € Plan de relance Niveau 2 prévue depuis 15 jours" at bounding box center [231, 408] width 325 height 71
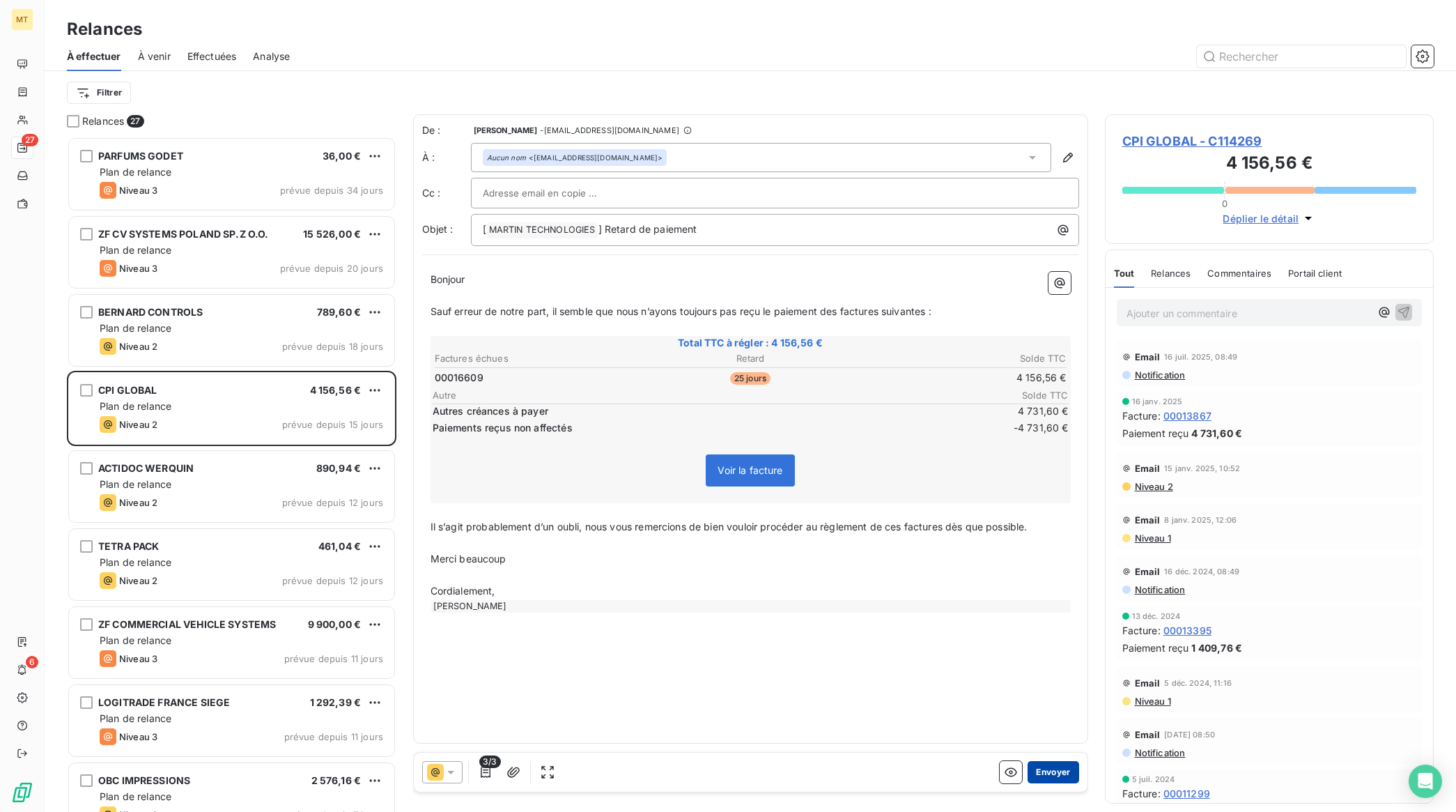
click at [1046, 767] on button "Envoyer" at bounding box center [1053, 772] width 50 height 23
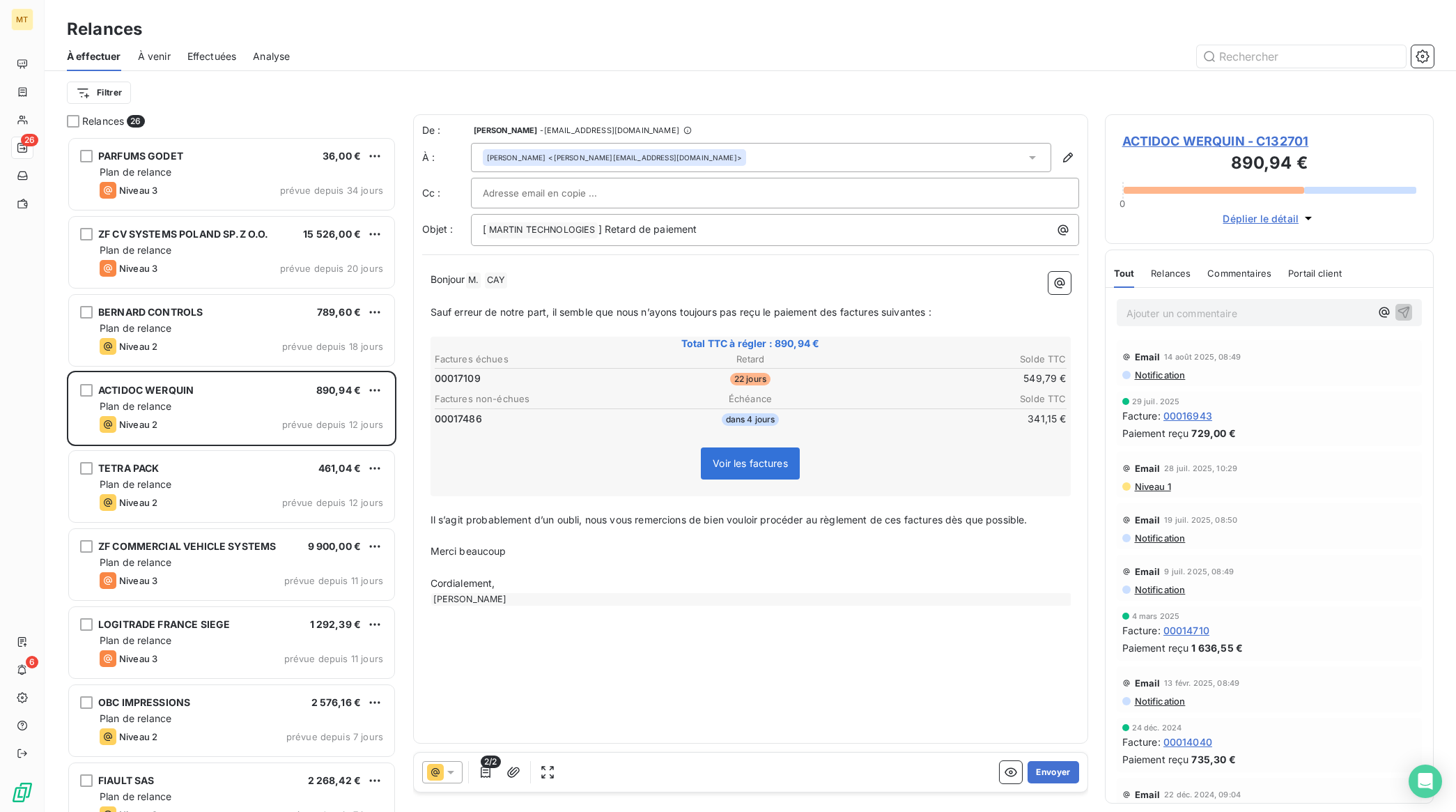
click at [562, 278] on p "Bonjour M. ﻿ CAY ﻿ ﻿" at bounding box center [751, 279] width 641 height 17
click at [1050, 774] on button "Envoyer" at bounding box center [1053, 772] width 50 height 23
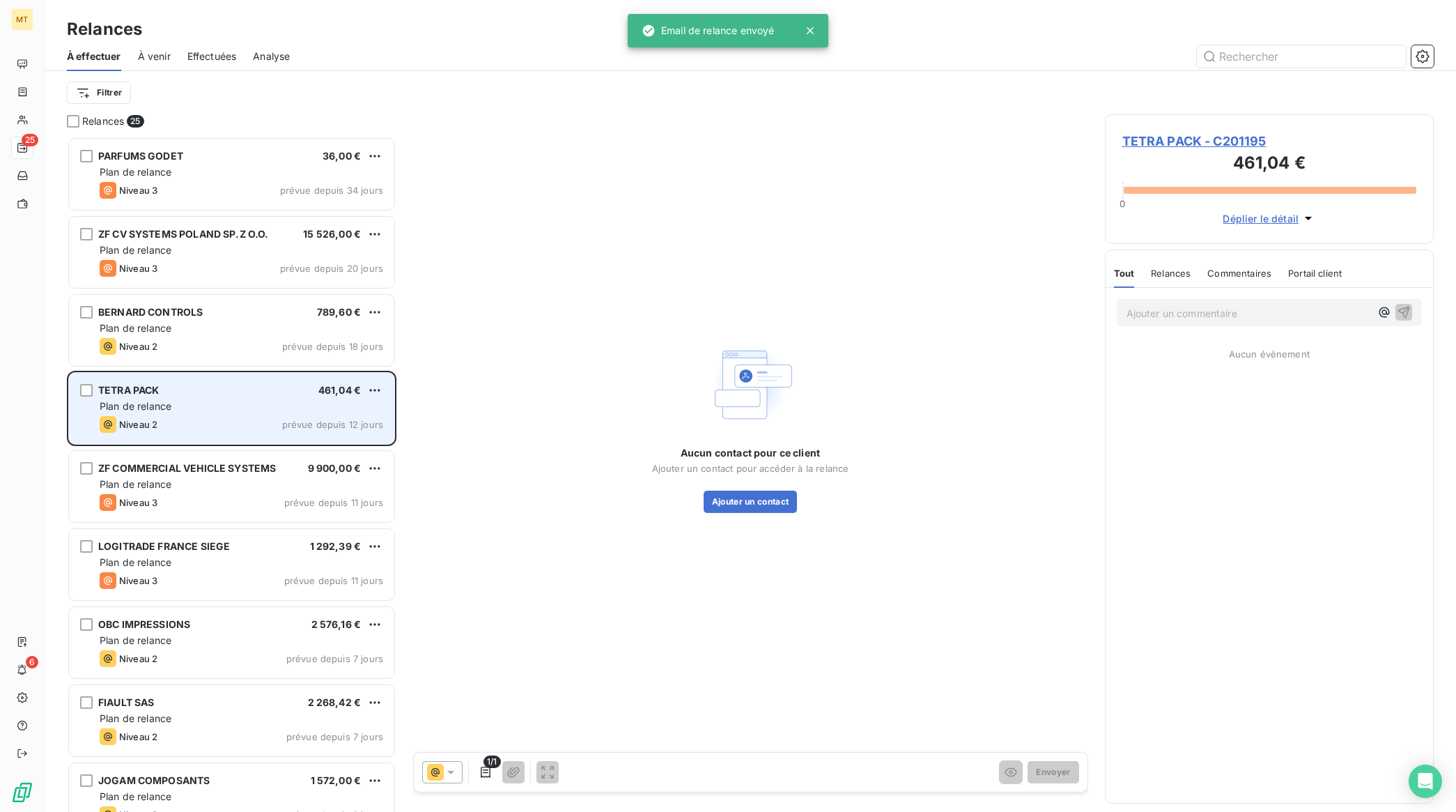
click at [211, 420] on div "Niveau 2 prévue depuis 12 jours" at bounding box center [241, 424] width 284 height 17
click at [246, 401] on div "Plan de relance" at bounding box center [241, 406] width 284 height 14
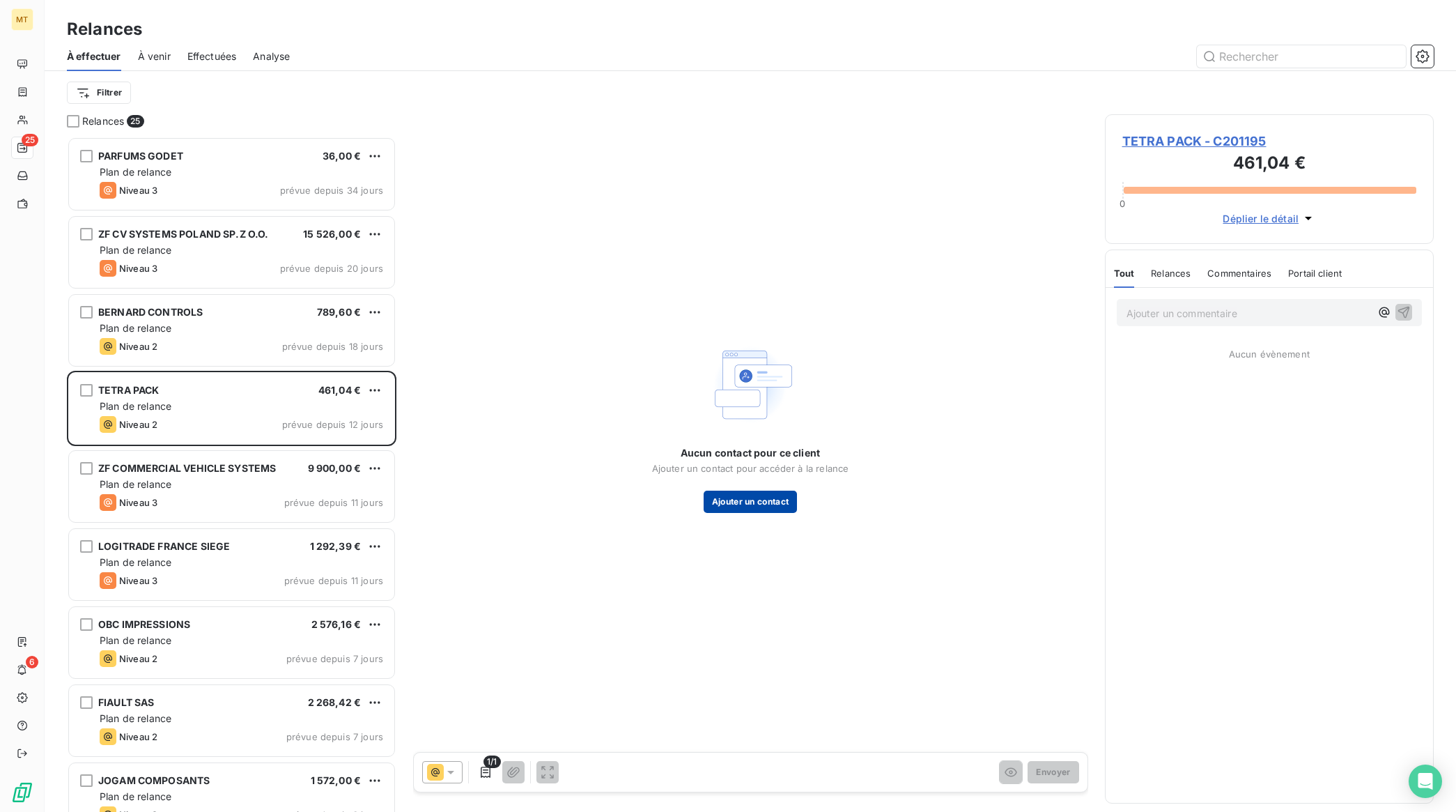
click at [786, 503] on button "Ajouter un contact" at bounding box center [751, 502] width 94 height 23
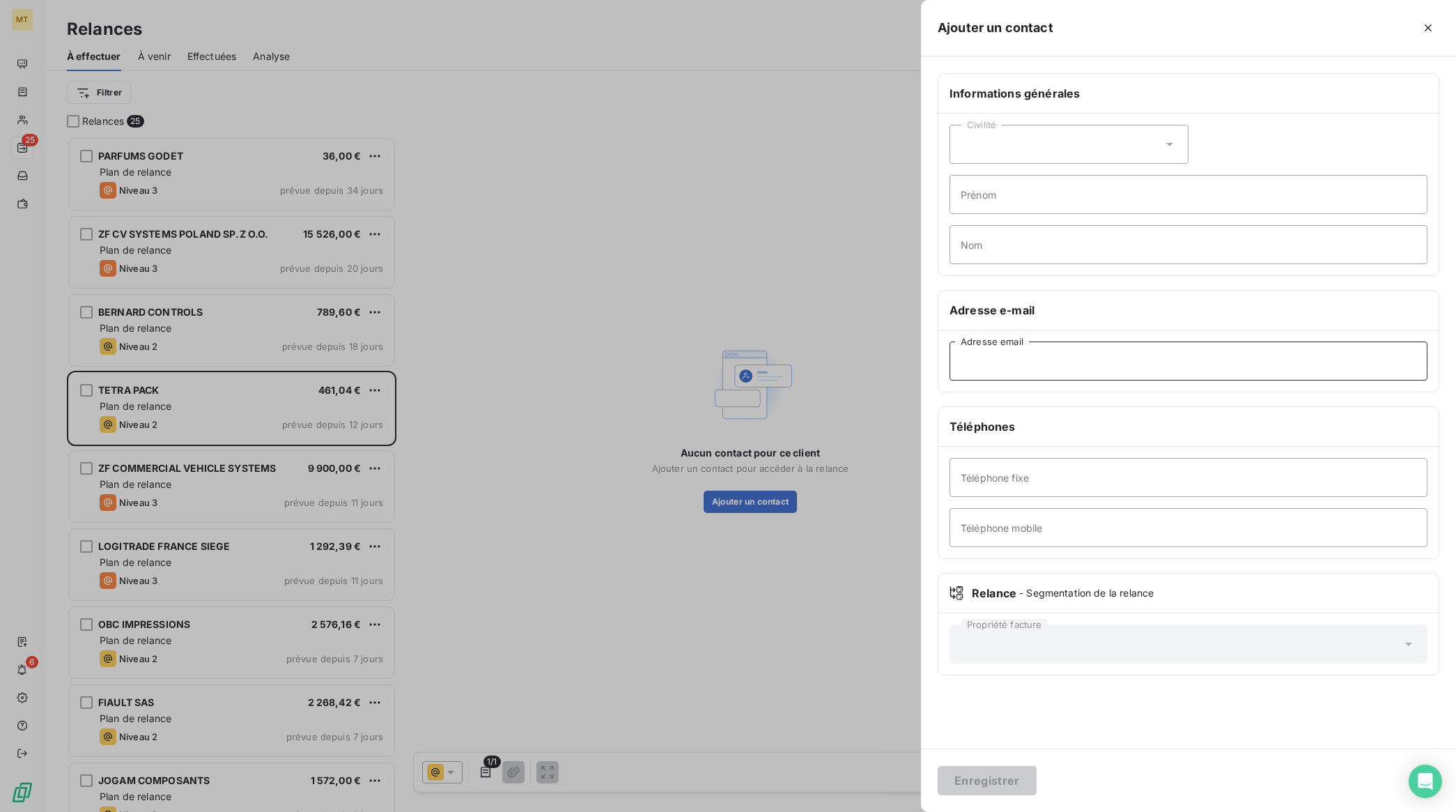
click at [1011, 361] on input "Adresse email" at bounding box center [1188, 360] width 478 height 39
paste input "[EMAIL_ADDRESS][DOMAIN_NAME]"
click at [987, 363] on input "[EMAIL_ADDRESS][DOMAIN_NAME]" at bounding box center [1188, 360] width 478 height 39
type input "[EMAIL_ADDRESS][DOMAIN_NAME]"
click at [987, 778] on button "Enregistrer" at bounding box center [988, 781] width 99 height 30
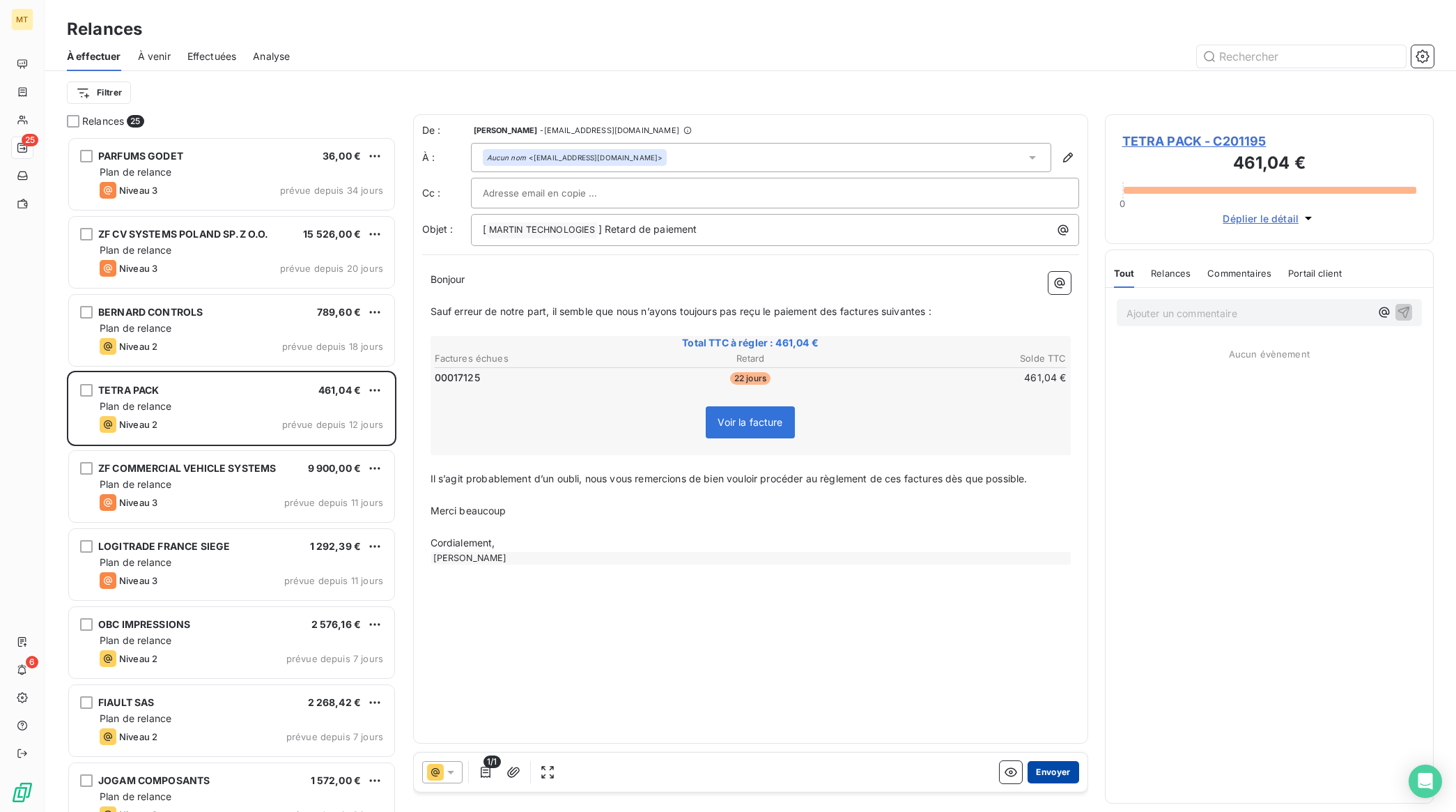
click at [1057, 775] on button "Envoyer" at bounding box center [1053, 772] width 50 height 23
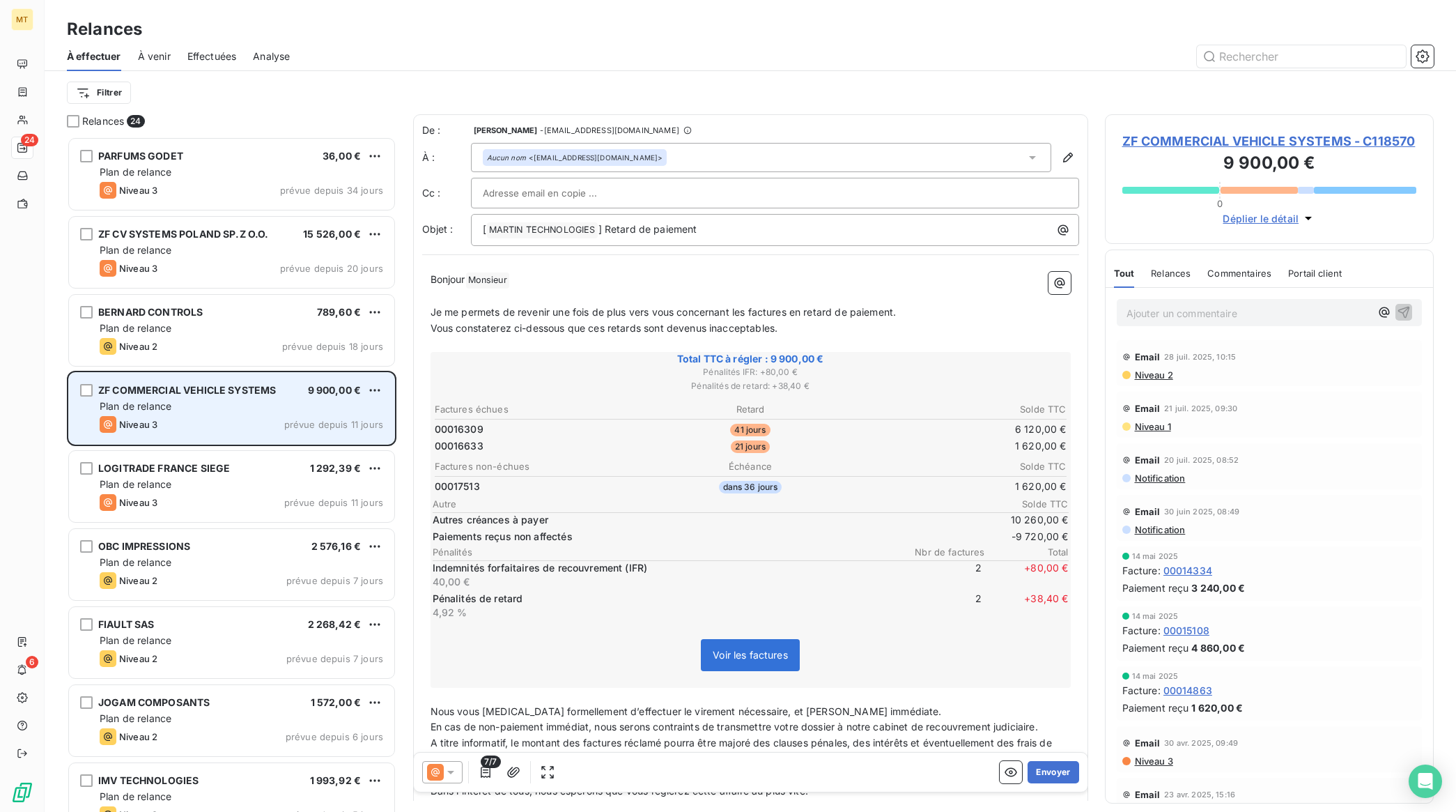
click at [249, 406] on div "Plan de relance" at bounding box center [241, 406] width 284 height 14
click at [217, 408] on div "Plan de relance" at bounding box center [241, 406] width 284 height 14
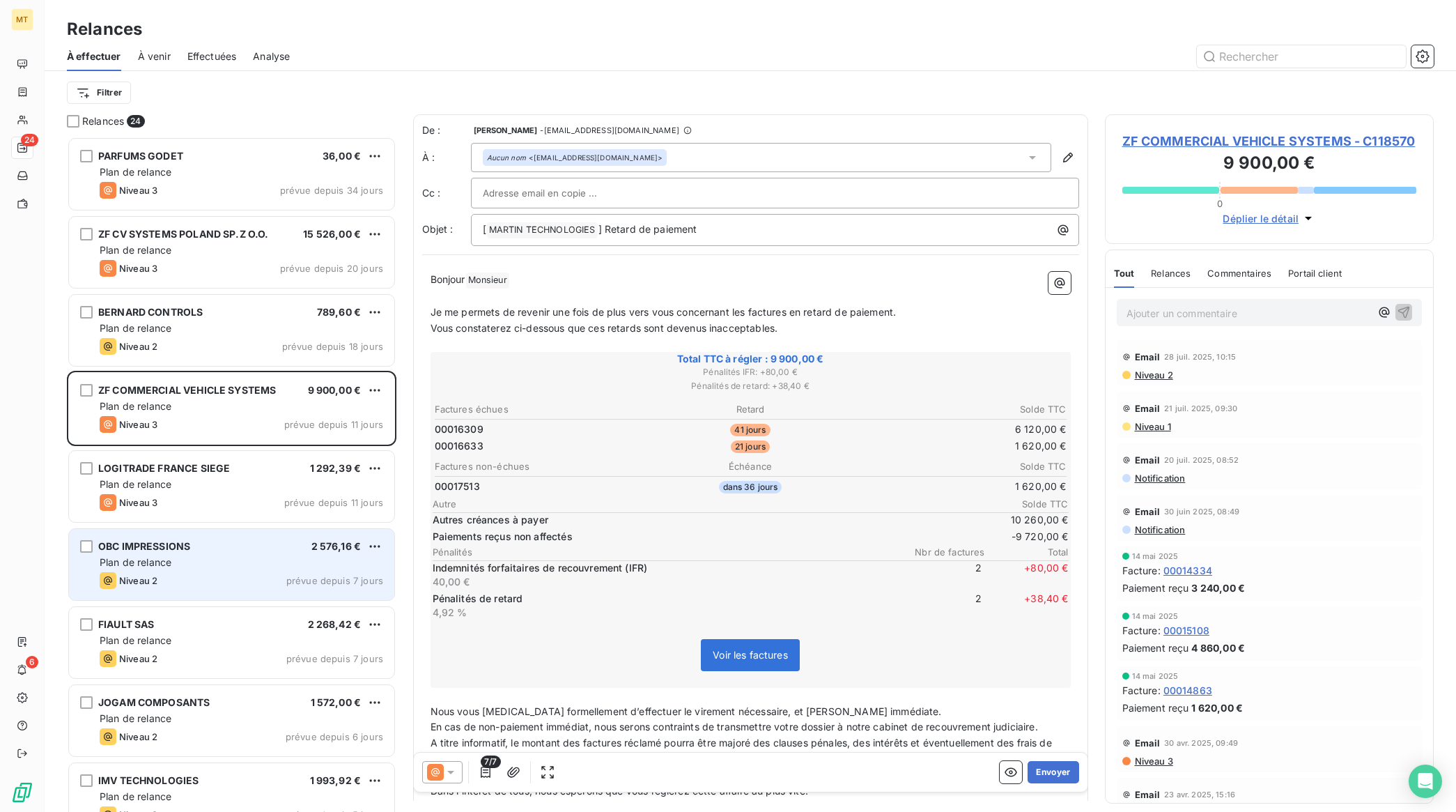
click at [217, 551] on div "OBC IMPRESSIONS 2 576,16 €" at bounding box center [241, 546] width 284 height 12
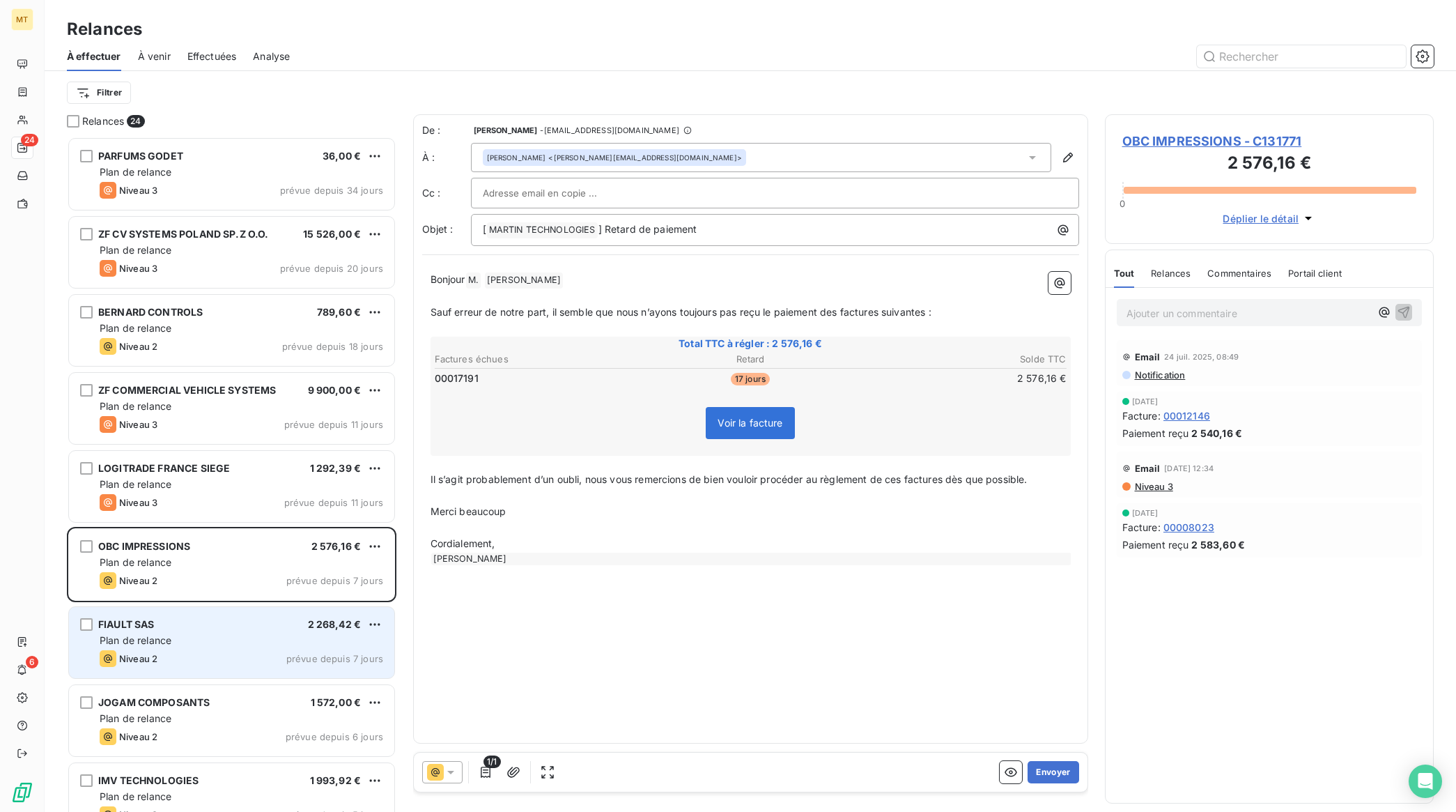
click at [221, 634] on div "Plan de relance" at bounding box center [241, 641] width 284 height 14
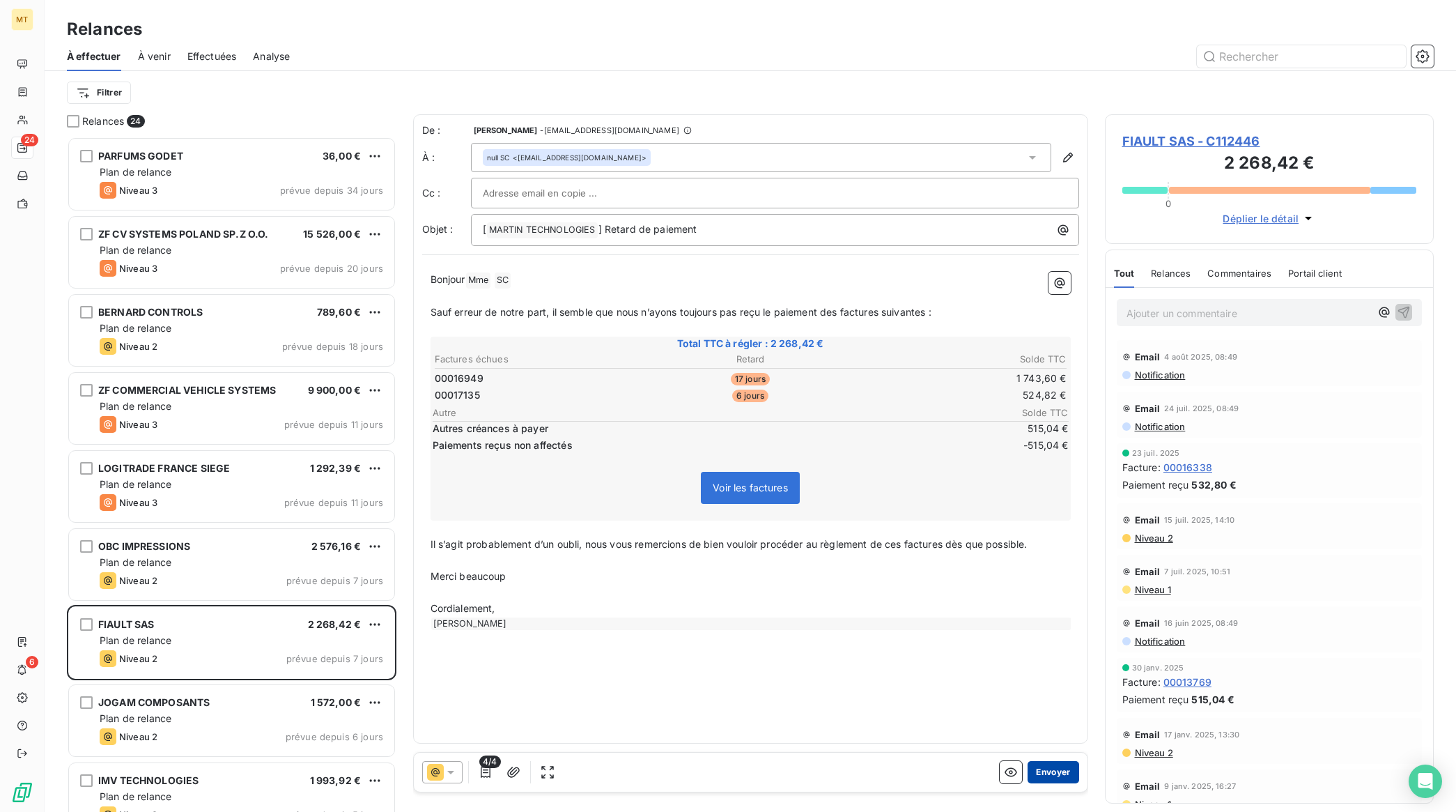
click at [1066, 771] on button "Envoyer" at bounding box center [1053, 772] width 50 height 23
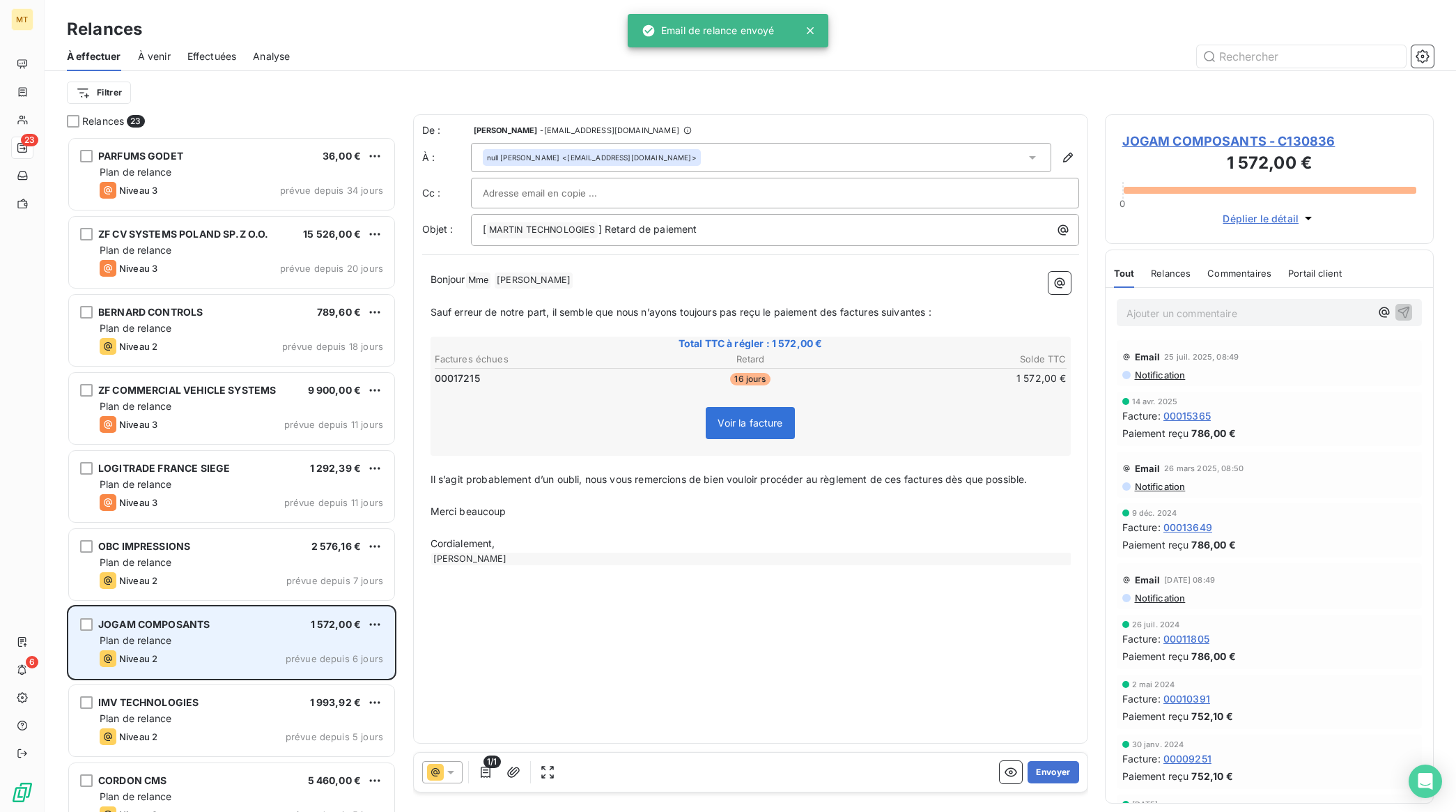
click at [192, 626] on span "JOGAM COMPOSANTS" at bounding box center [154, 624] width 111 height 12
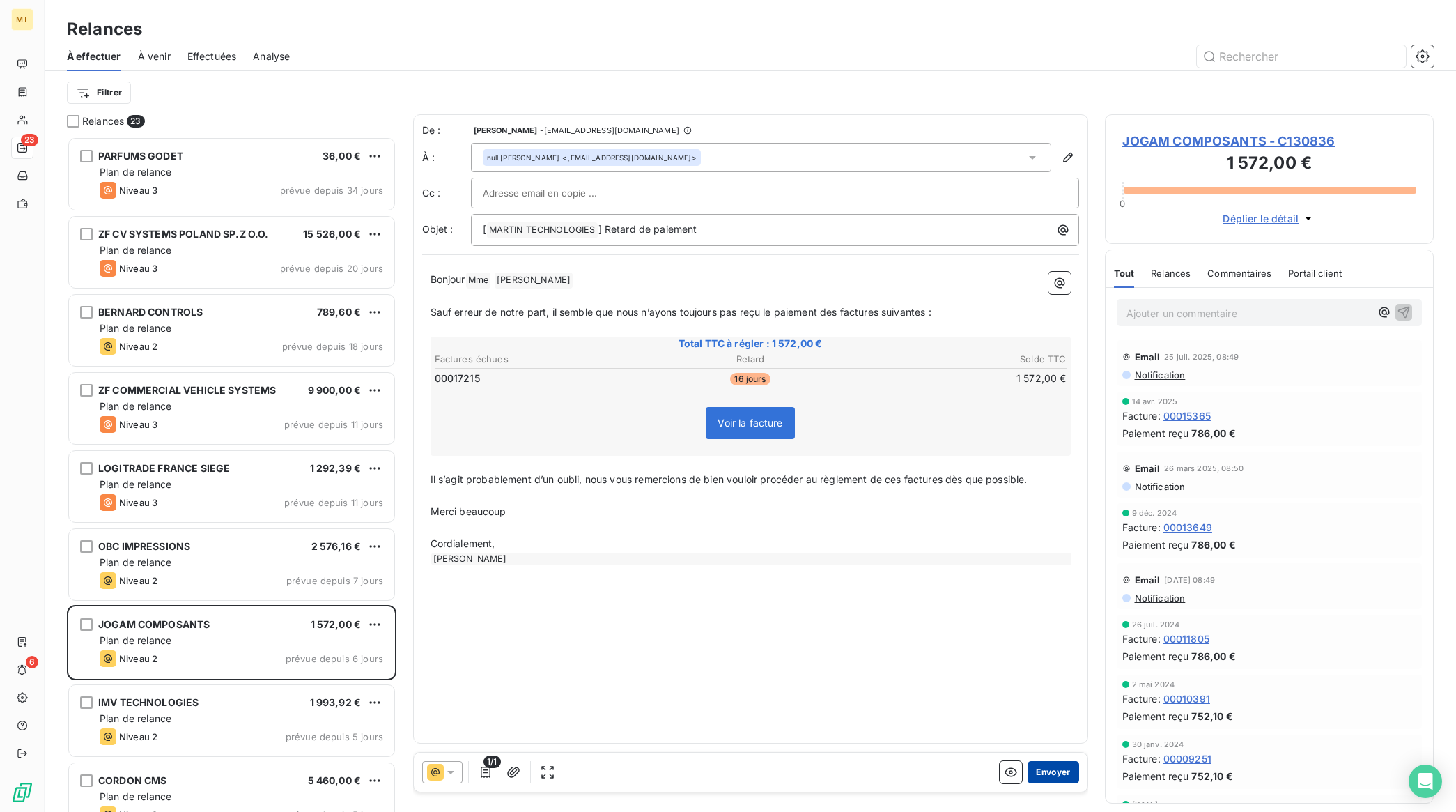
click at [1050, 777] on button "Envoyer" at bounding box center [1053, 772] width 50 height 23
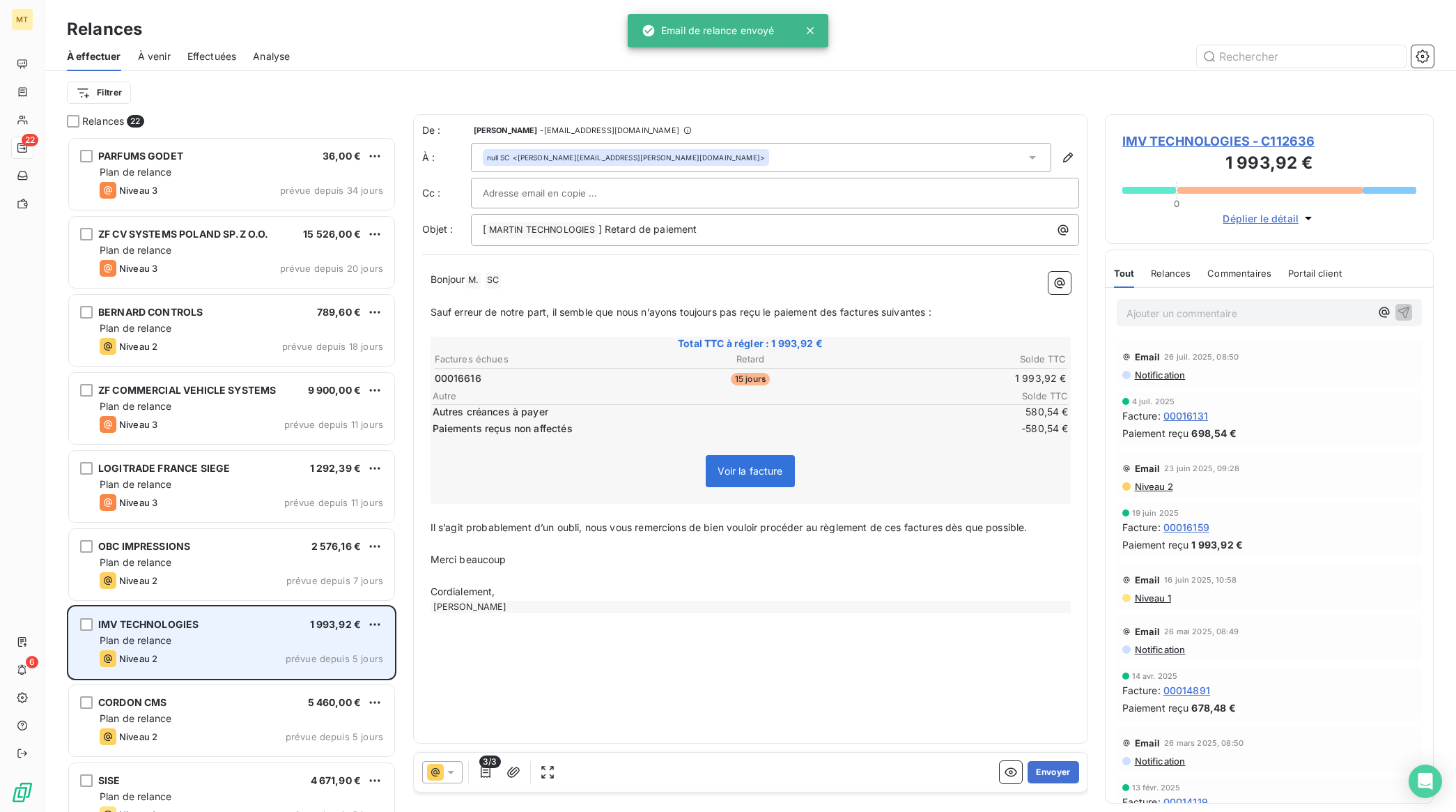
click at [211, 631] on div "IMV TECHNOLOGIES 1 993,92 € Plan de relance Niveau 2 prévue depuis 5 jours" at bounding box center [231, 642] width 325 height 71
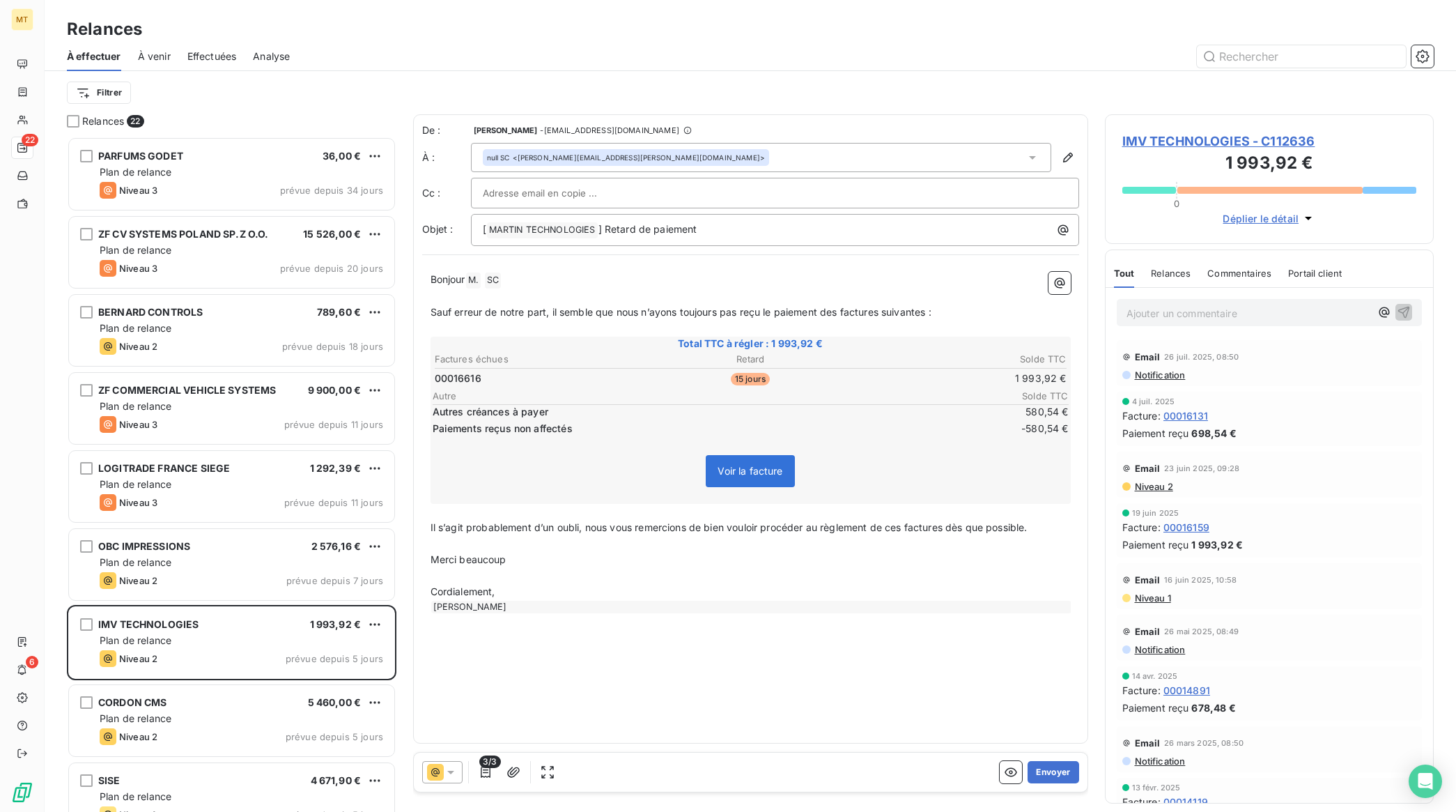
click at [176, 14] on div "Relances À effectuer À venir Effectuées Analyse Filtrer" at bounding box center [750, 57] width 1412 height 114
click at [1057, 762] on button "Envoyer" at bounding box center [1053, 772] width 50 height 23
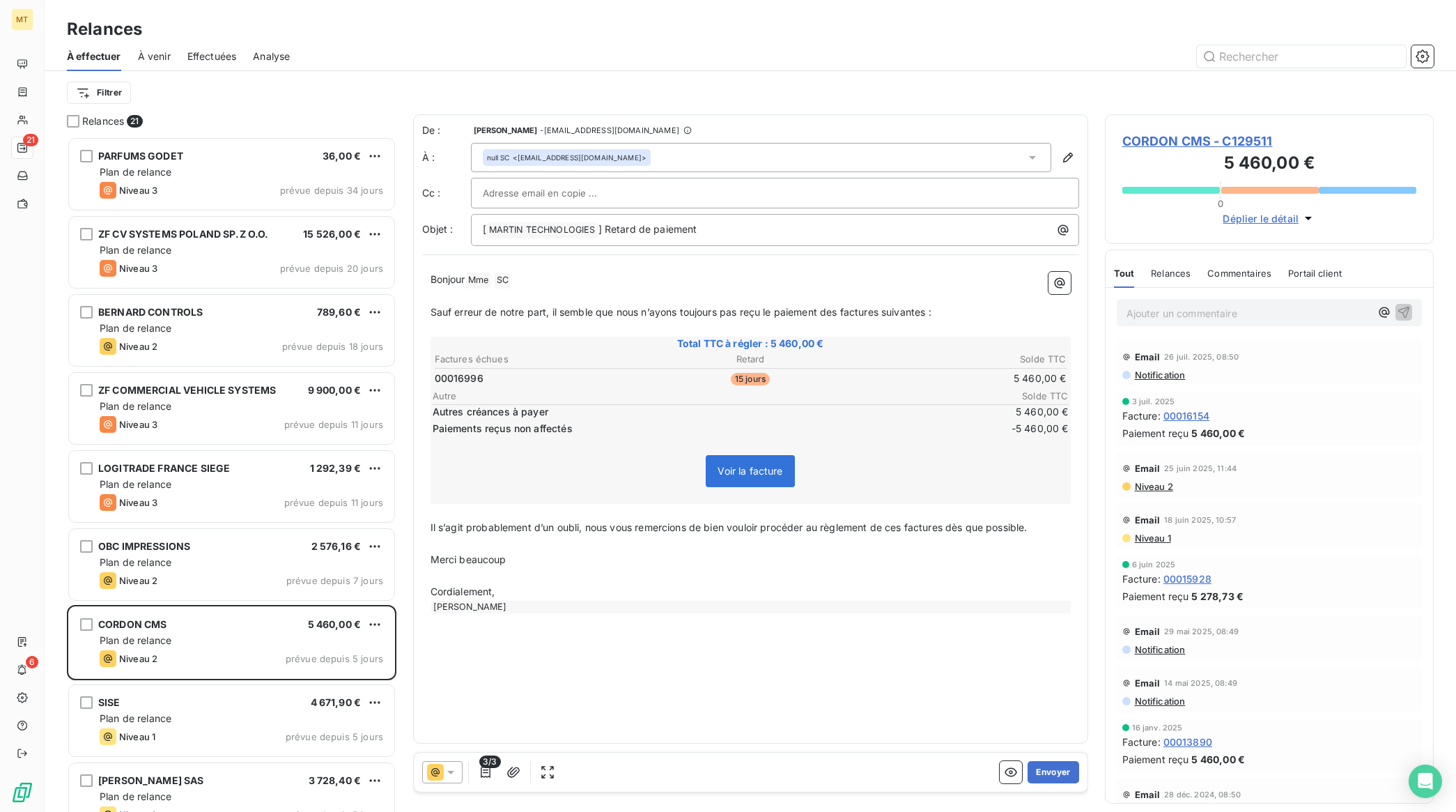
click at [1179, 137] on span "CORDON CMS - C129511" at bounding box center [1270, 141] width 295 height 19
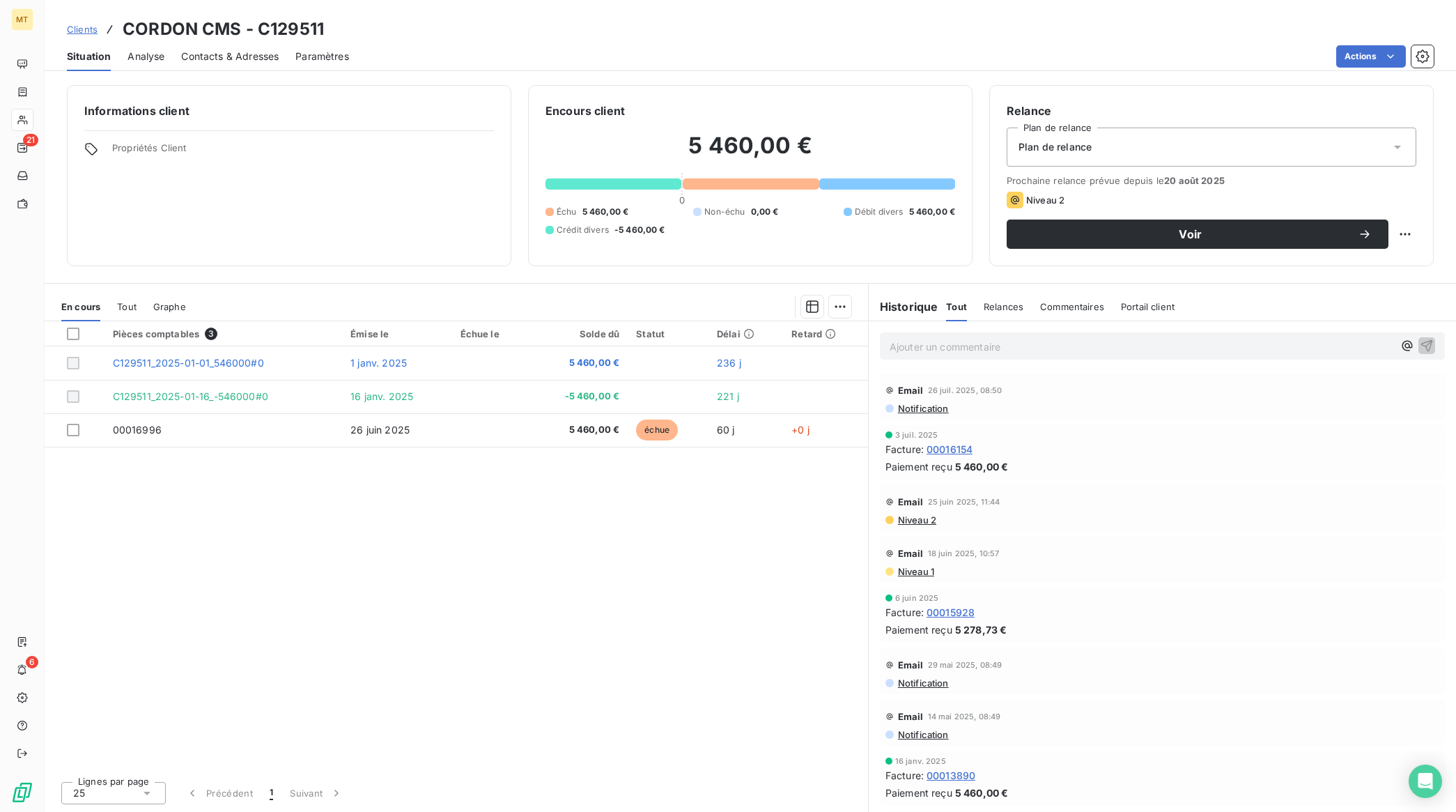
click at [430, 512] on div "Pièces comptables 3 Émise le Échue le Solde dû Statut Délai Retard C129511_2025…" at bounding box center [456, 546] width 823 height 449
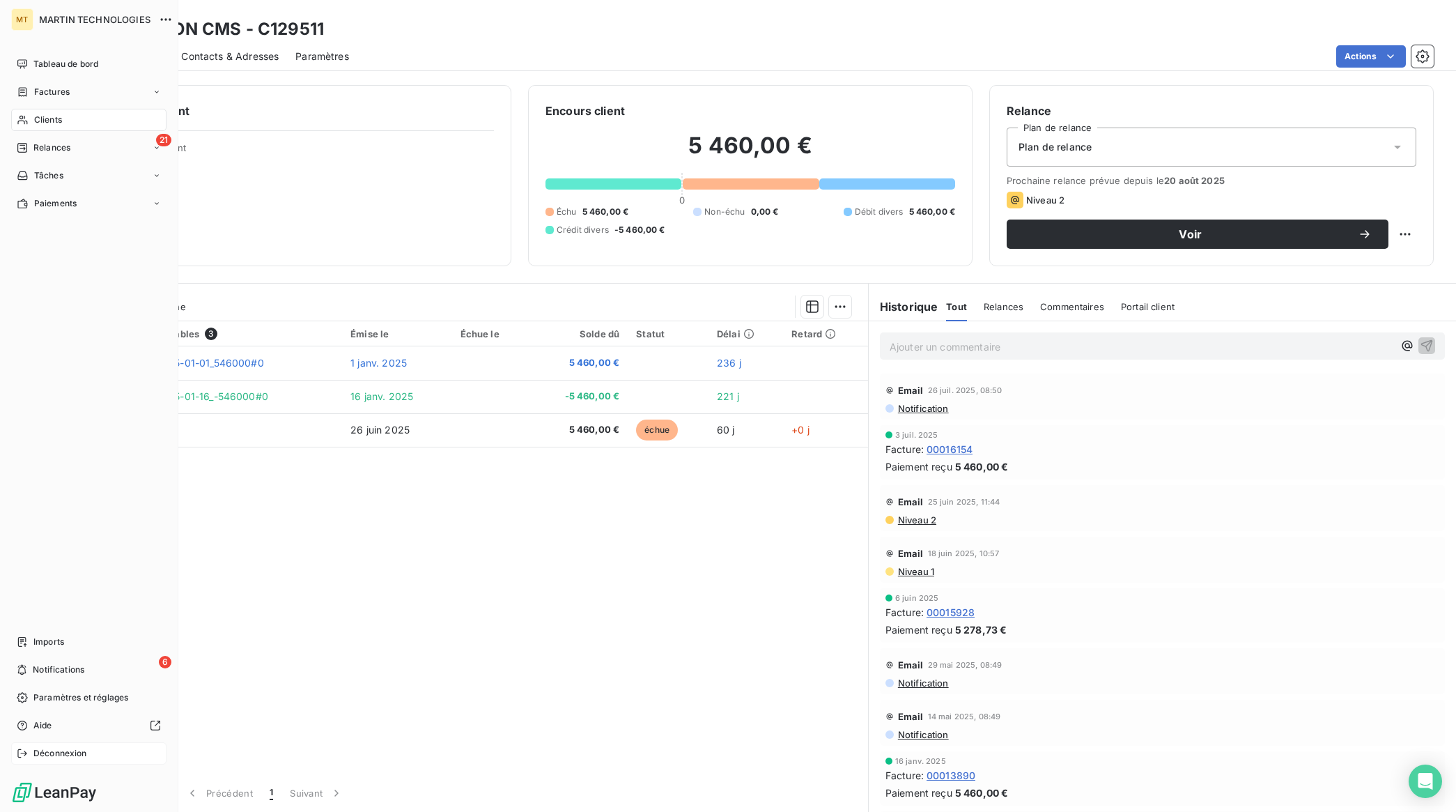
click at [57, 760] on span "Déconnexion" at bounding box center [60, 753] width 54 height 12
